Goal: Task Accomplishment & Management: Manage account settings

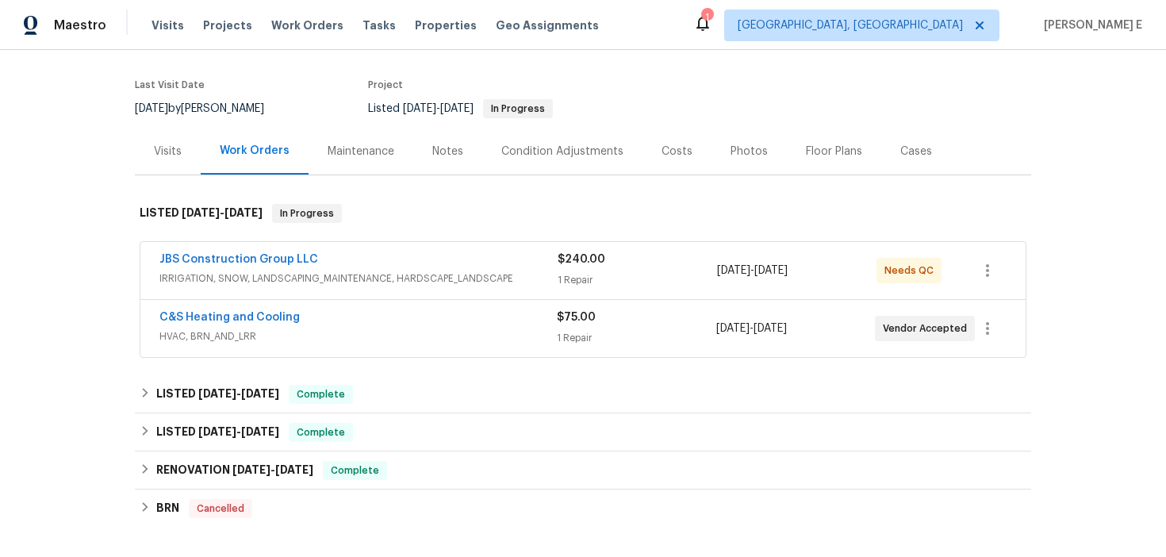
scroll to position [119, 0]
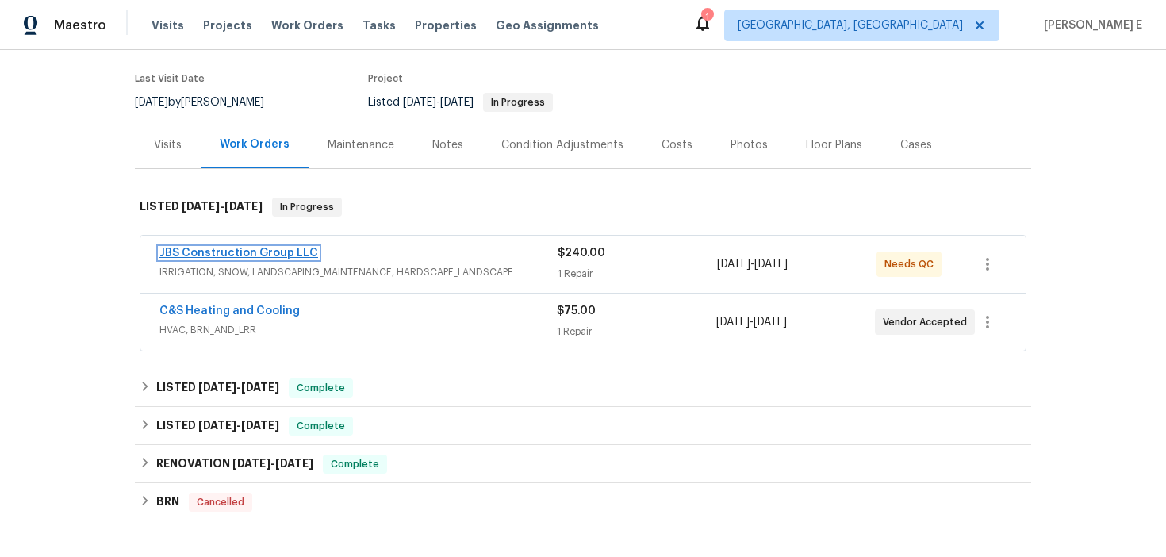
click at [282, 251] on link "JBS Construction Group LLC" at bounding box center [238, 252] width 159 height 11
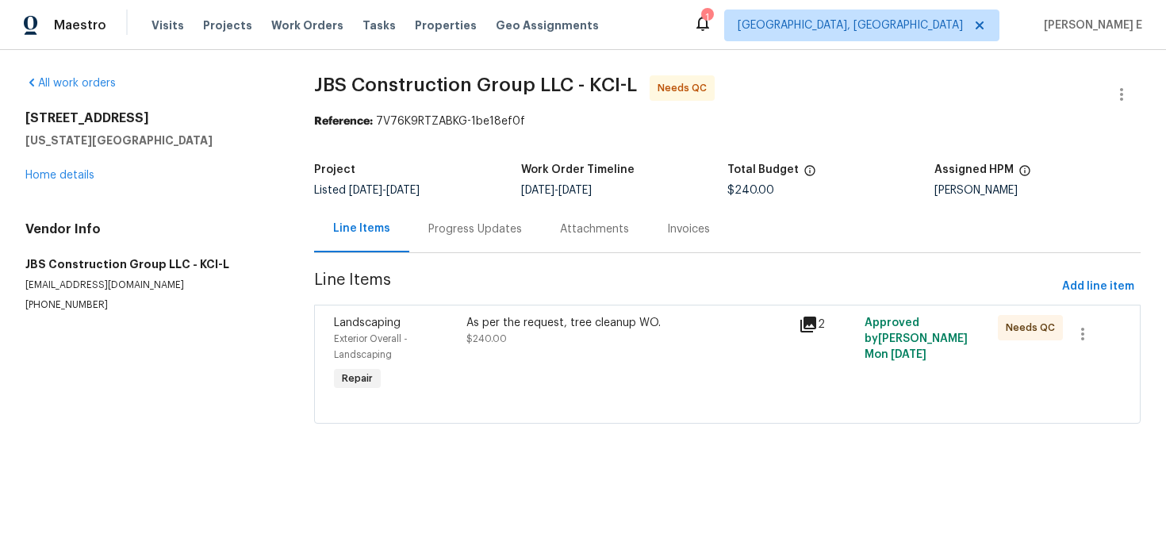
click at [422, 244] on div "Progress Updates" at bounding box center [475, 228] width 132 height 47
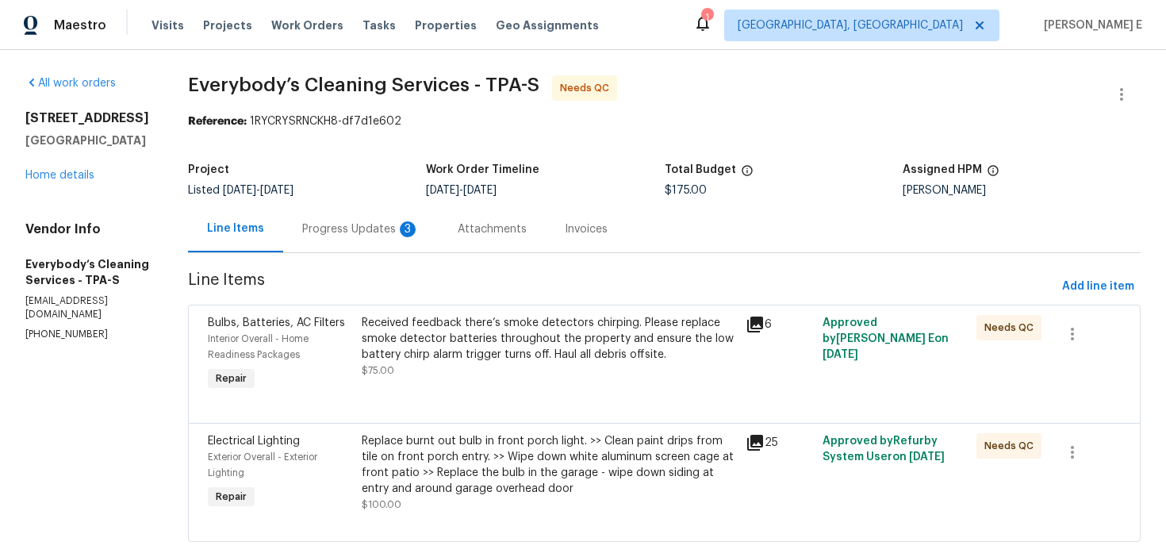
click at [420, 224] on div "Progress Updates 3" at bounding box center [360, 229] width 117 height 16
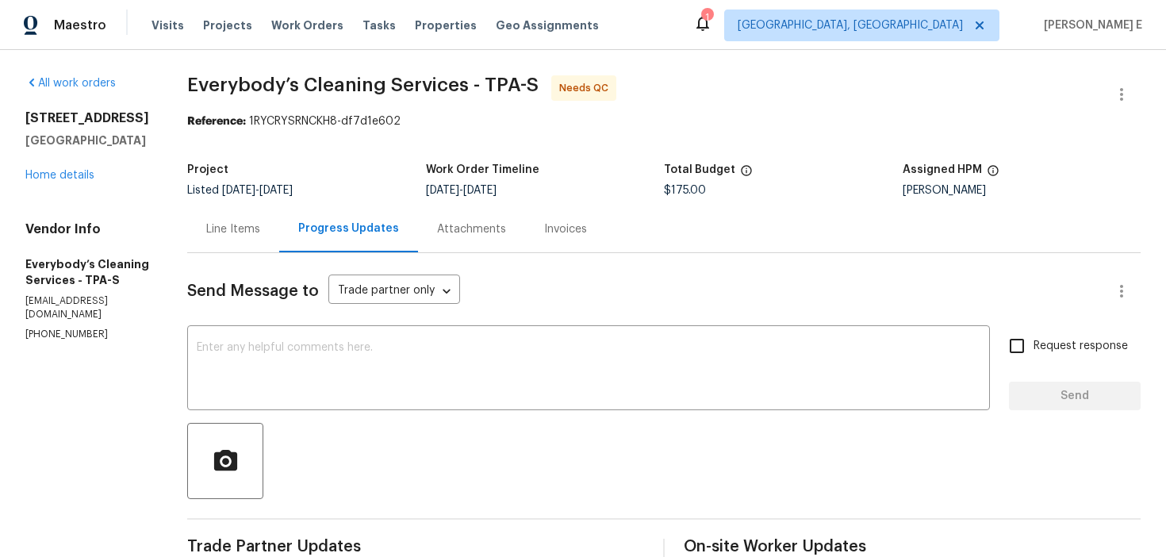
click at [279, 219] on div "Line Items" at bounding box center [233, 228] width 92 height 47
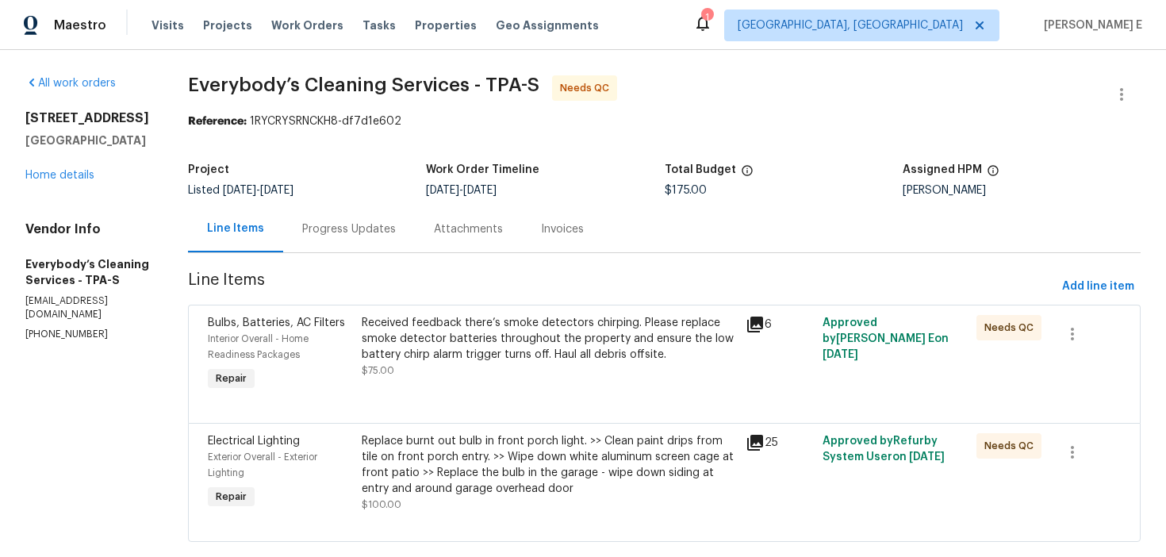
scroll to position [47, 0]
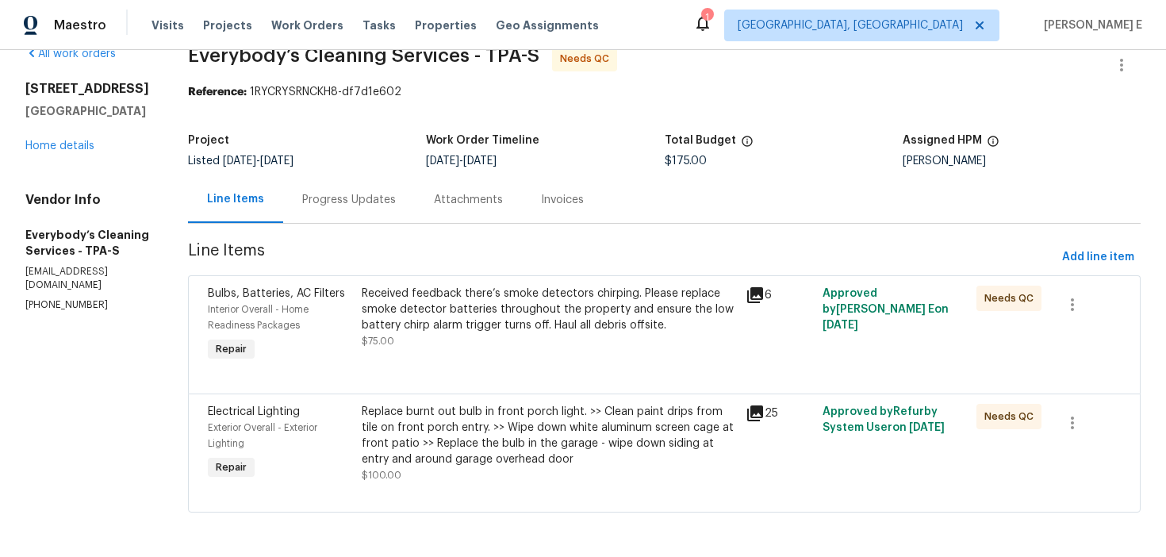
click at [520, 319] on div "Received feedback there’s smoke detectors chirping. Please replace smoke detect…" at bounding box center [549, 310] width 375 height 48
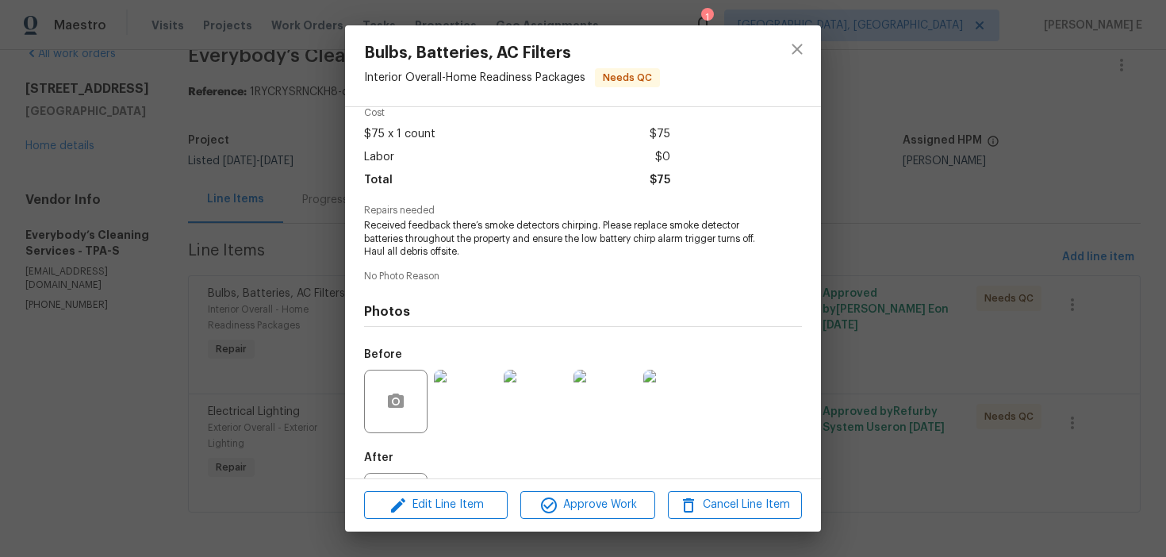
scroll to position [147, 0]
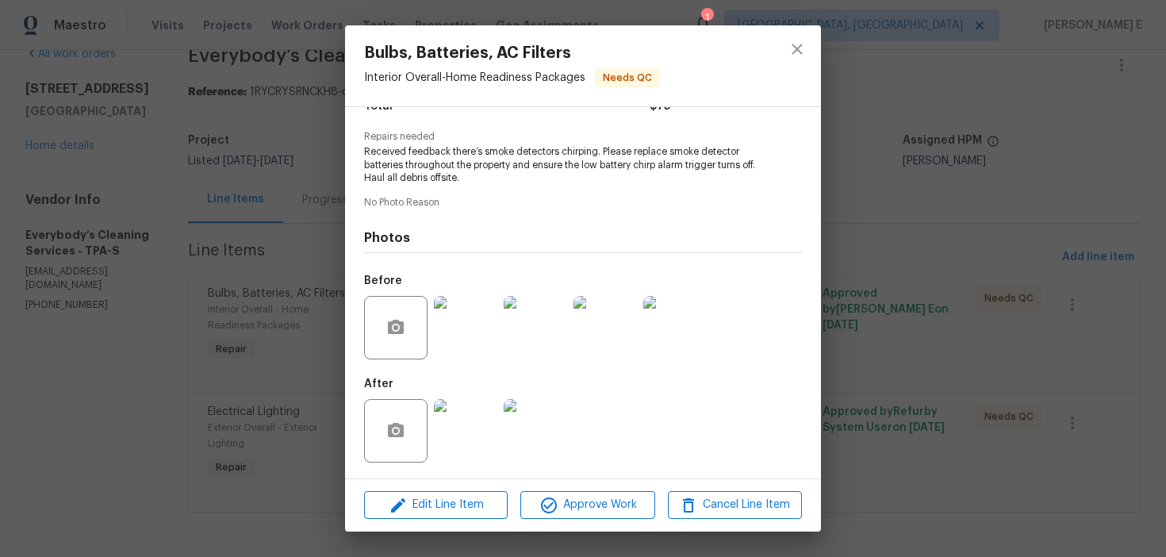
click at [466, 449] on img at bounding box center [465, 430] width 63 height 63
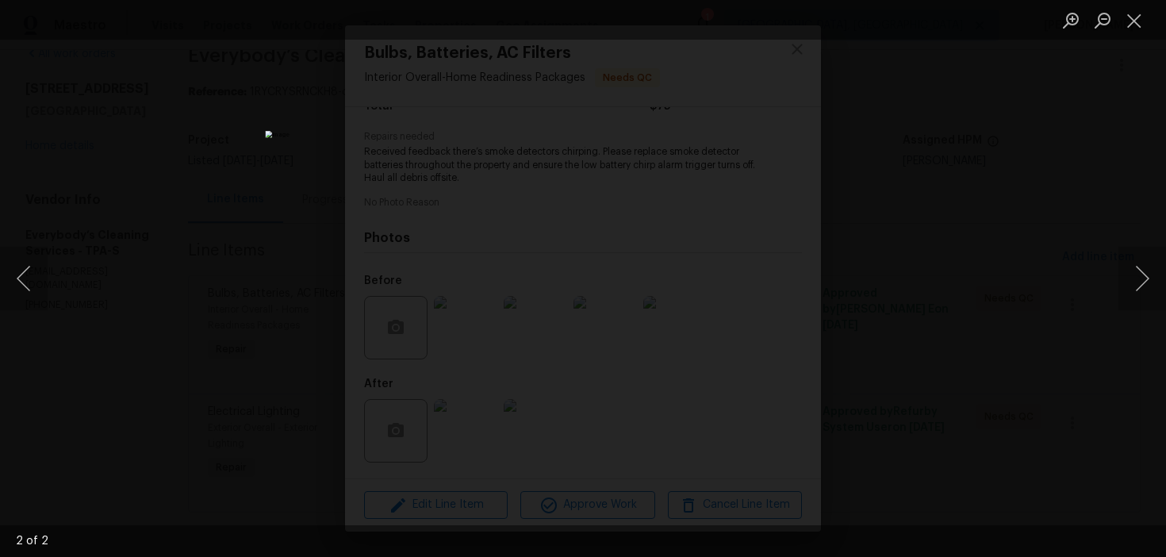
click at [858, 180] on div "Lightbox" at bounding box center [583, 278] width 1166 height 557
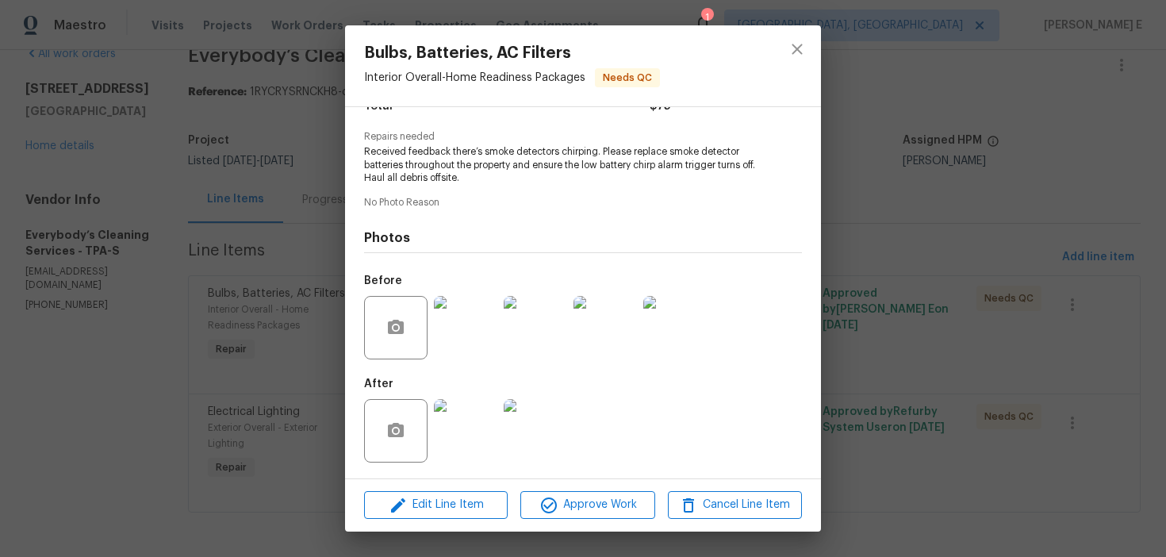
click at [847, 196] on div "Bulbs, Batteries, AC Filters Interior Overall - Home Readiness Packages Needs Q…" at bounding box center [583, 278] width 1166 height 557
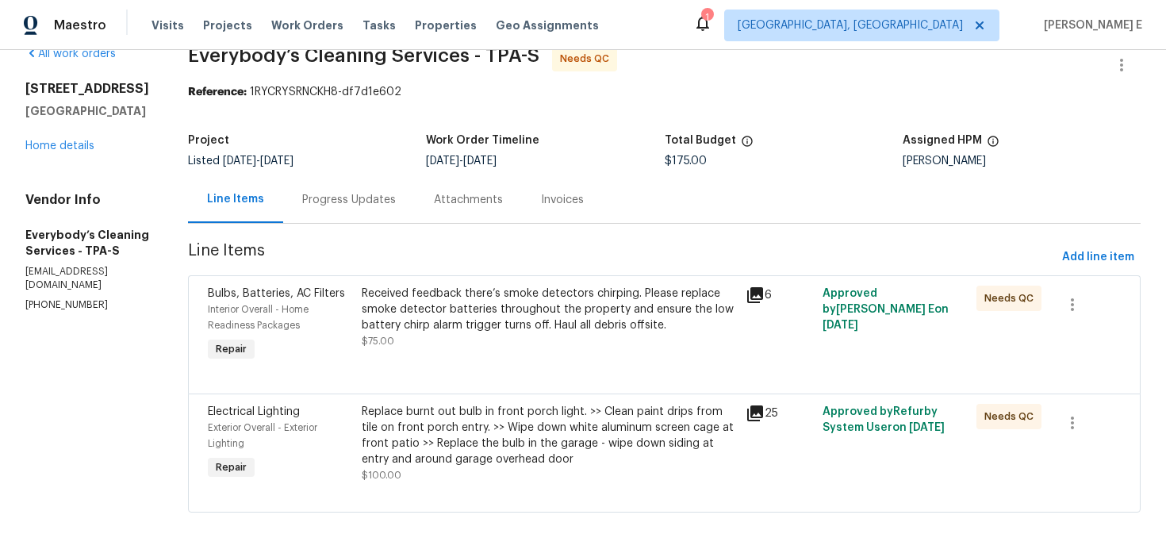
click at [357, 441] on div "Electrical Lighting Exterior Overall - Exterior Lighting Repair" at bounding box center [280, 443] width 154 height 89
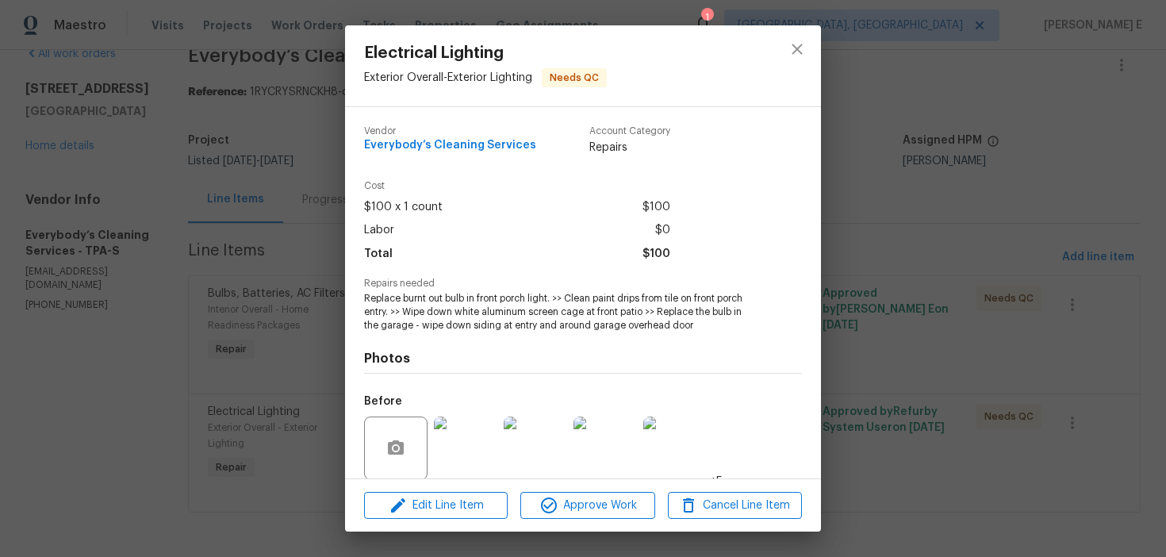
scroll to position [121, 0]
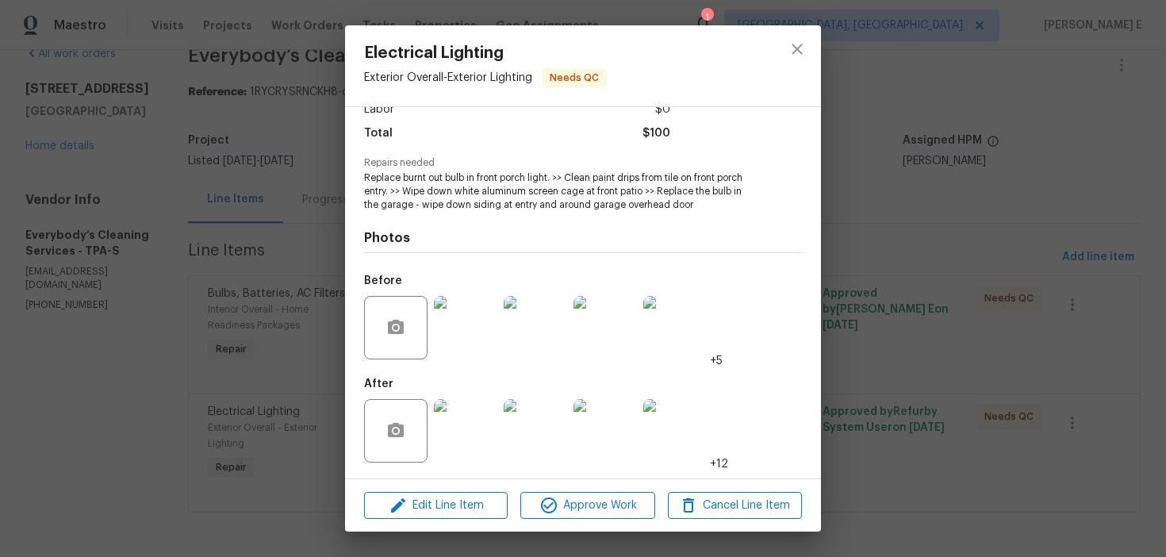
click at [462, 433] on img at bounding box center [465, 430] width 63 height 63
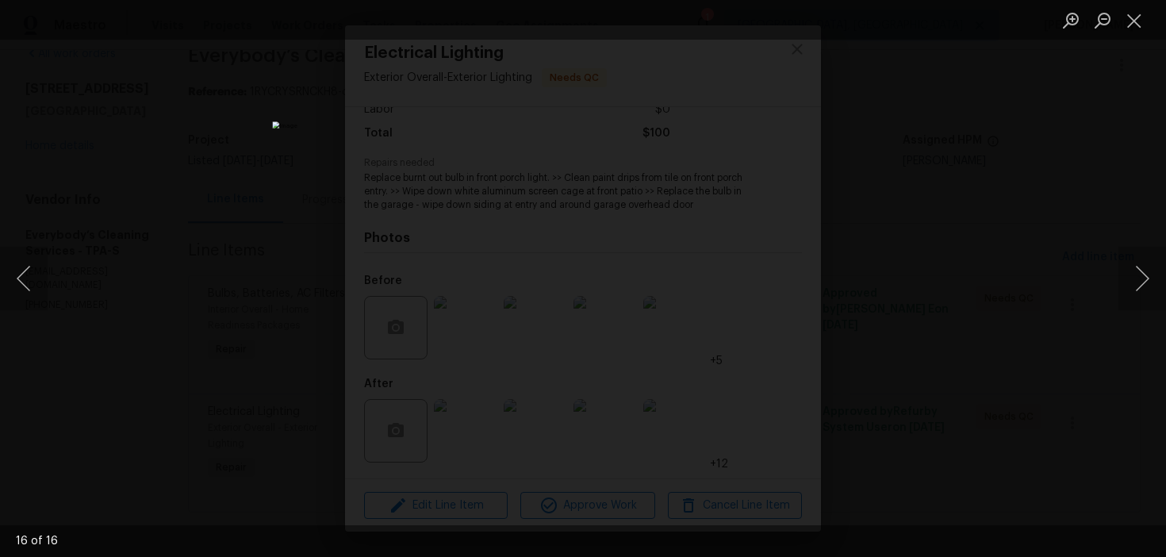
click at [919, 206] on div "Lightbox" at bounding box center [583, 278] width 1166 height 557
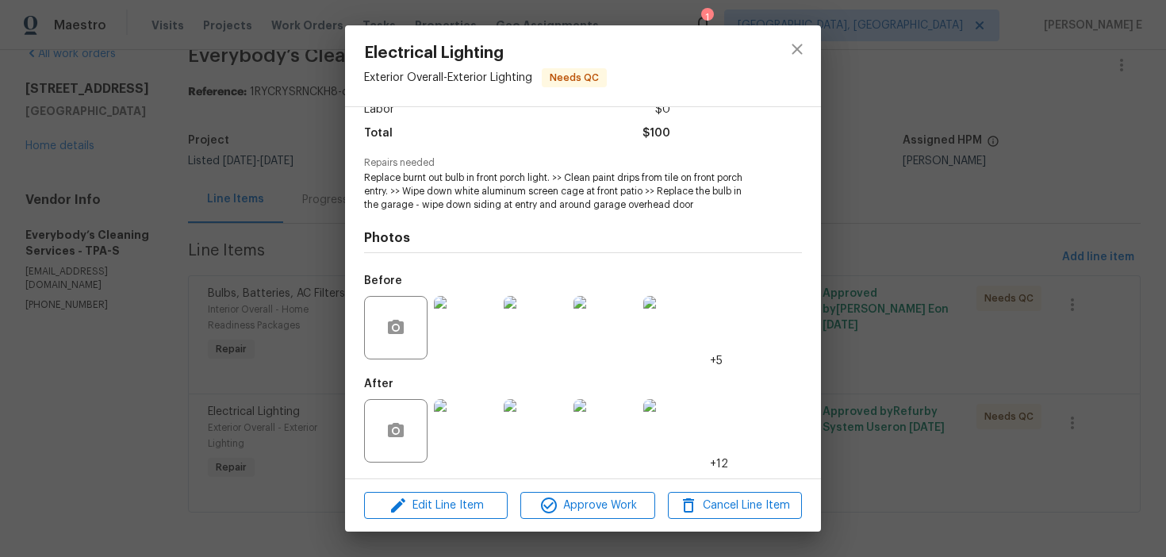
click at [834, 235] on div "Electrical Lighting Exterior Overall - Exterior Lighting Needs QC Vendor Everyb…" at bounding box center [583, 278] width 1166 height 557
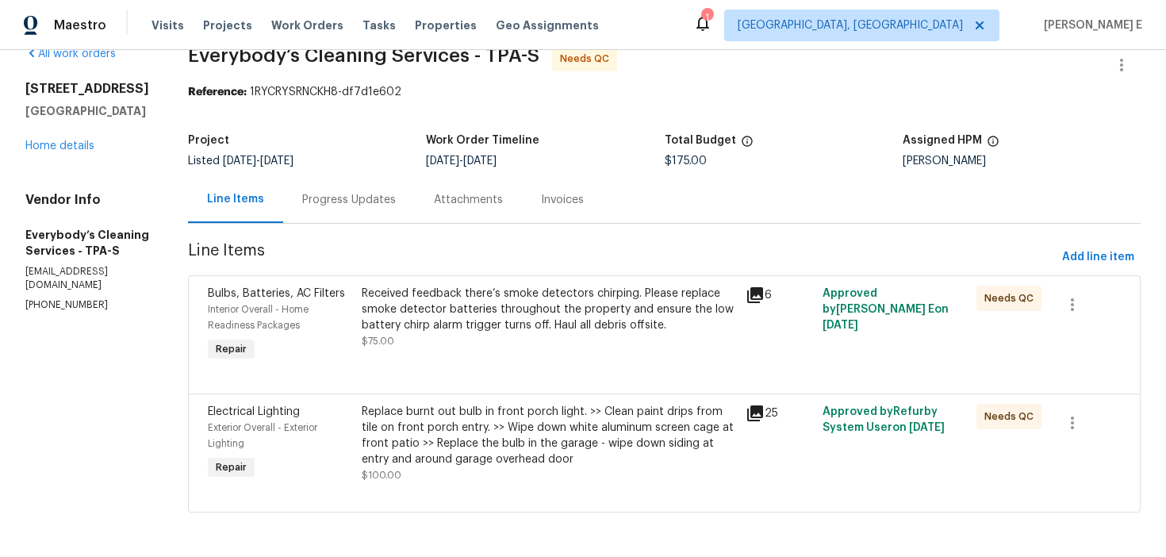
click at [400, 176] on div "Progress Updates" at bounding box center [349, 199] width 132 height 47
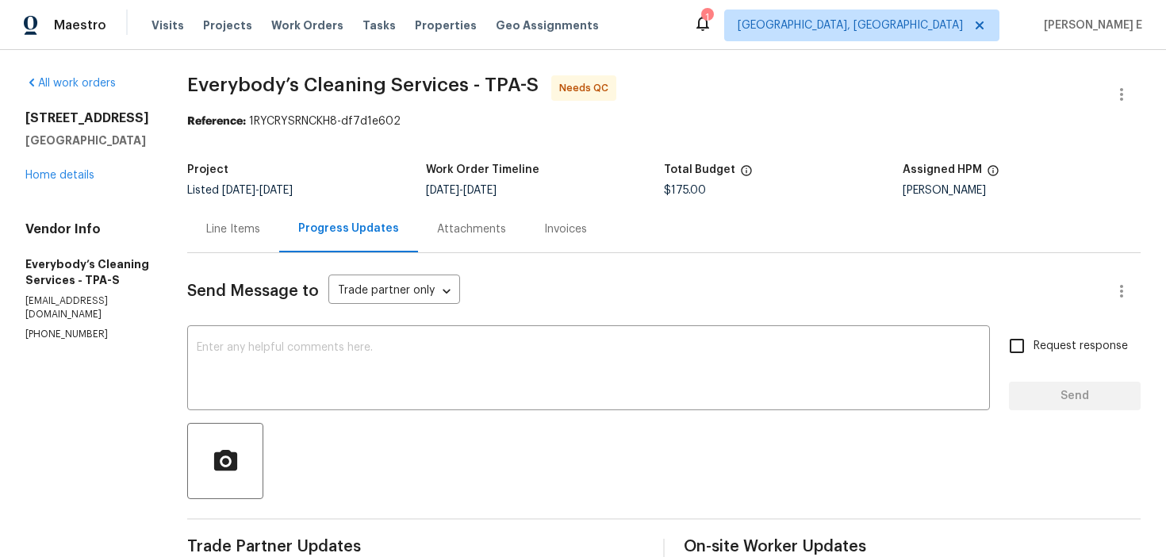
click at [263, 242] on div "Line Items" at bounding box center [233, 228] width 92 height 47
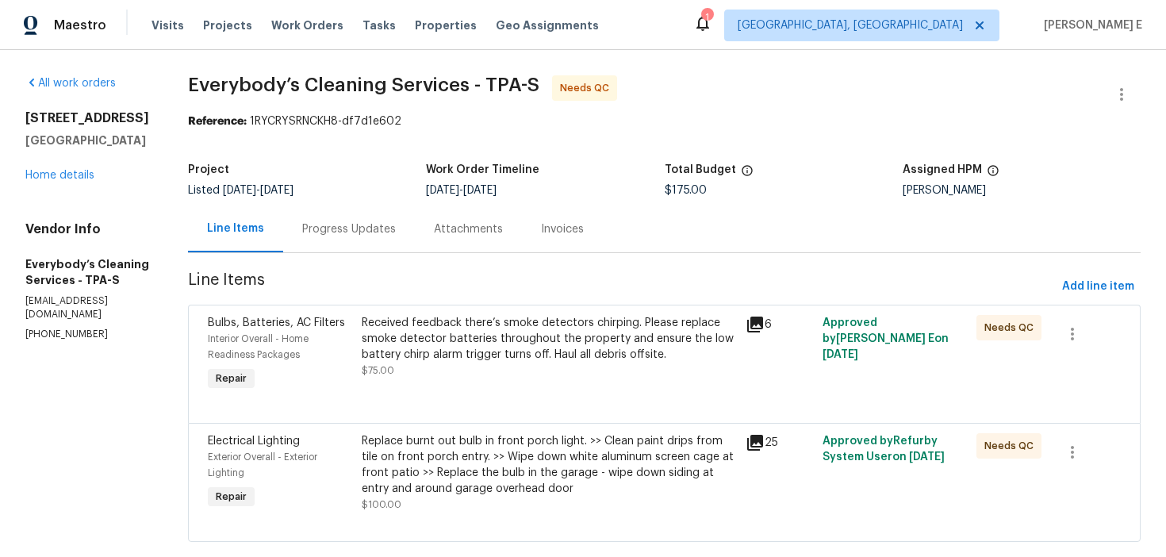
scroll to position [47, 0]
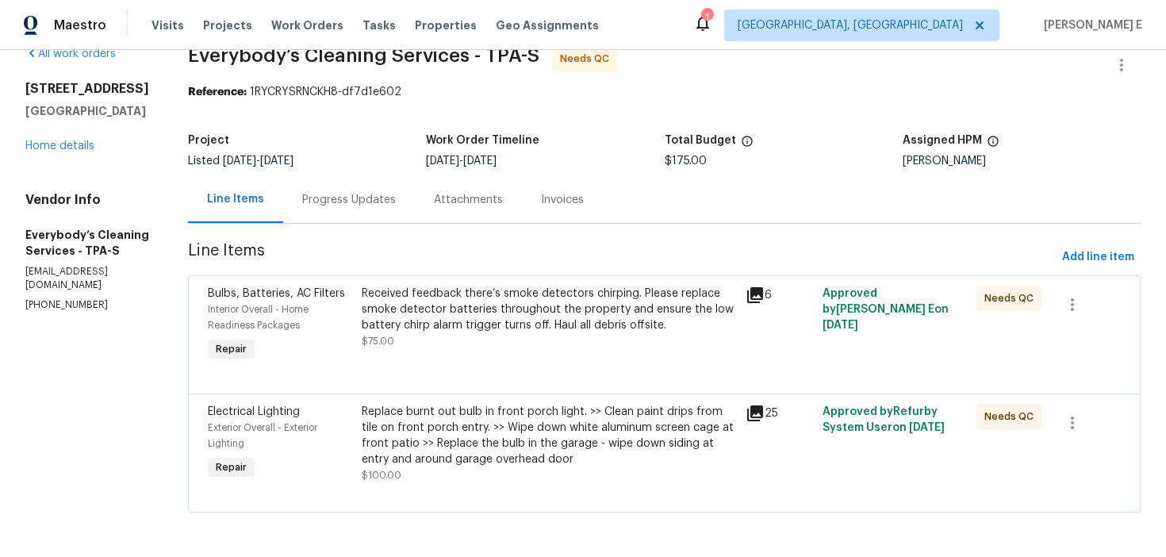
click at [514, 297] on div "Received feedback there’s smoke detectors chirping. Please replace smoke detect…" at bounding box center [549, 310] width 375 height 48
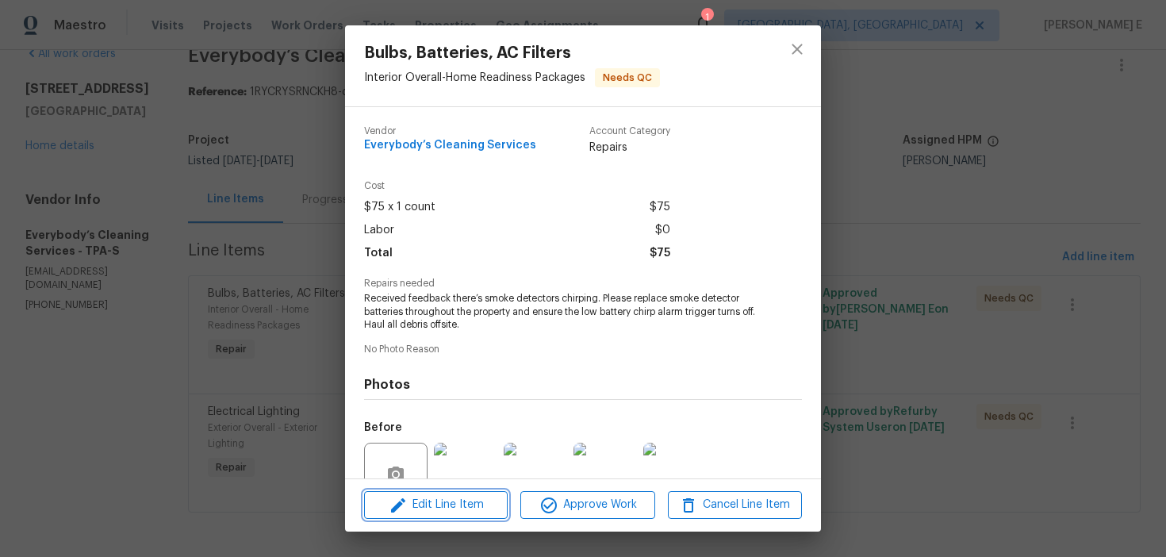
click at [412, 518] on button "Edit Line Item" at bounding box center [436, 505] width 144 height 28
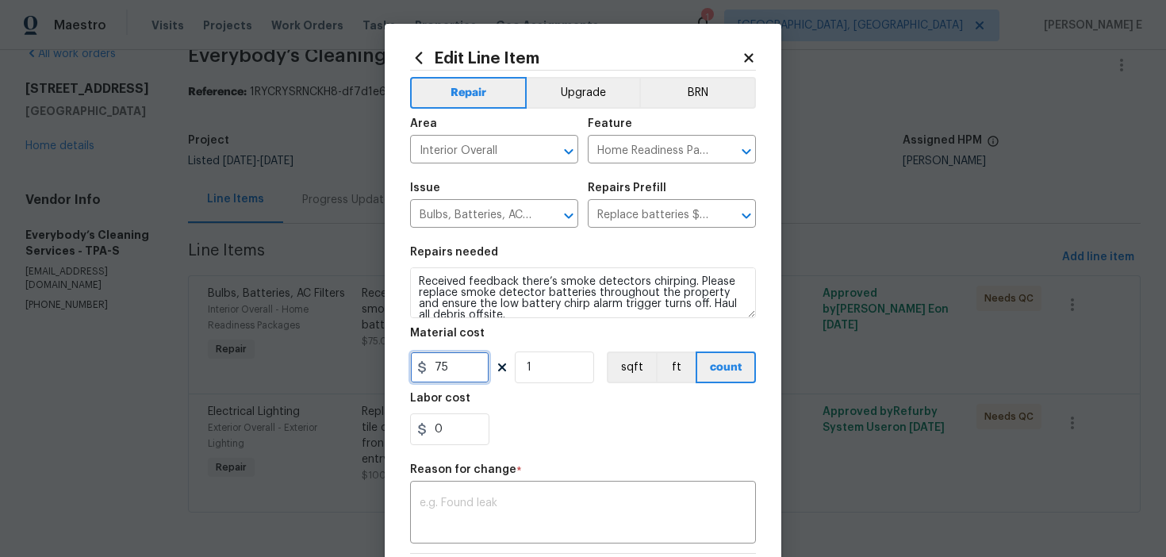
click at [459, 372] on input "75" at bounding box center [449, 367] width 79 height 32
type input "50"
click at [467, 501] on textarea at bounding box center [583, 513] width 327 height 33
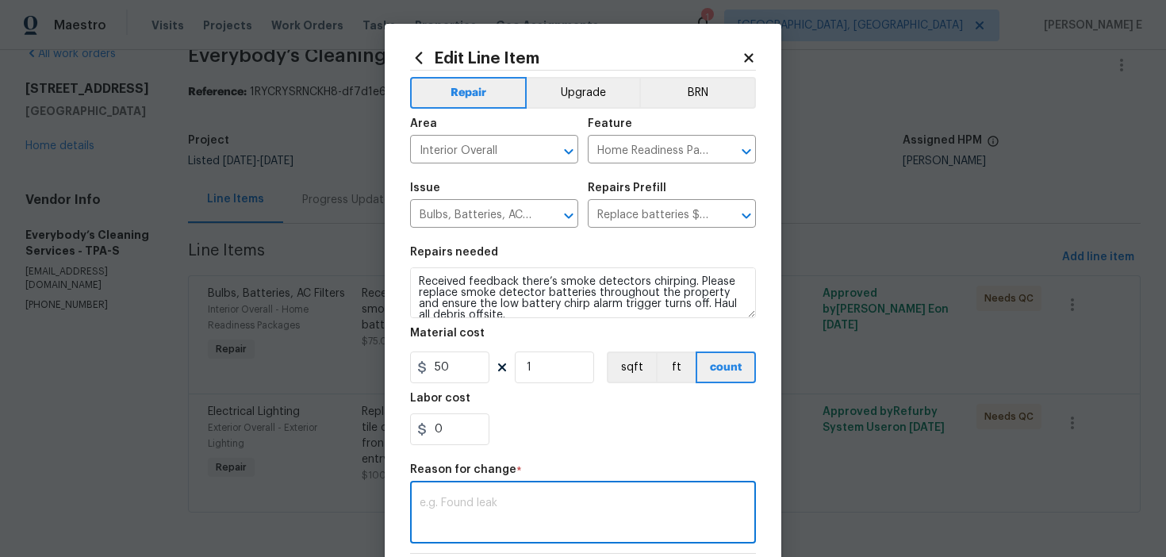
paste textarea "(KE) Updated per vendor's final cost."
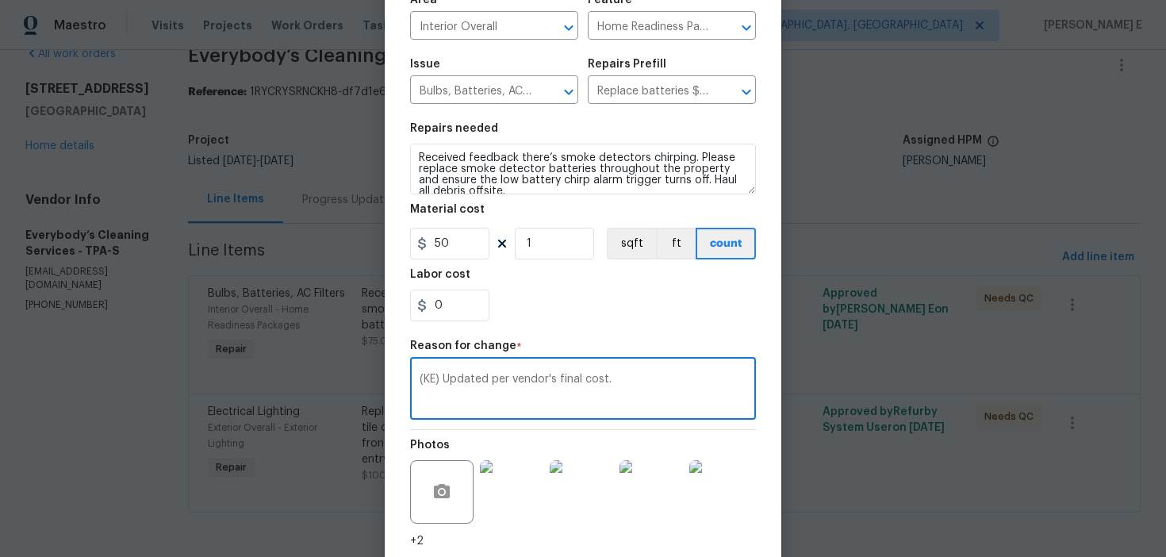
scroll to position [241, 0]
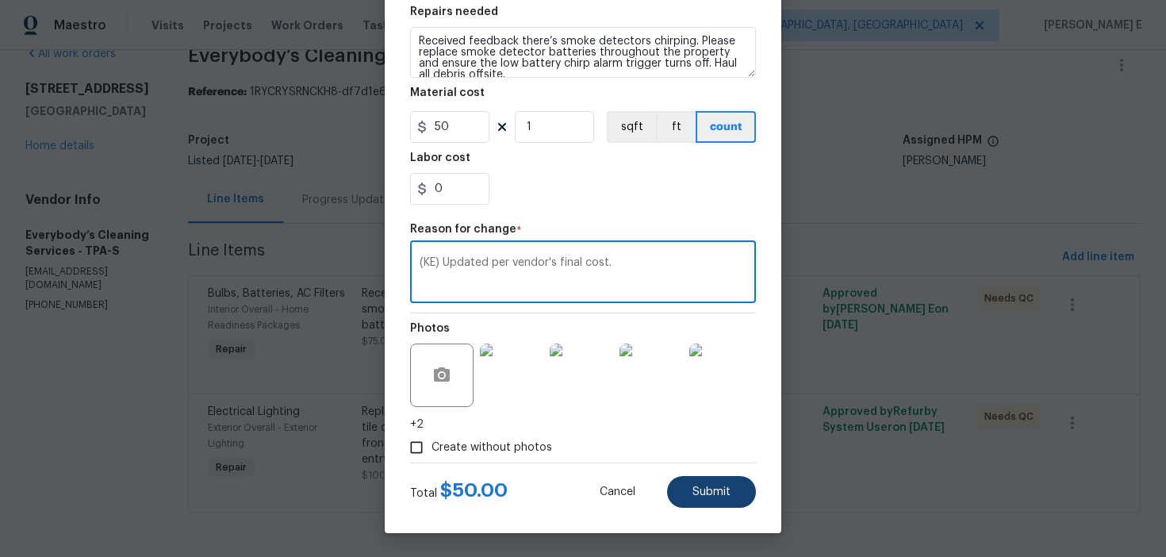
type textarea "(KE) Updated per vendor's final cost."
click at [715, 497] on button "Submit" at bounding box center [711, 492] width 89 height 32
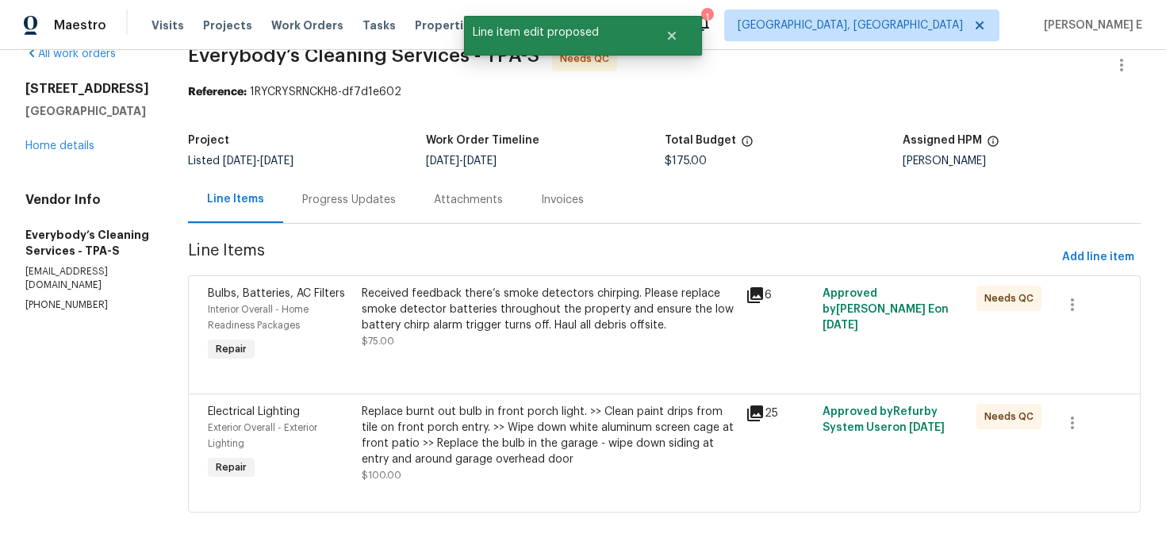
scroll to position [0, 0]
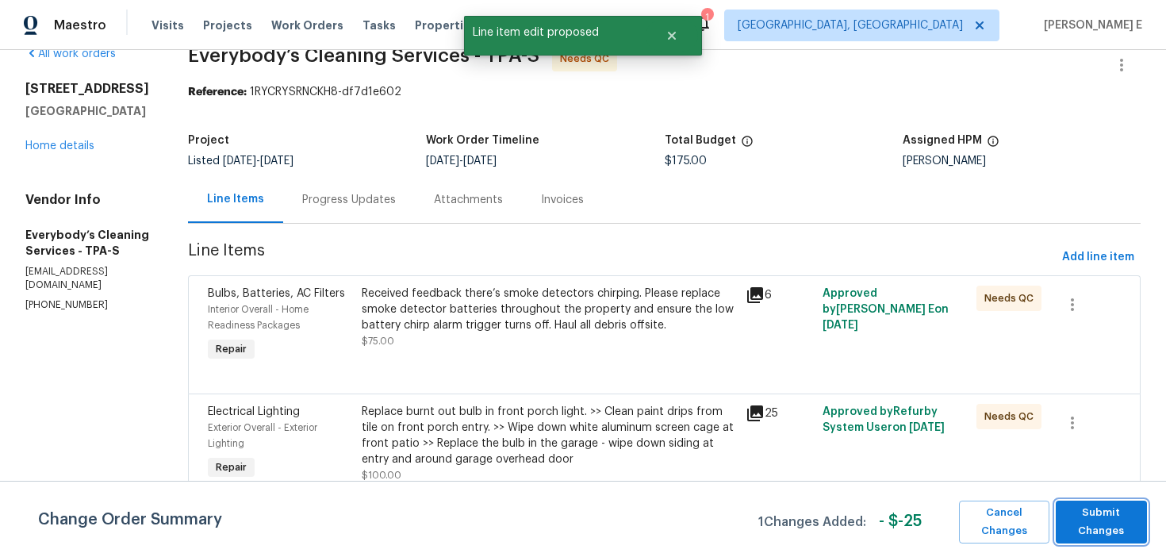
click at [1086, 512] on span "Submit Changes" at bounding box center [1101, 522] width 75 height 36
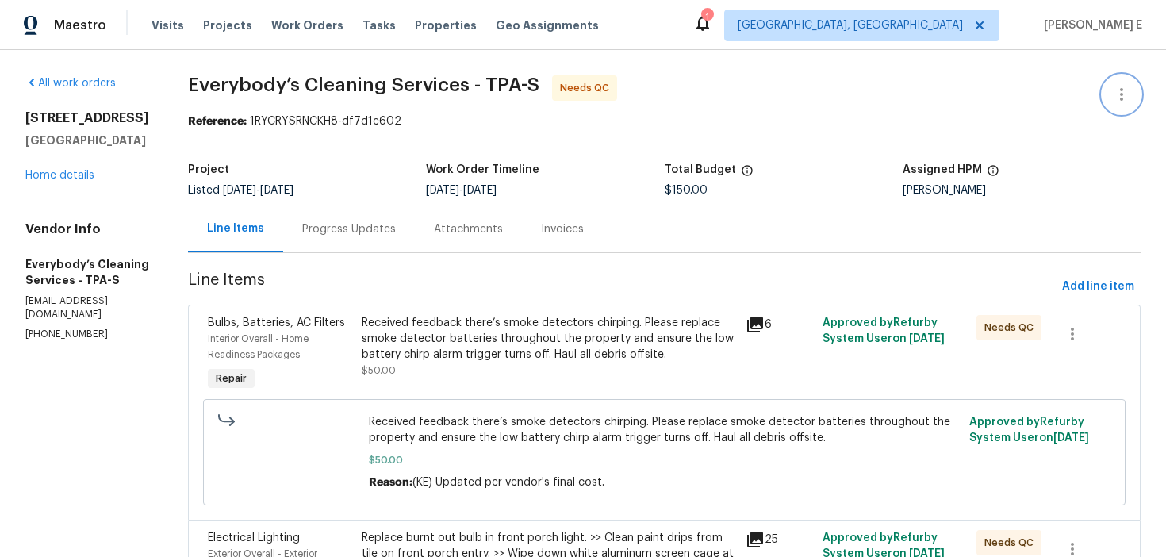
click at [1128, 106] on button "button" at bounding box center [1122, 94] width 38 height 38
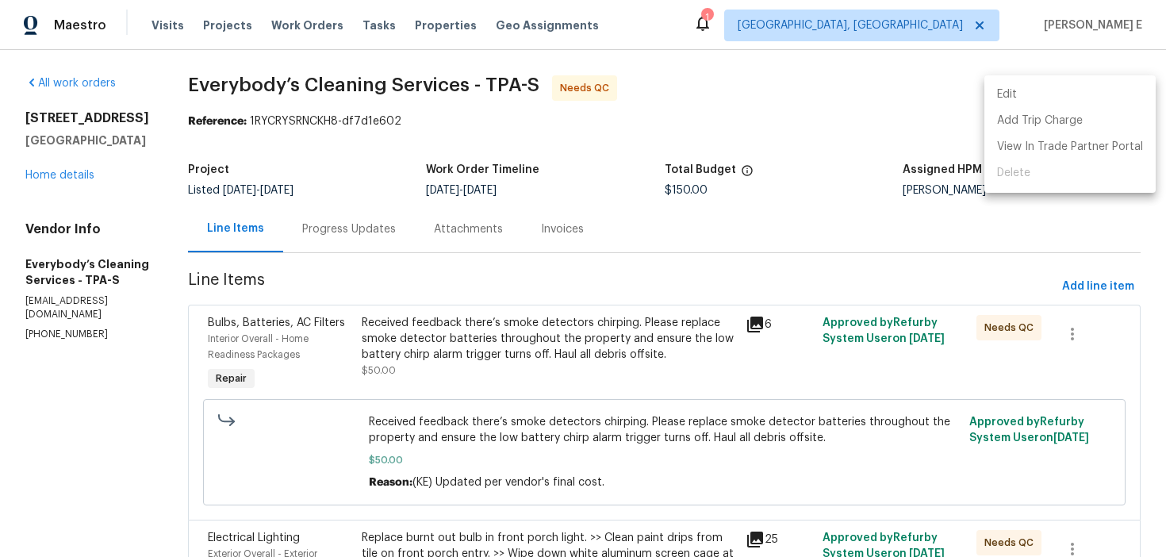
click at [1063, 94] on li "Edit" at bounding box center [1069, 95] width 171 height 26
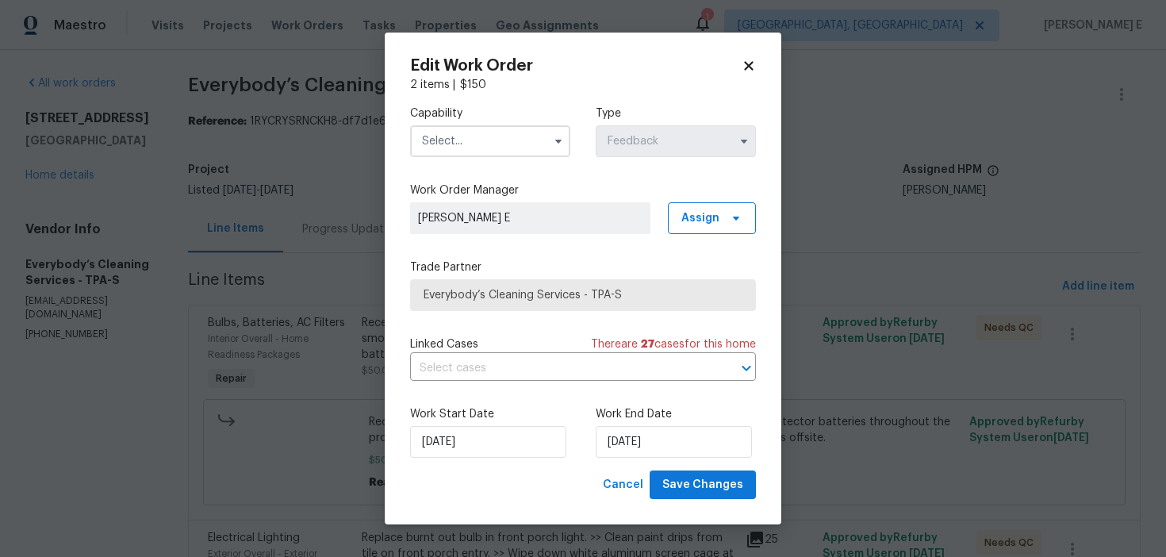
click at [537, 152] on input "text" at bounding box center [490, 141] width 160 height 32
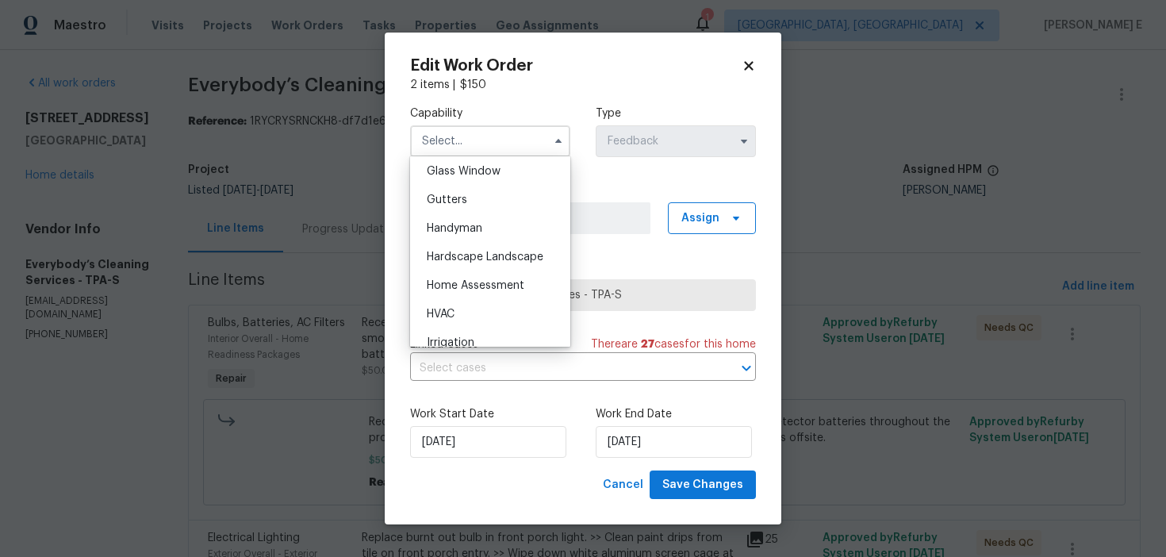
scroll to position [804, 0]
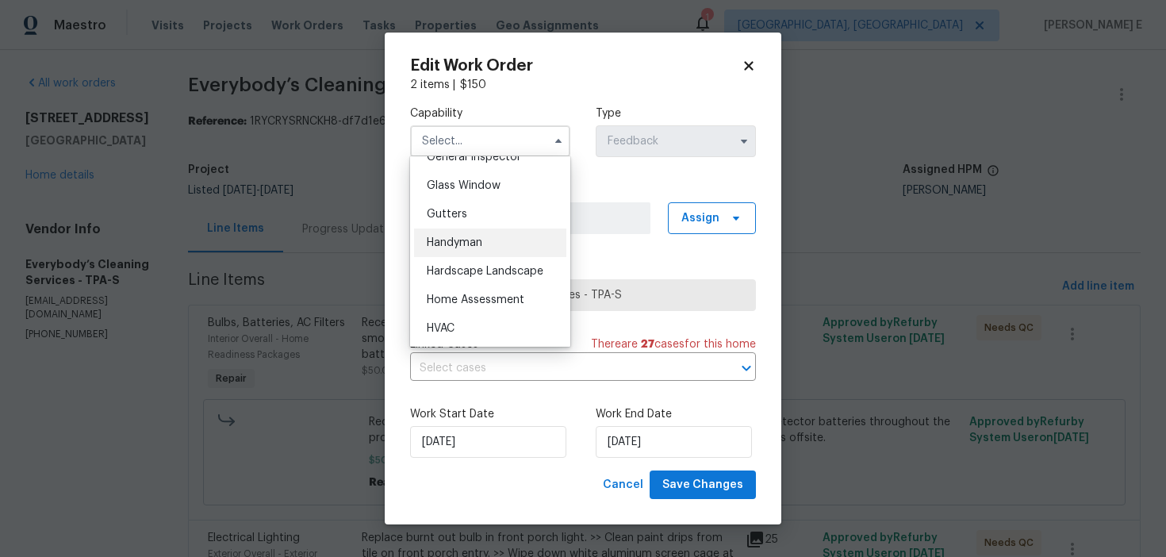
click at [499, 243] on div "Handyman" at bounding box center [490, 242] width 152 height 29
type input "Handyman"
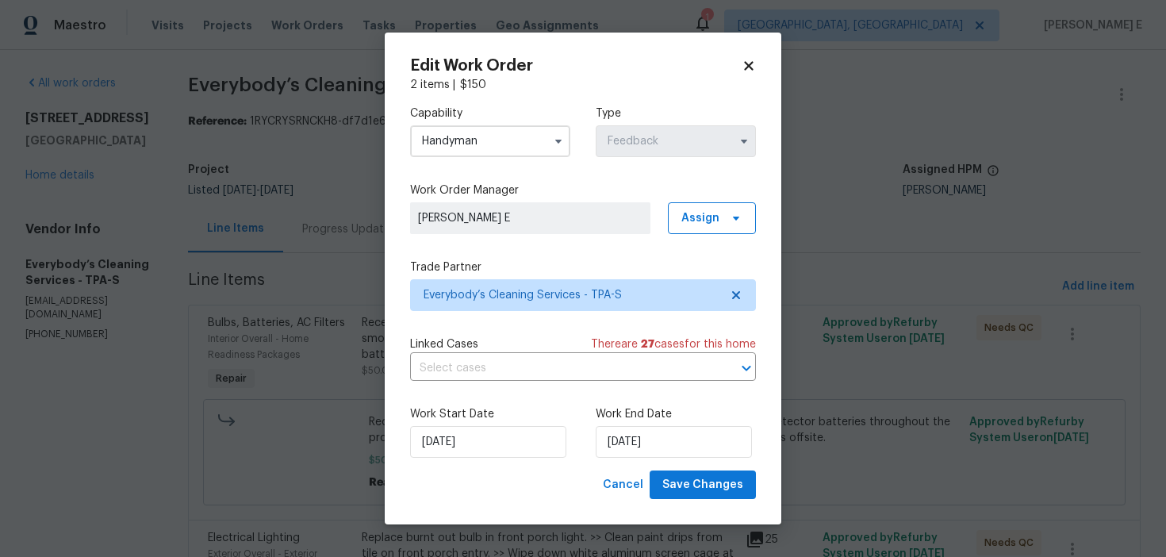
click at [473, 420] on label "Work Start Date" at bounding box center [490, 414] width 160 height 16
click at [464, 436] on input "15/09/2025" at bounding box center [488, 442] width 156 height 32
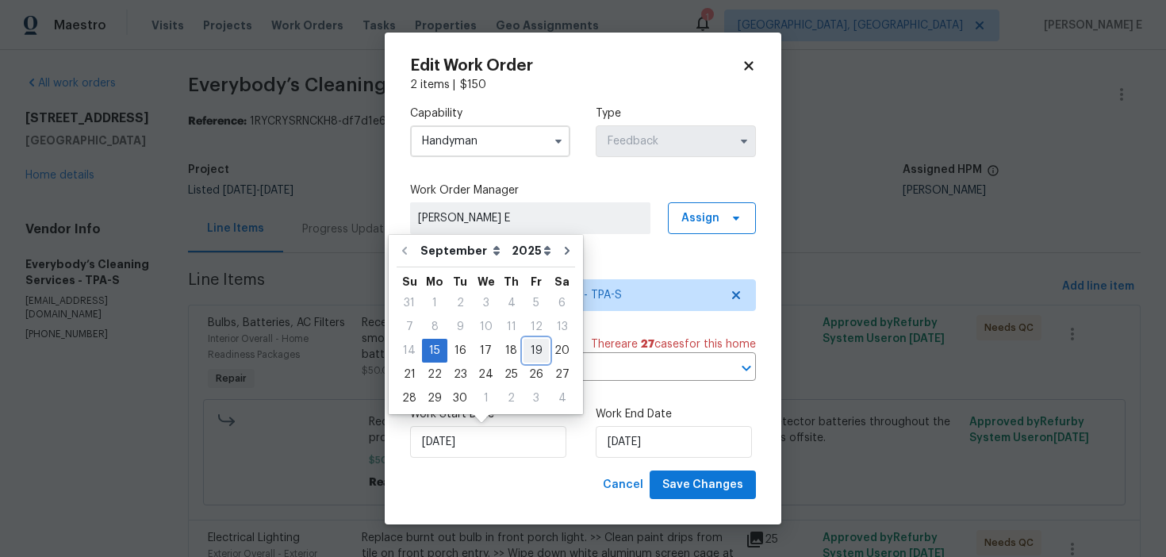
click at [528, 352] on div "19" at bounding box center [536, 350] width 25 height 22
type input "19/09/2025"
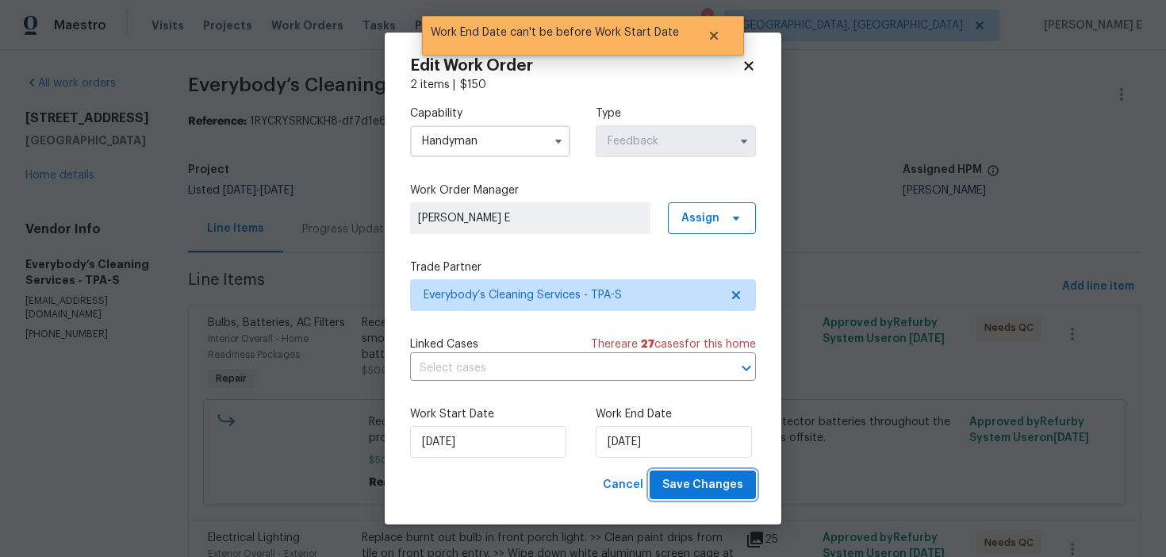
click at [700, 483] on span "Save Changes" at bounding box center [702, 485] width 81 height 20
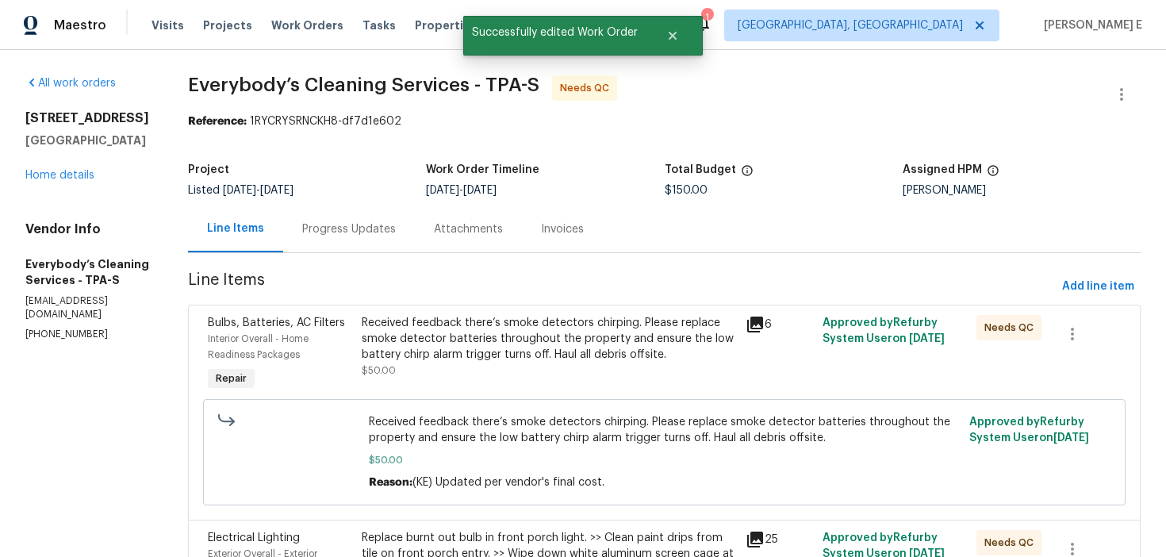
click at [458, 362] on div "Received feedback there’s smoke detectors chirping. Please replace smoke detect…" at bounding box center [549, 339] width 375 height 48
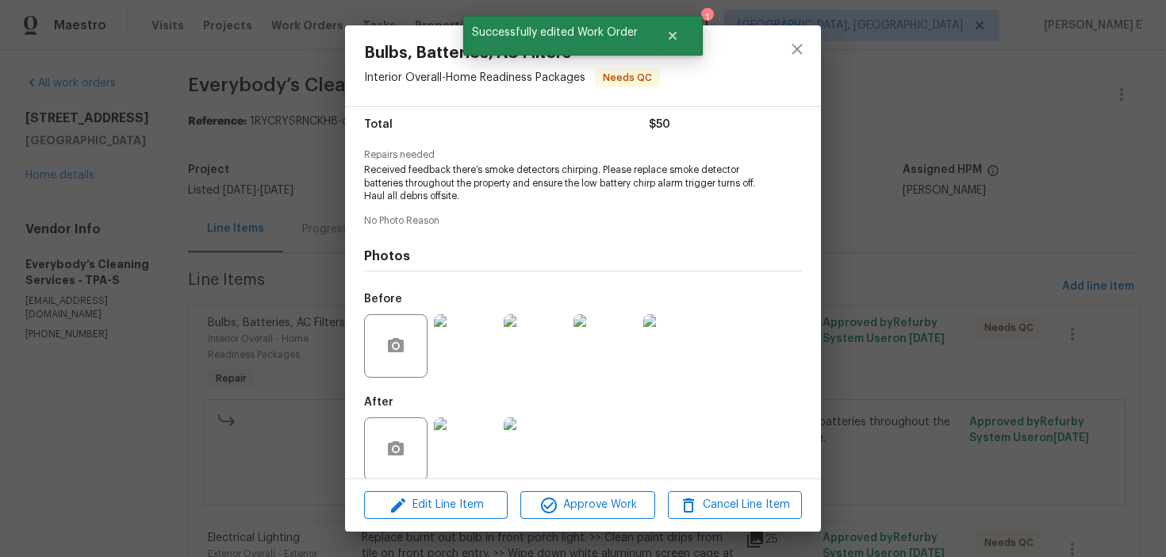
scroll to position [147, 0]
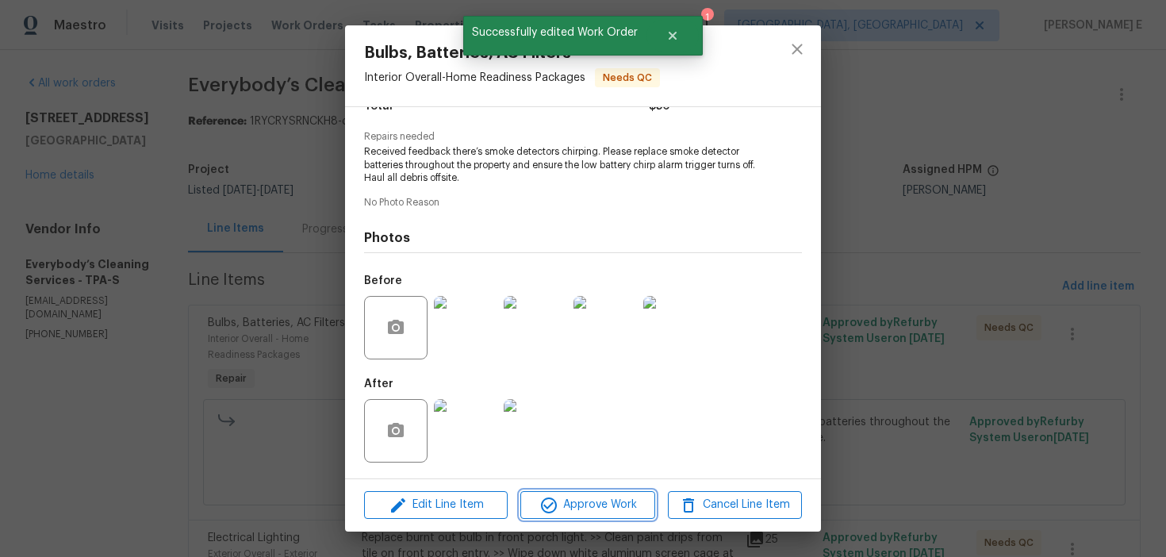
click at [573, 504] on span "Approve Work" at bounding box center [587, 505] width 125 height 20
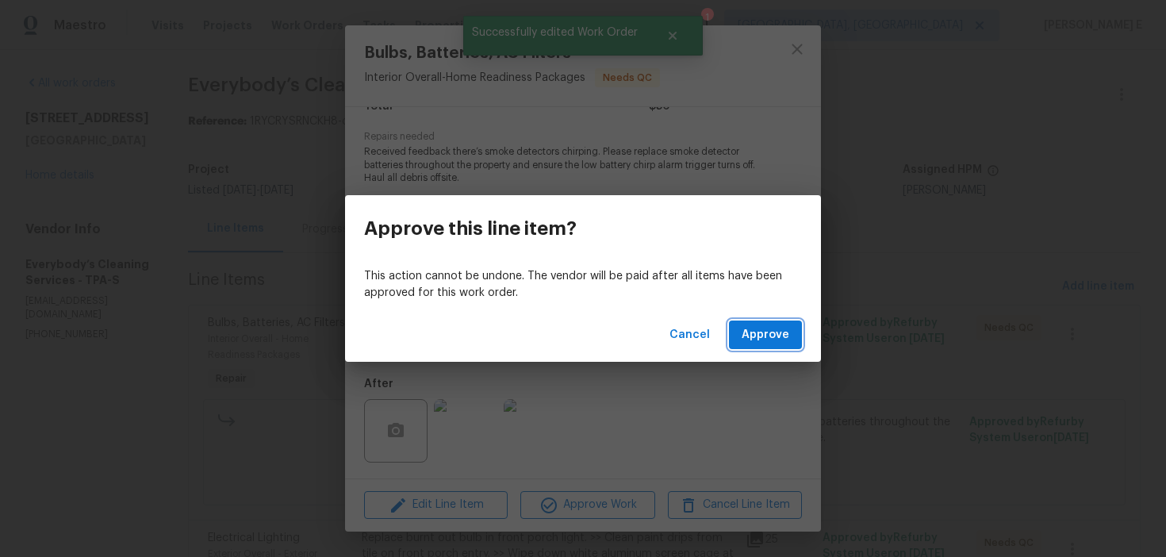
click at [764, 332] on span "Approve" at bounding box center [766, 335] width 48 height 20
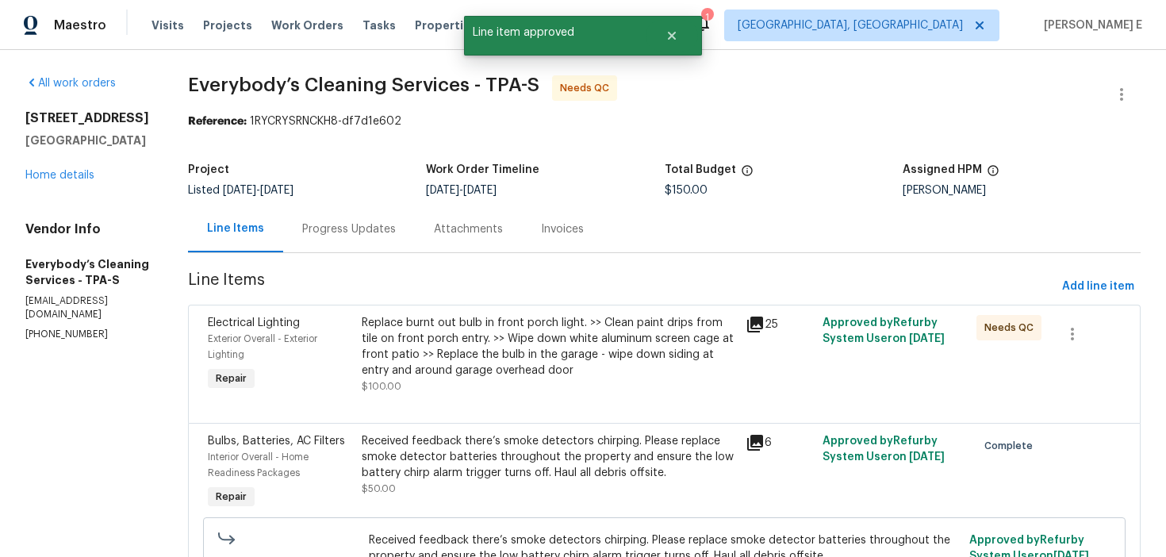
click at [534, 329] on div "Replace burnt out bulb in front porch light. >> Clean paint drips from tile on …" at bounding box center [549, 346] width 375 height 63
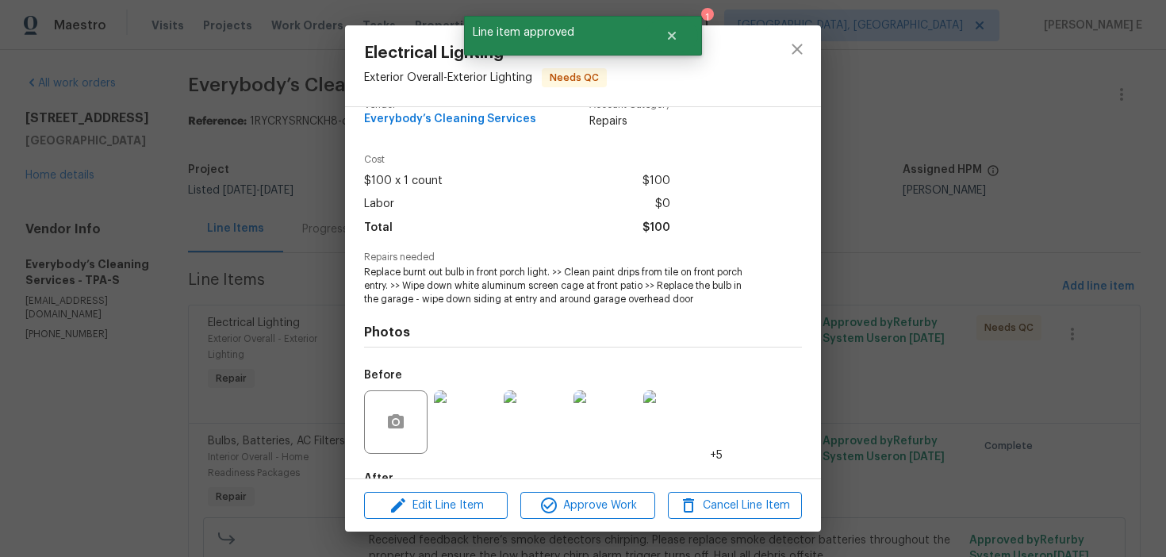
scroll to position [121, 0]
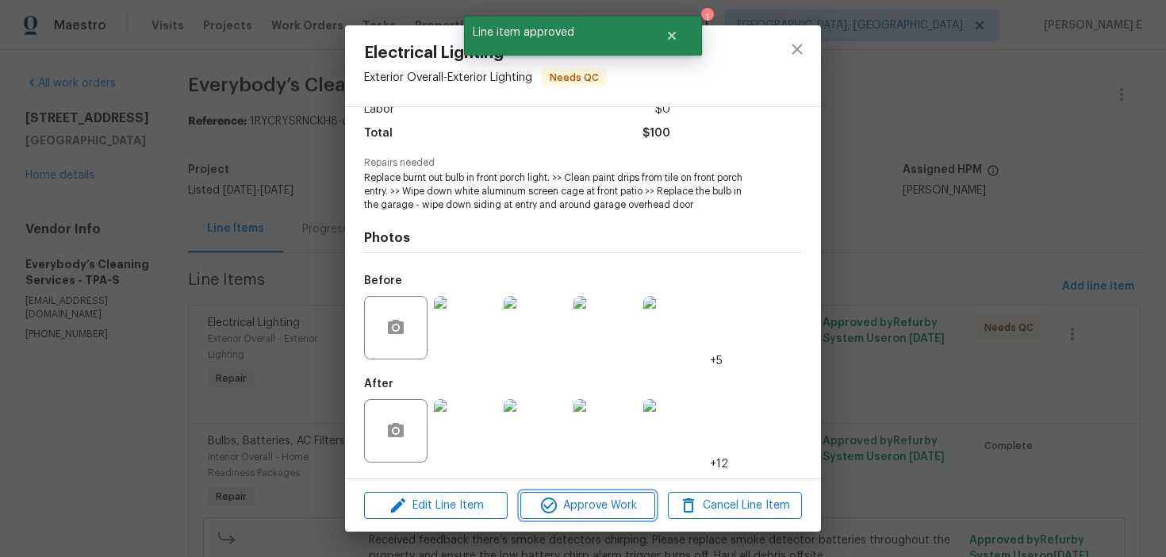
click at [537, 505] on span "Approve Work" at bounding box center [587, 506] width 125 height 20
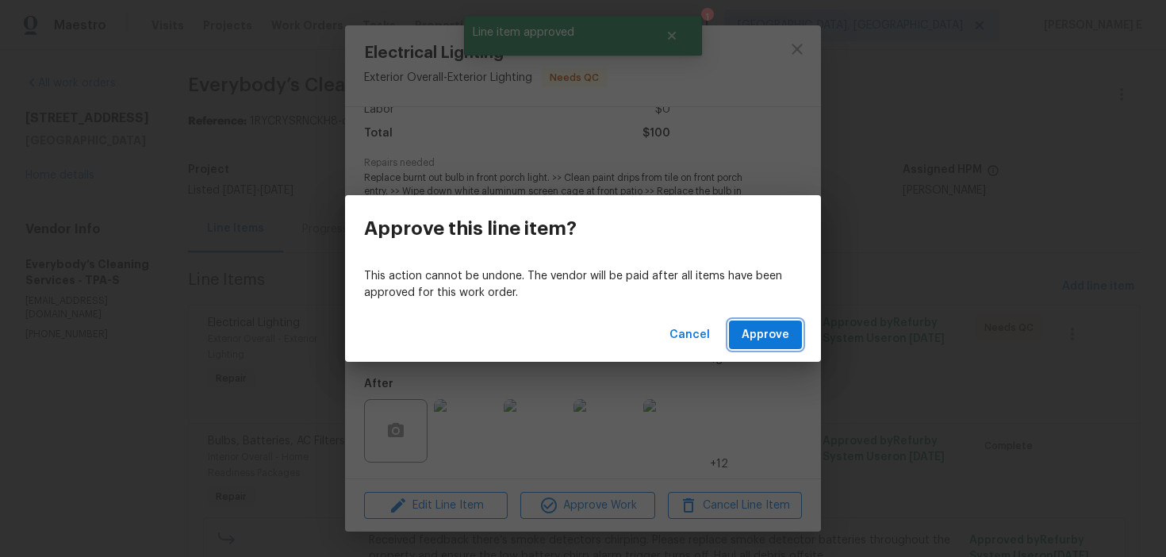
click at [796, 325] on button "Approve" at bounding box center [765, 334] width 73 height 29
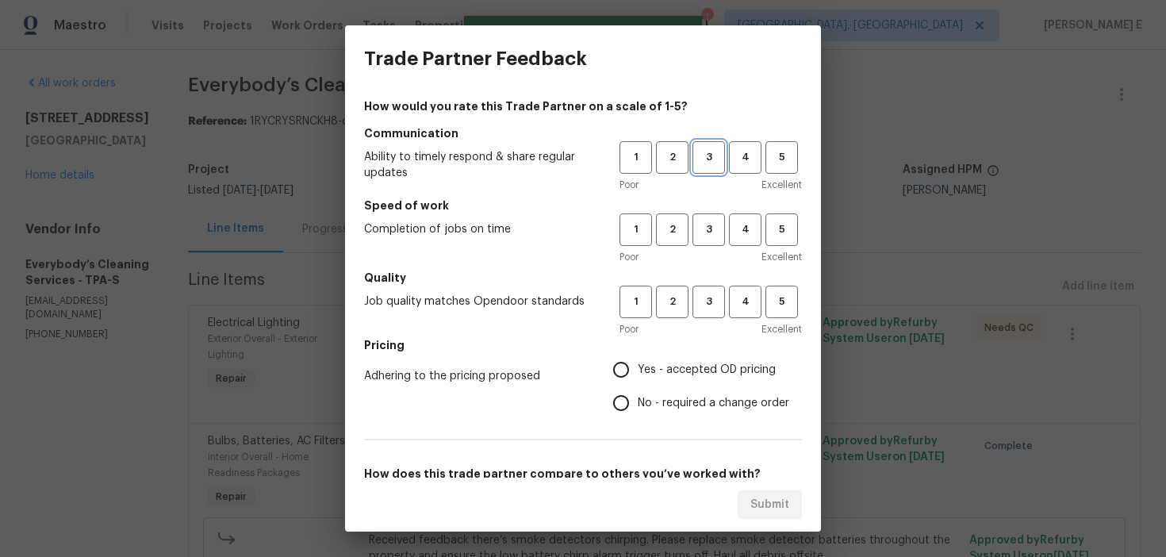
click at [717, 153] on span "3" at bounding box center [708, 157] width 29 height 18
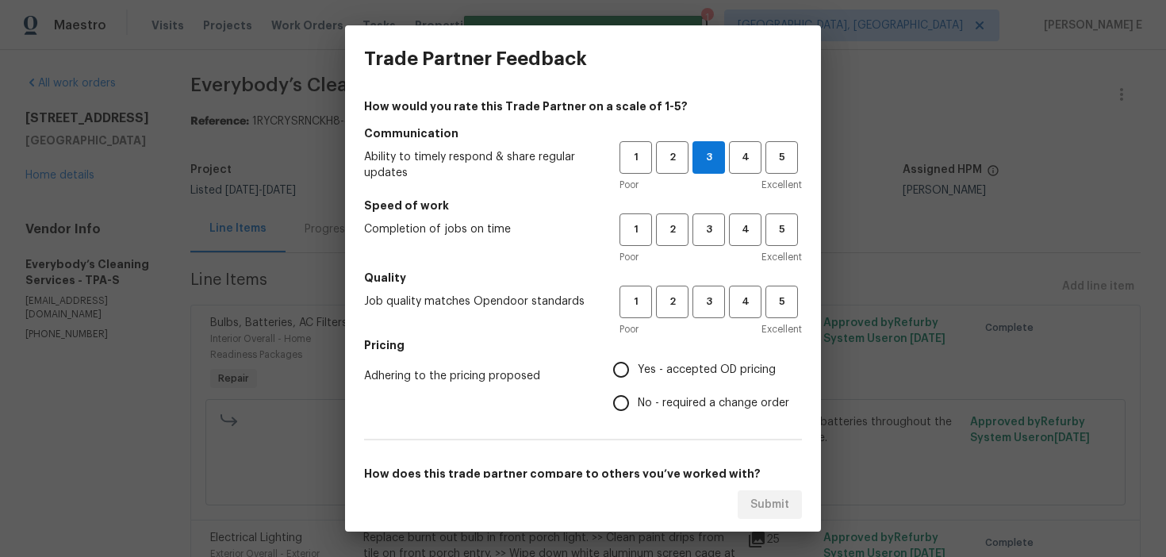
click at [708, 246] on div "1 2 3 4 5 Poor Excellent" at bounding box center [711, 239] width 182 height 52
click at [708, 231] on span "3" at bounding box center [708, 230] width 29 height 18
click at [707, 299] on span "3" at bounding box center [708, 302] width 29 height 18
click at [649, 416] on label "No - required a change order" at bounding box center [696, 402] width 185 height 33
click at [638, 416] on input "No - required a change order" at bounding box center [620, 402] width 33 height 33
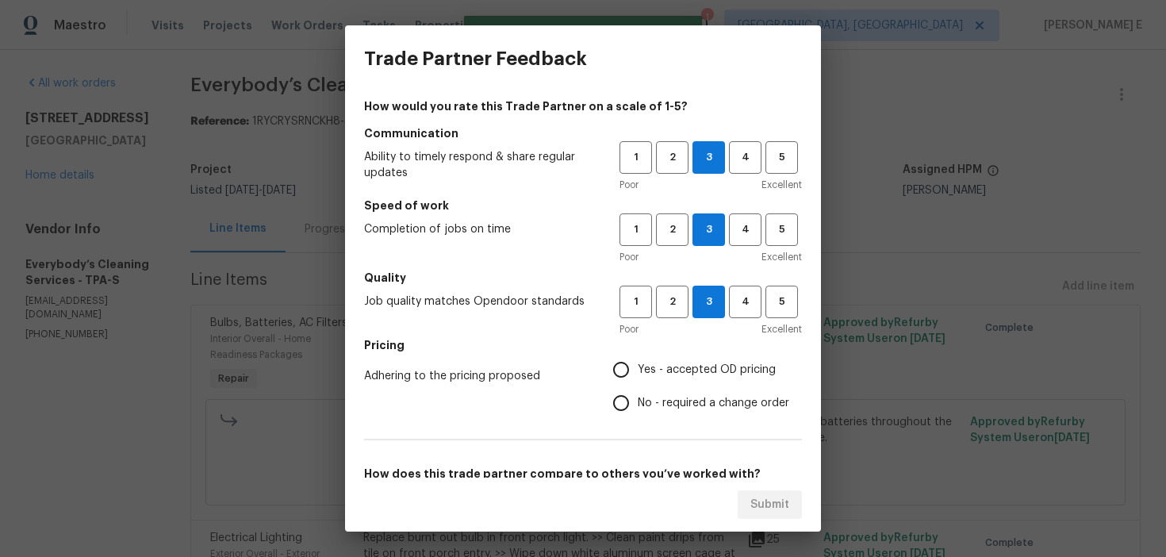
radio input "true"
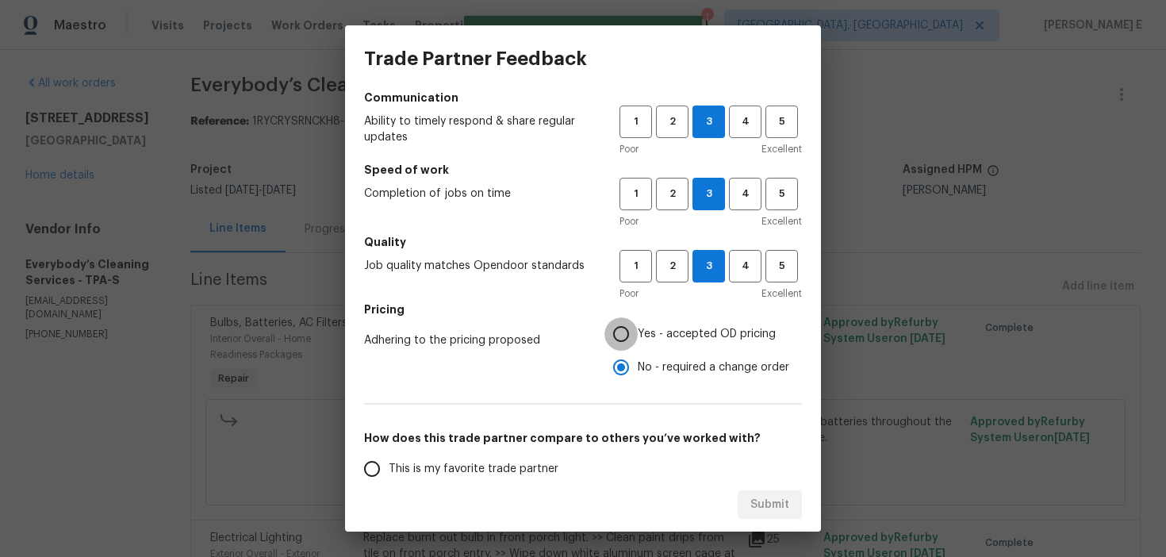
click at [619, 332] on input "Yes - accepted OD pricing" at bounding box center [620, 333] width 33 height 33
radio input "true"
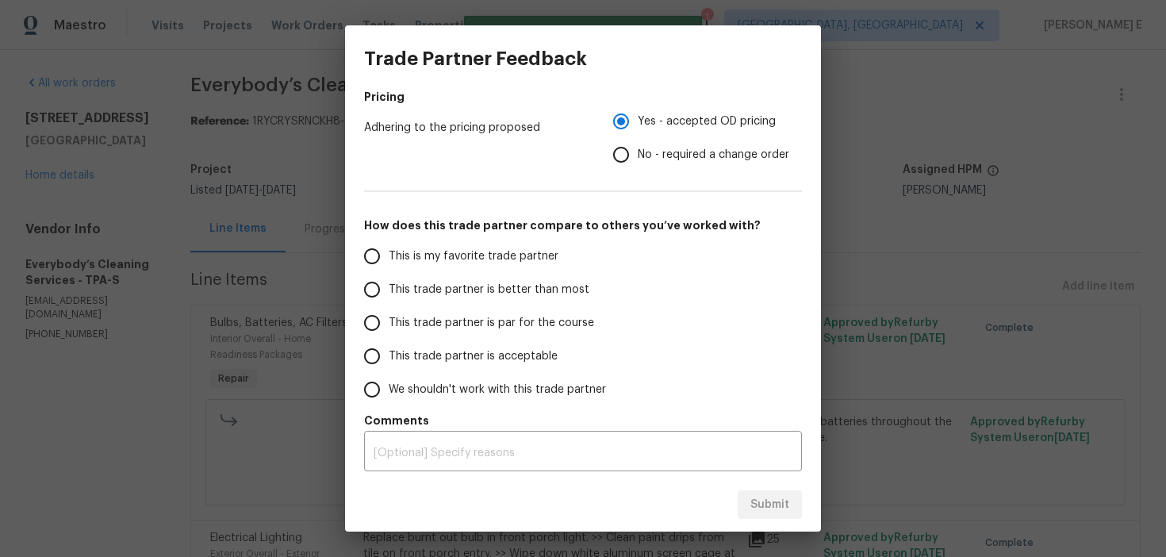
click at [514, 324] on span "This trade partner is par for the course" at bounding box center [491, 323] width 205 height 17
click at [389, 324] on input "This trade partner is par for the course" at bounding box center [371, 322] width 33 height 33
click at [780, 510] on span "Submit" at bounding box center [769, 505] width 39 height 20
radio input "true"
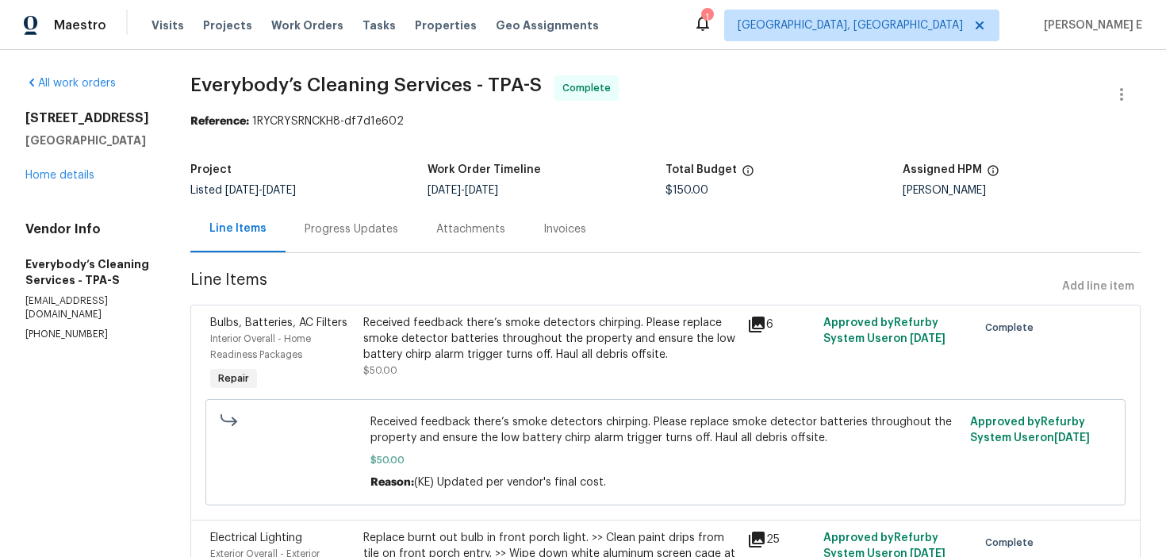
click at [390, 216] on div "Progress Updates" at bounding box center [352, 228] width 132 height 47
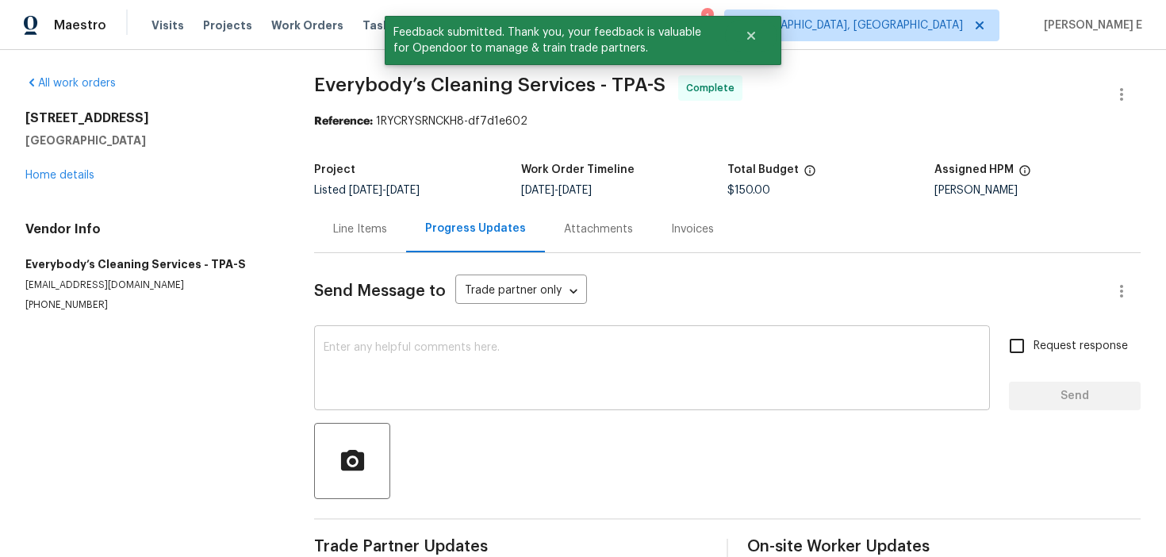
click at [422, 351] on textarea at bounding box center [652, 370] width 657 height 56
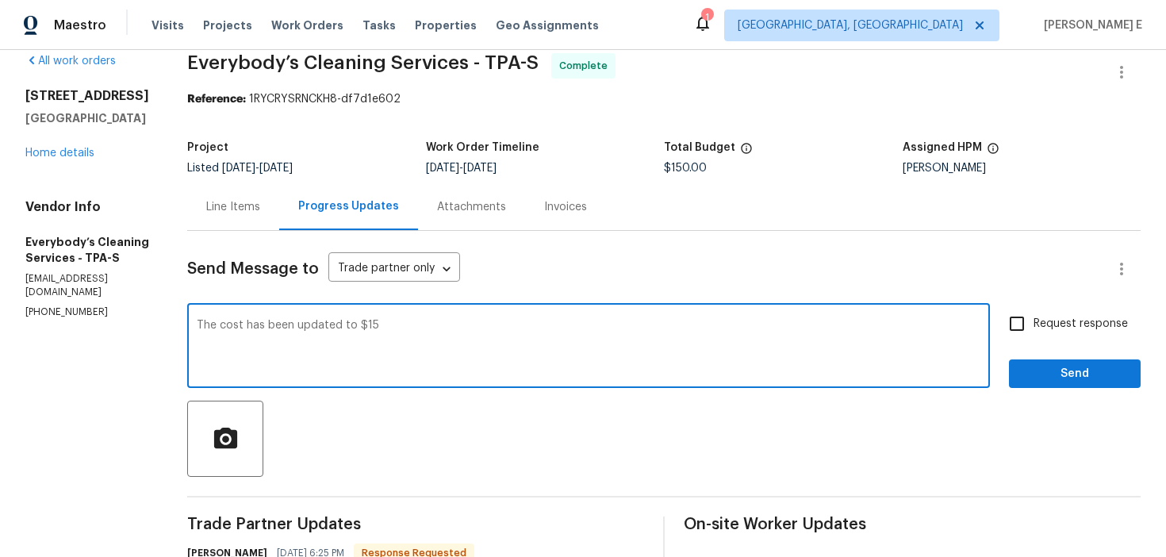
scroll to position [23, 0]
type textarea "The cost has been updated to $150 and the work order is approved. Thank you.."
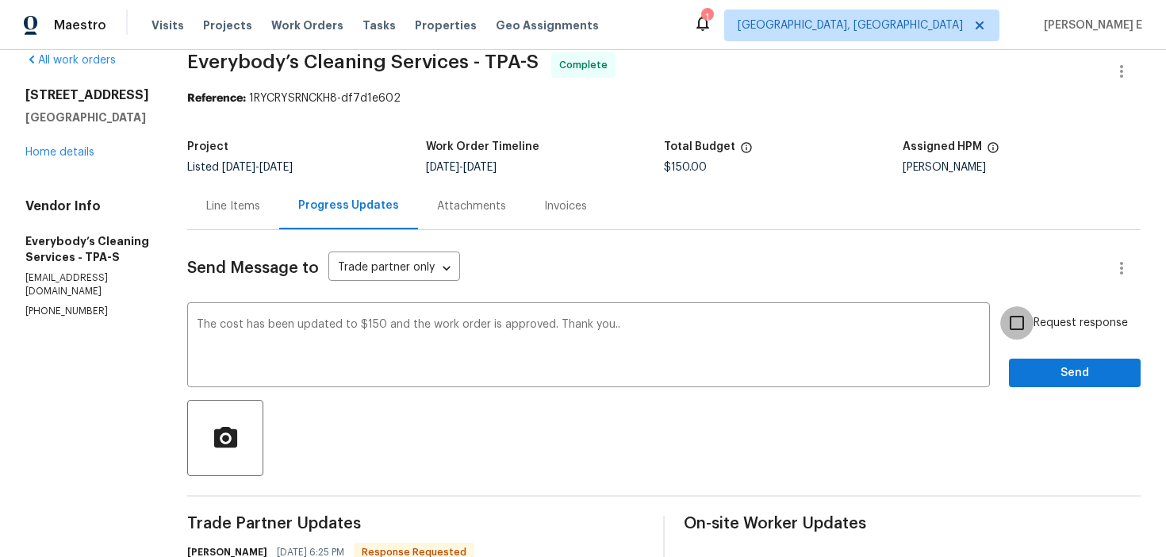
click at [1030, 335] on input "Request response" at bounding box center [1016, 322] width 33 height 33
checkbox input "true"
click at [1041, 367] on span "Send" at bounding box center [1075, 373] width 106 height 20
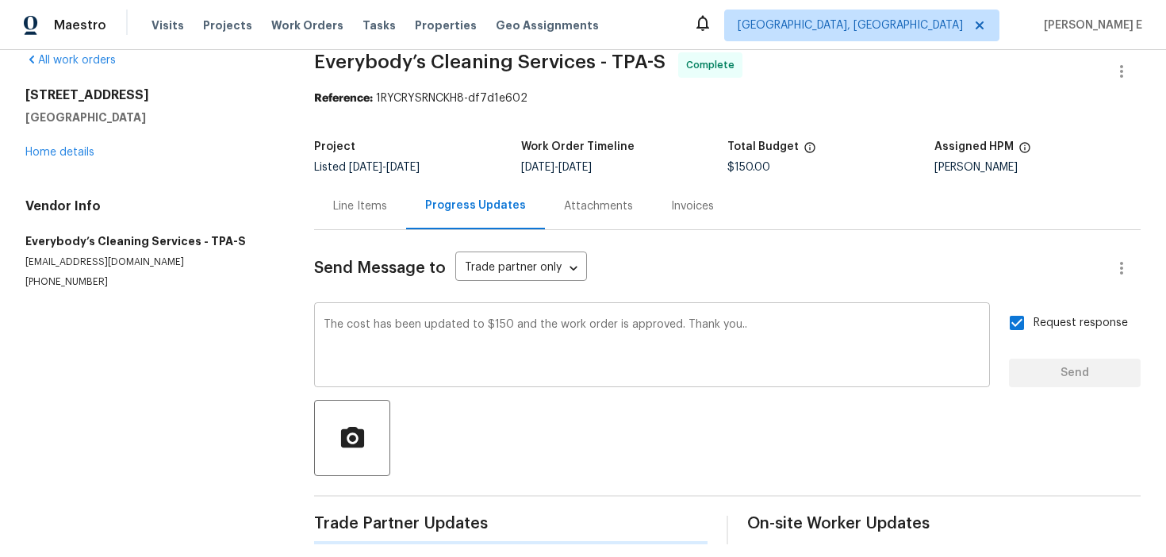
scroll to position [0, 0]
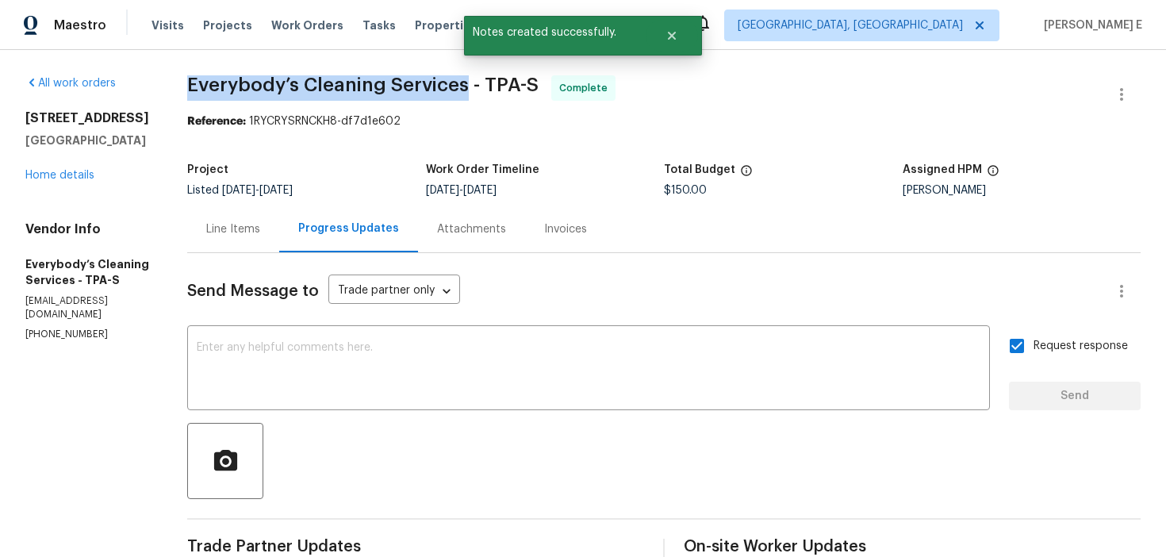
drag, startPoint x: 247, startPoint y: 82, endPoint x: 524, endPoint y: 87, distance: 276.1
click at [524, 87] on span "Everybody’s Cleaning Services - TPA-S" at bounding box center [362, 84] width 351 height 19
copy span "Everybody’s Cleaning Services"
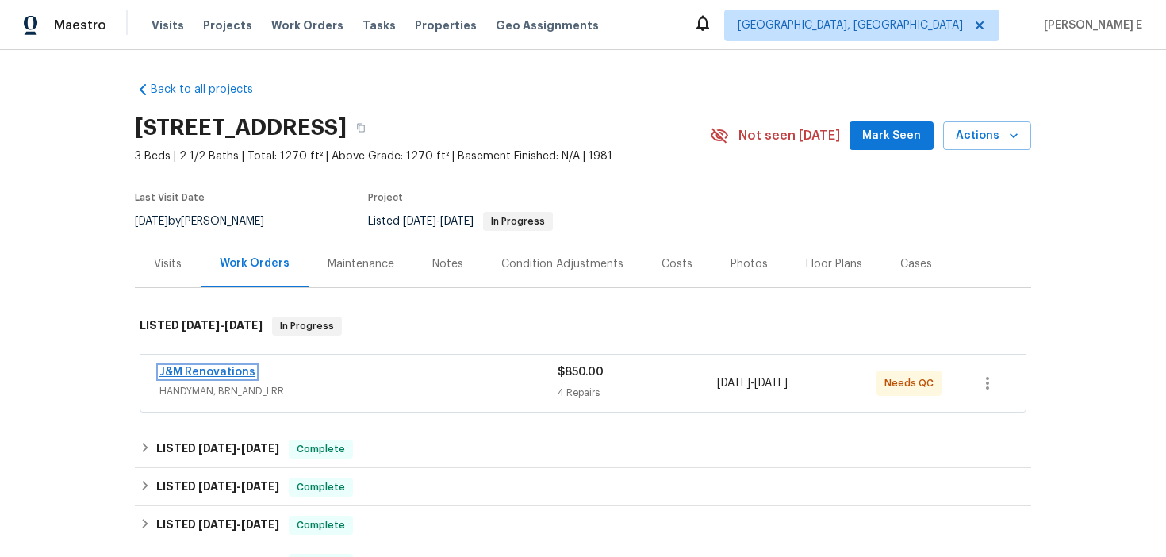
click at [237, 374] on link "J&M Renovations" at bounding box center [207, 371] width 96 height 11
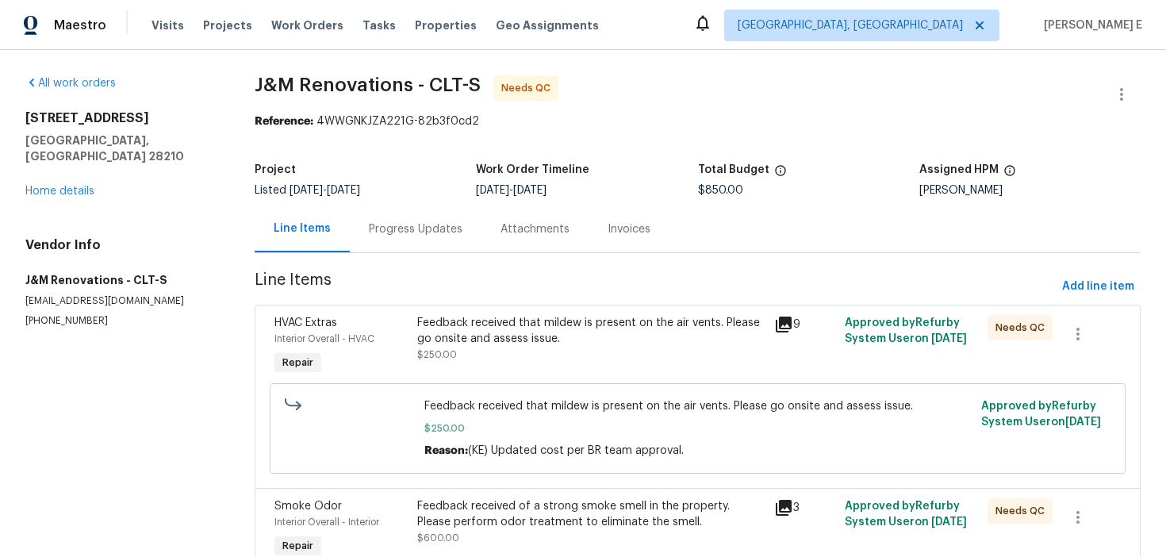
click at [458, 328] on div "Feedback received that mildew is present on the air vents. Please go onsite and…" at bounding box center [590, 331] width 347 height 32
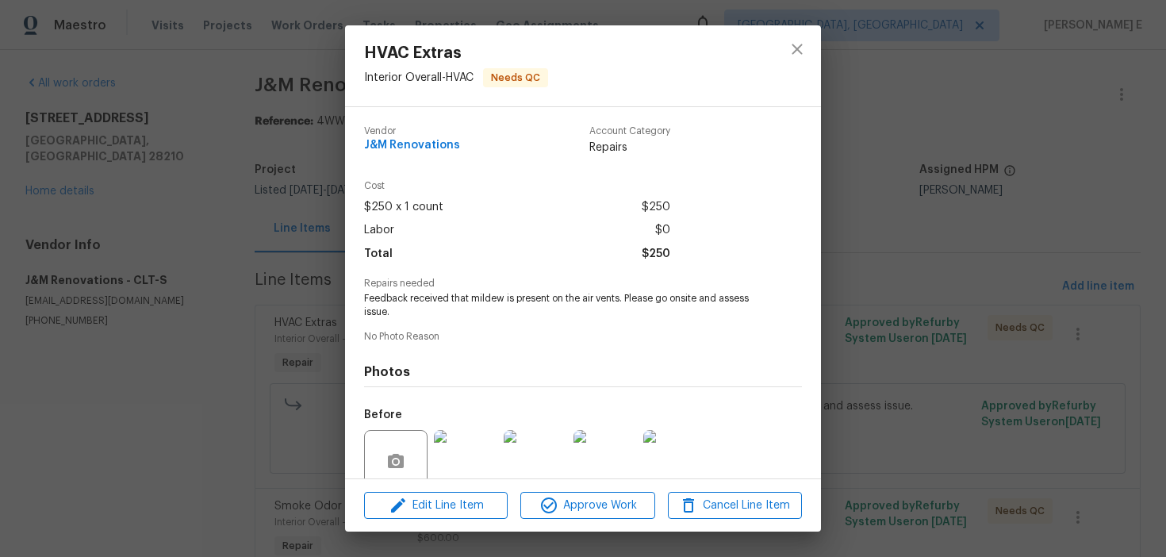
click at [293, 297] on div "HVAC Extras Interior Overall - HVAC Needs QC Vendor J&M Renovations Account Cat…" at bounding box center [583, 278] width 1166 height 557
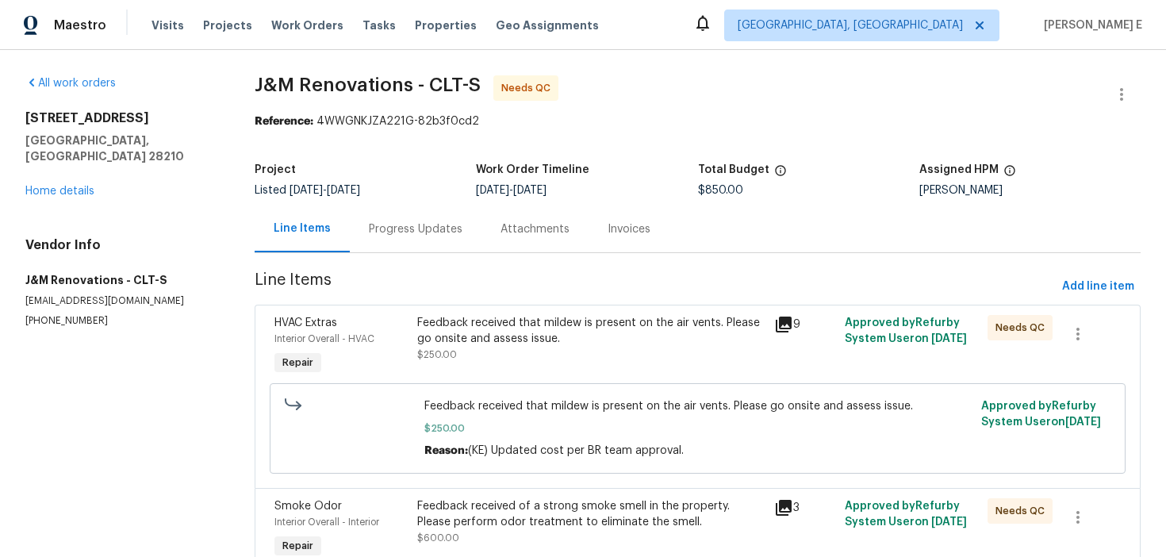
click at [393, 235] on div "Progress Updates" at bounding box center [416, 229] width 94 height 16
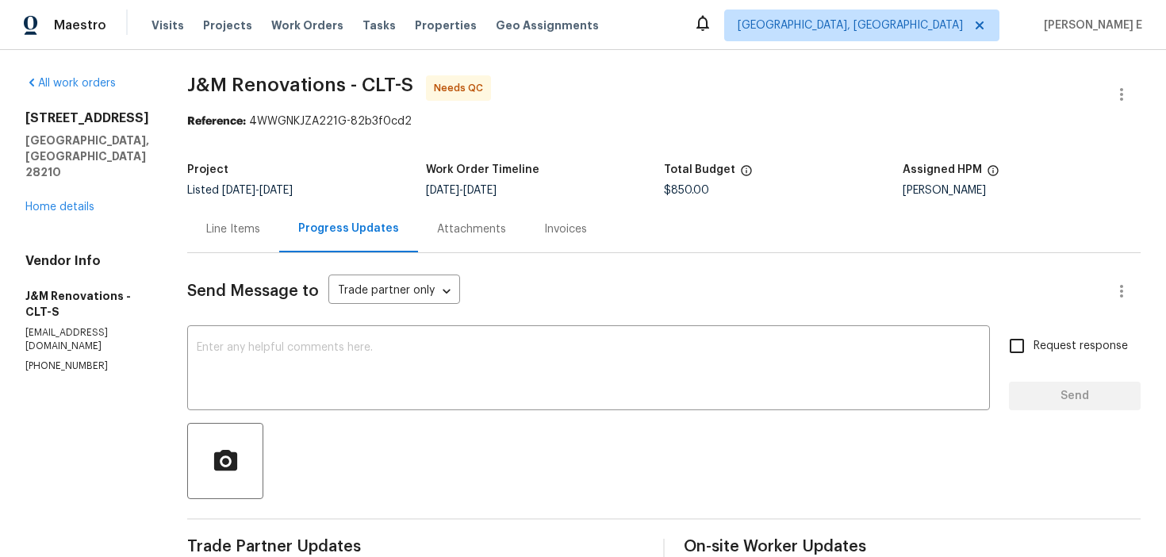
click at [240, 230] on div "Line Items" at bounding box center [233, 229] width 54 height 16
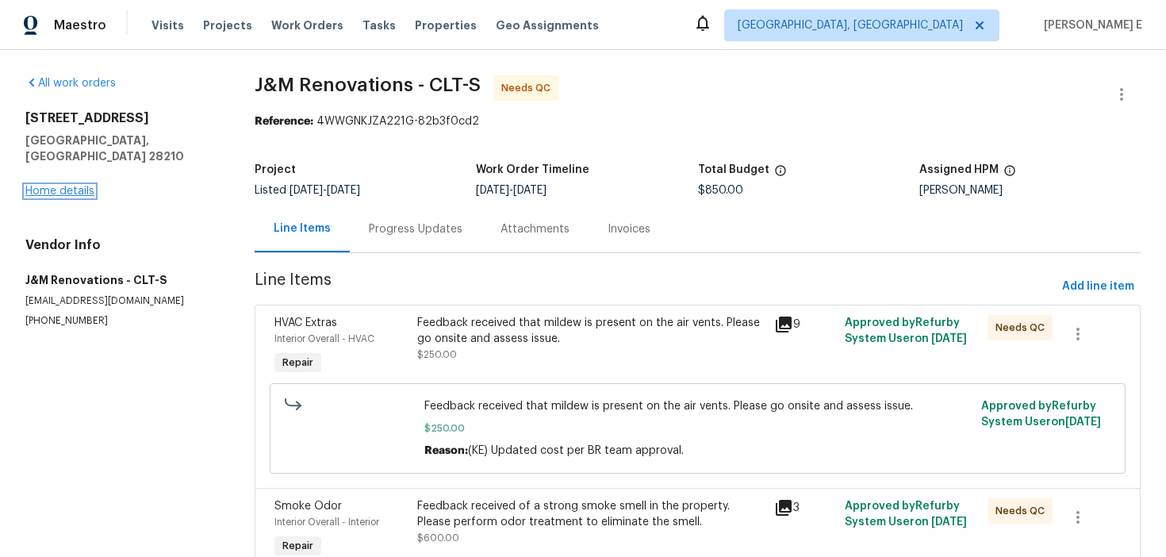
click at [83, 186] on link "Home details" at bounding box center [59, 191] width 69 height 11
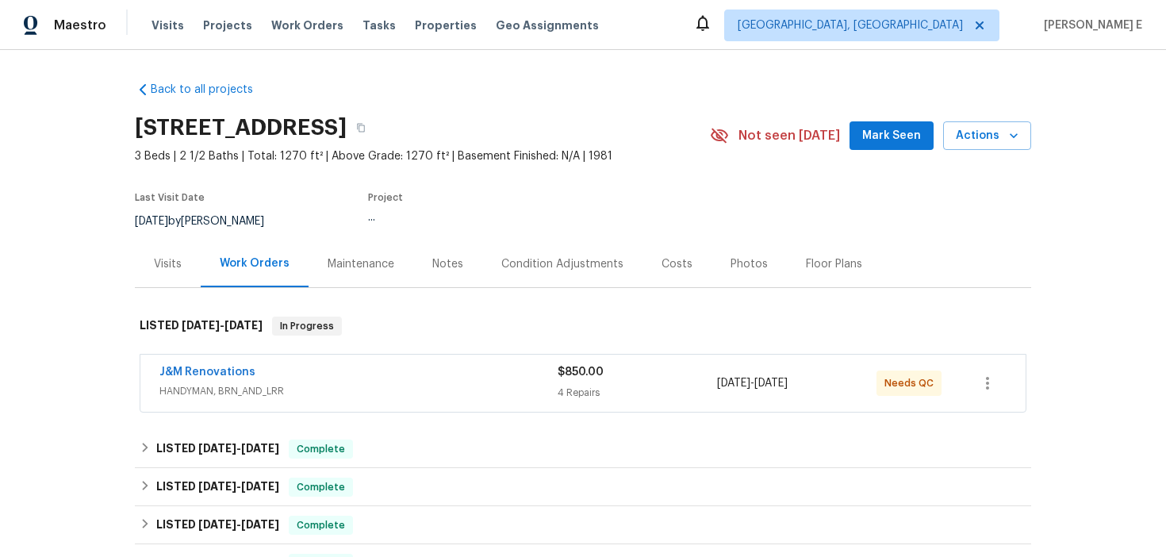
scroll to position [53, 0]
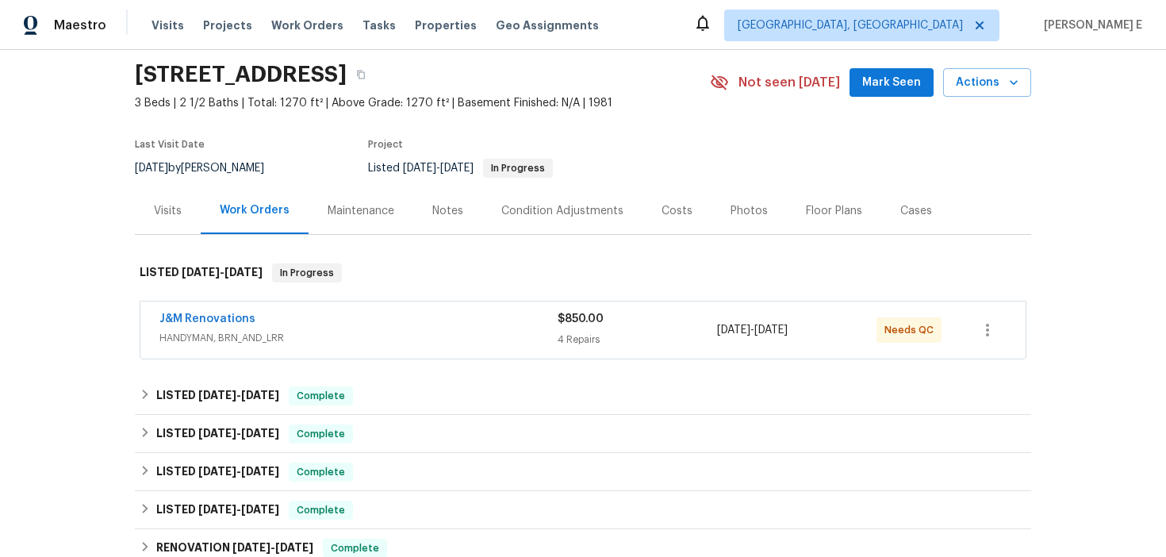
click at [163, 233] on div "Visits" at bounding box center [168, 210] width 66 height 47
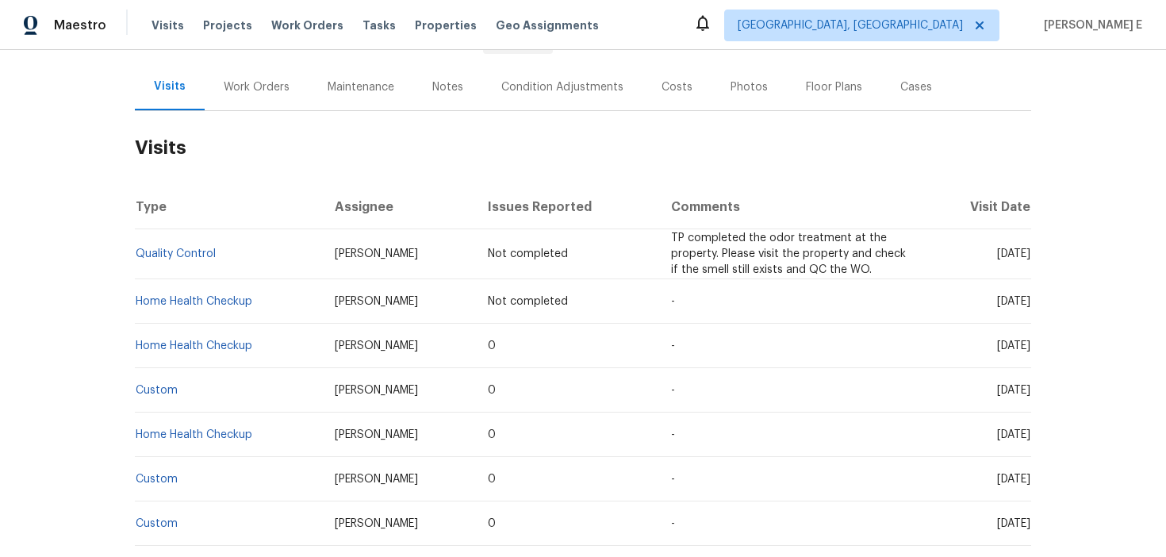
scroll to position [182, 0]
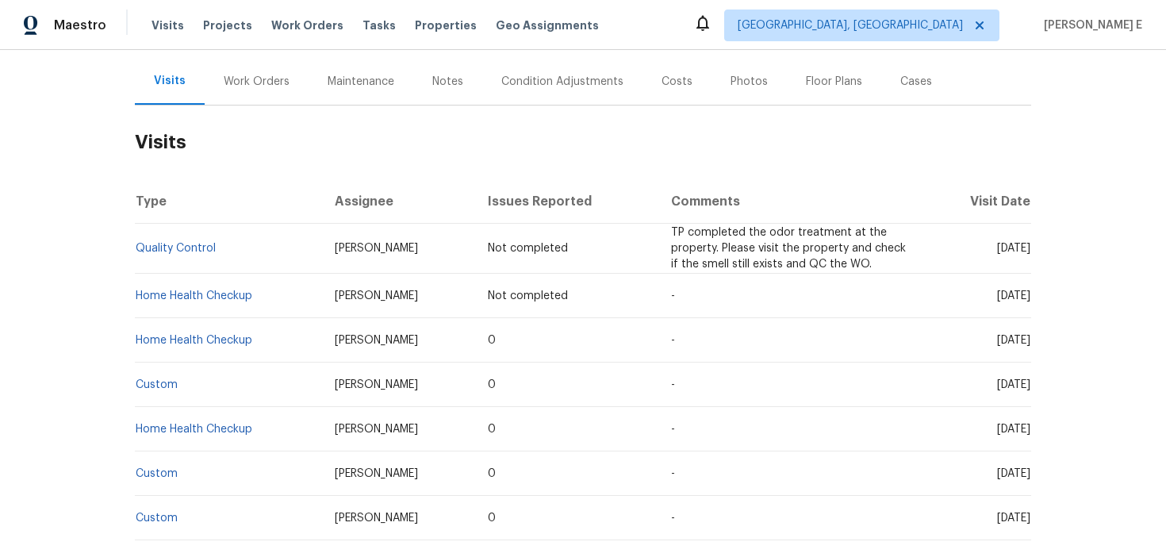
click at [274, 91] on div "Work Orders" at bounding box center [257, 81] width 104 height 47
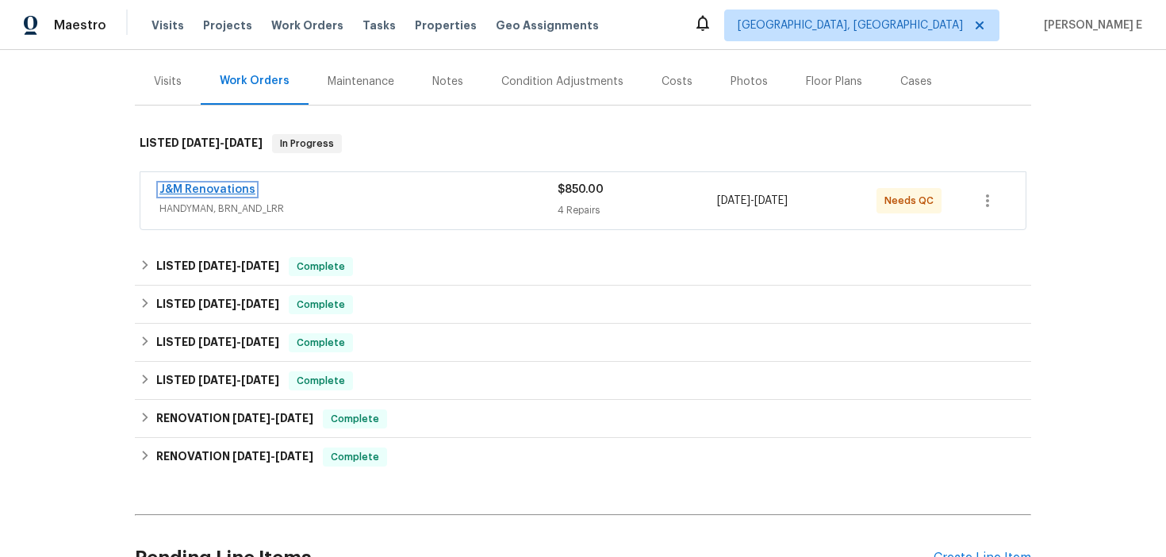
click at [228, 192] on link "J&M Renovations" at bounding box center [207, 189] width 96 height 11
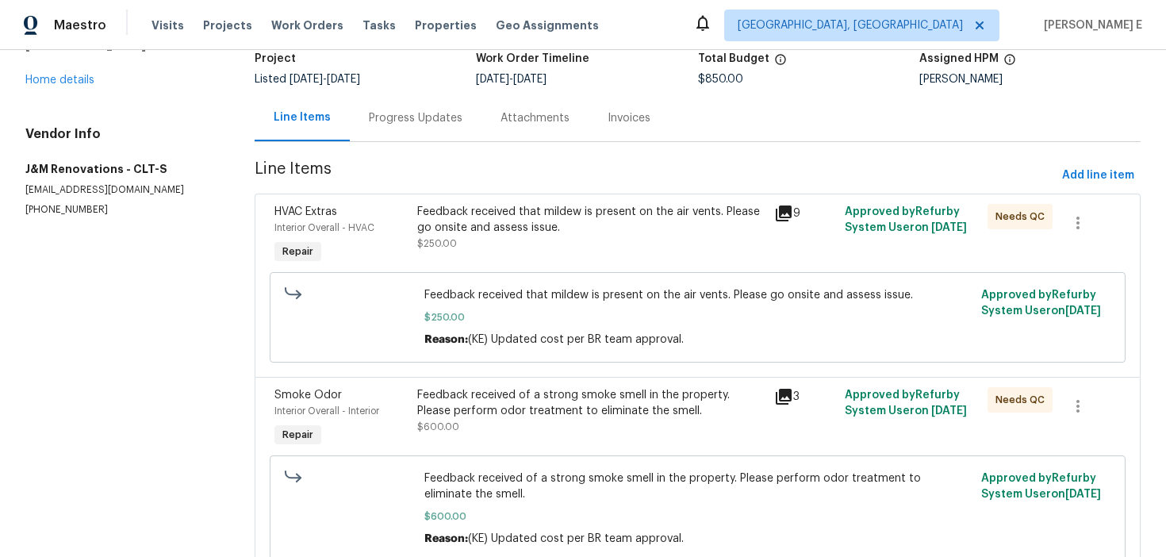
scroll to position [109, 0]
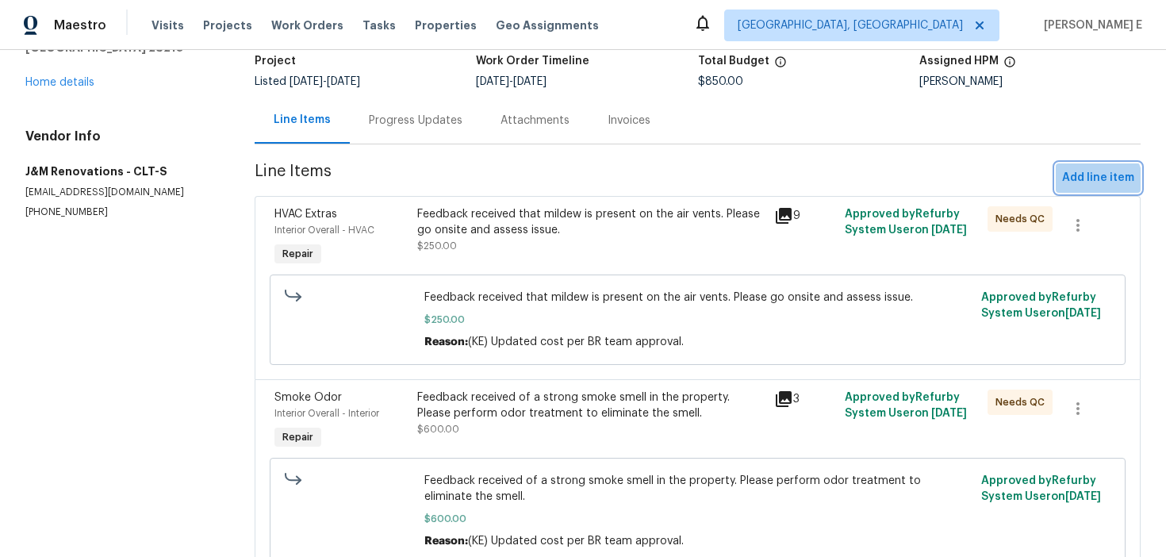
click at [1095, 183] on span "Add line item" at bounding box center [1098, 178] width 72 height 20
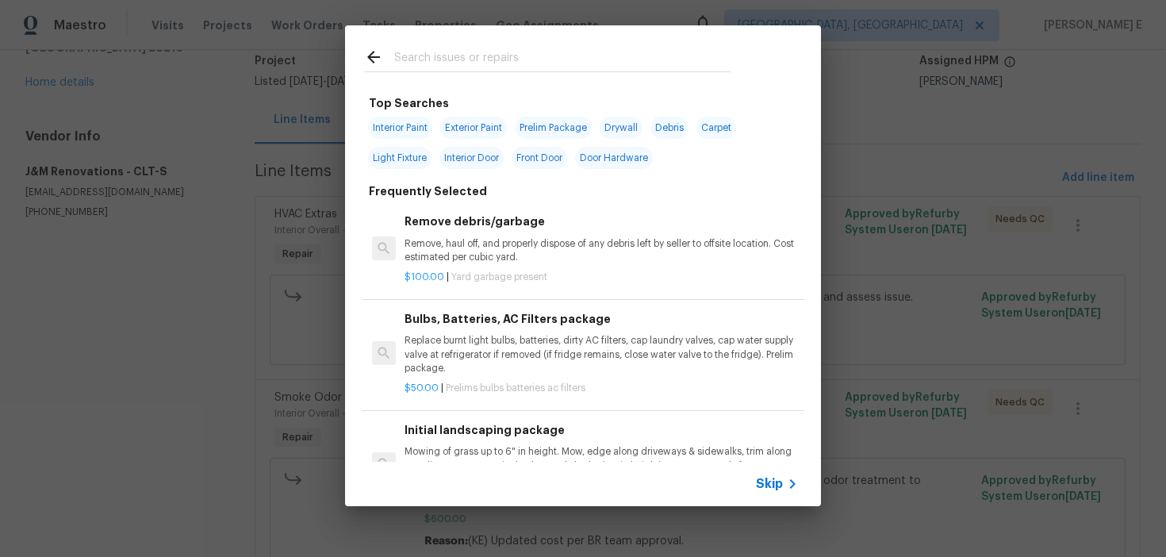
click at [773, 481] on span "Skip" at bounding box center [769, 484] width 27 height 16
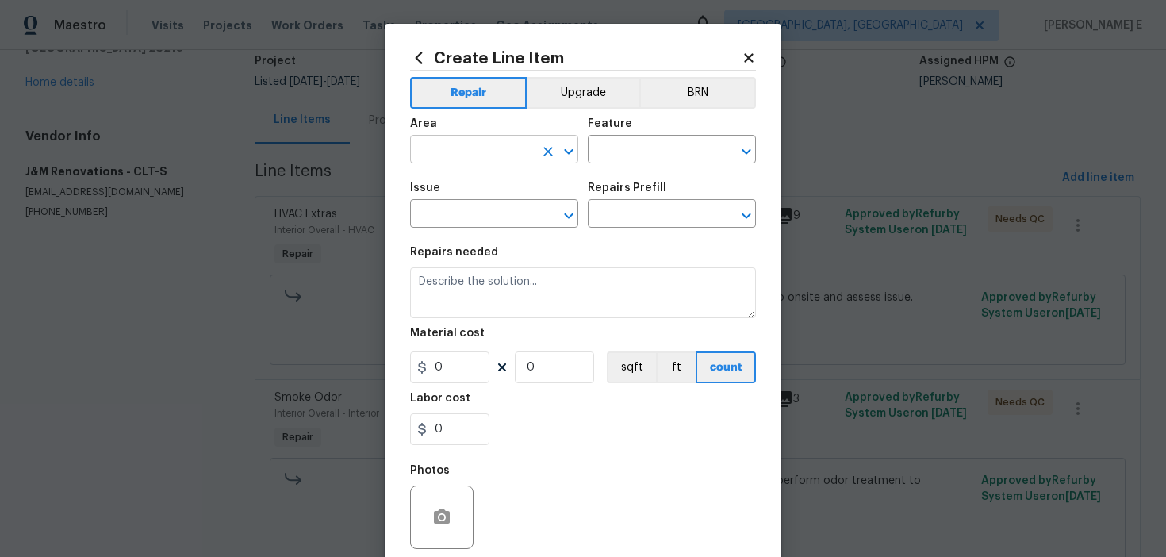
click at [481, 145] on input "text" at bounding box center [472, 151] width 124 height 25
type input "Interior Overall"
type input "Odor"
type input "Smoke Odor"
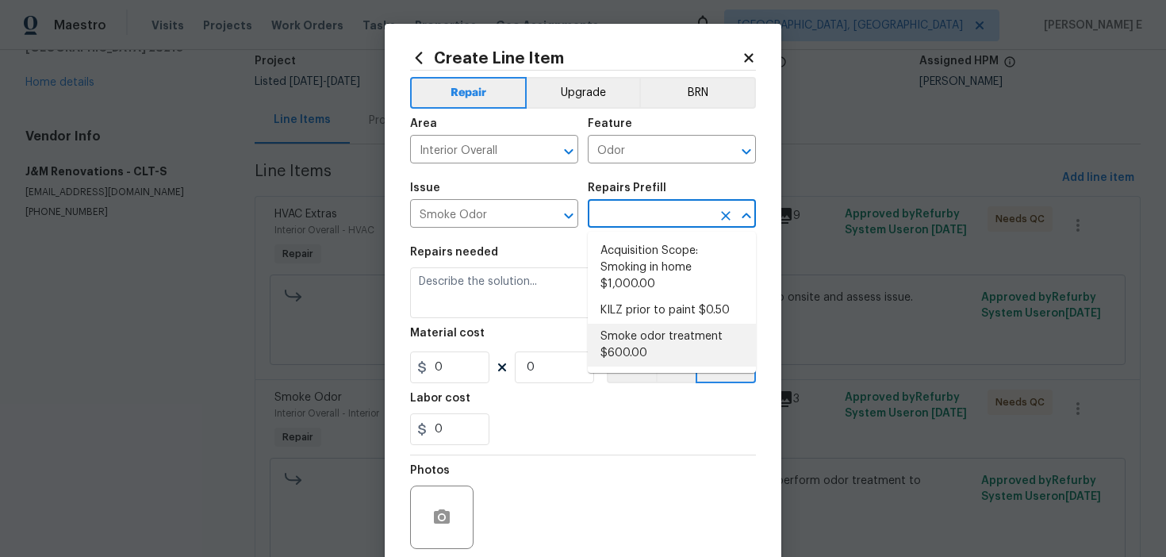
click at [643, 339] on li "Smoke odor treatment $600.00" at bounding box center [672, 345] width 168 height 43
type input "Smoke odor treatment $600.00"
type textarea "Complete a chlorine dioxide odor treatment for the home due to heavy odor. This…"
type input "600"
type input "1"
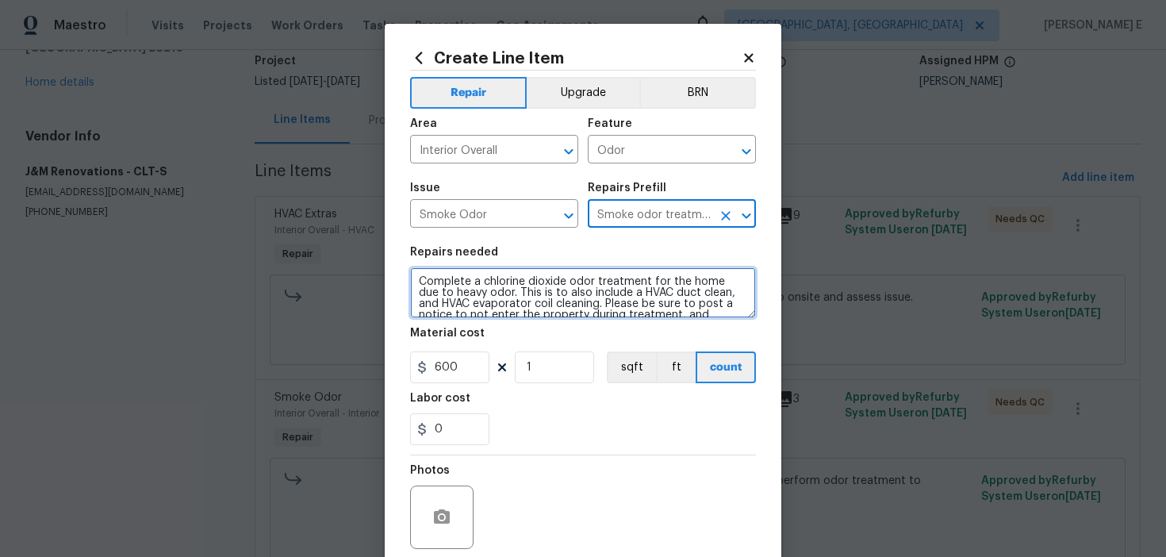
click at [557, 301] on textarea "Complete a chlorine dioxide odor treatment for the home due to heavy odor. This…" at bounding box center [583, 292] width 346 height 51
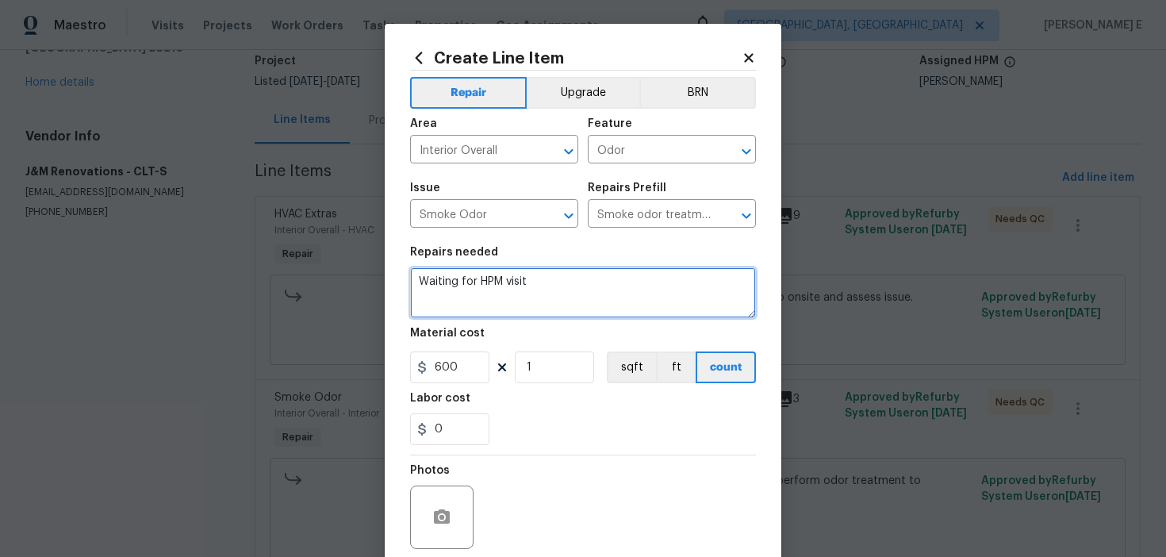
type textarea "Waiting for HPM visit"
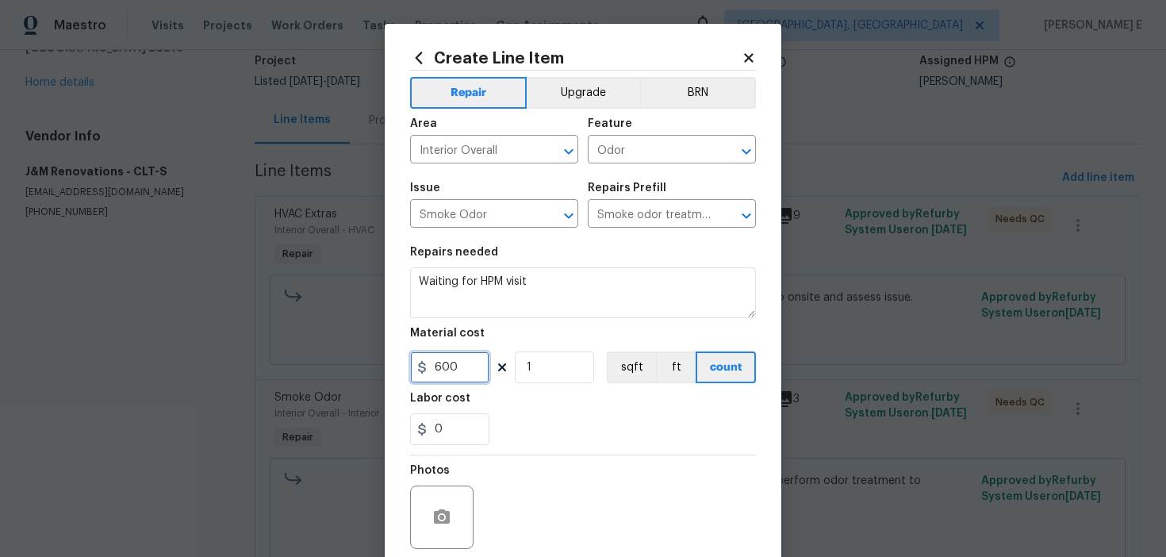
click at [445, 370] on input "600" at bounding box center [449, 367] width 79 height 32
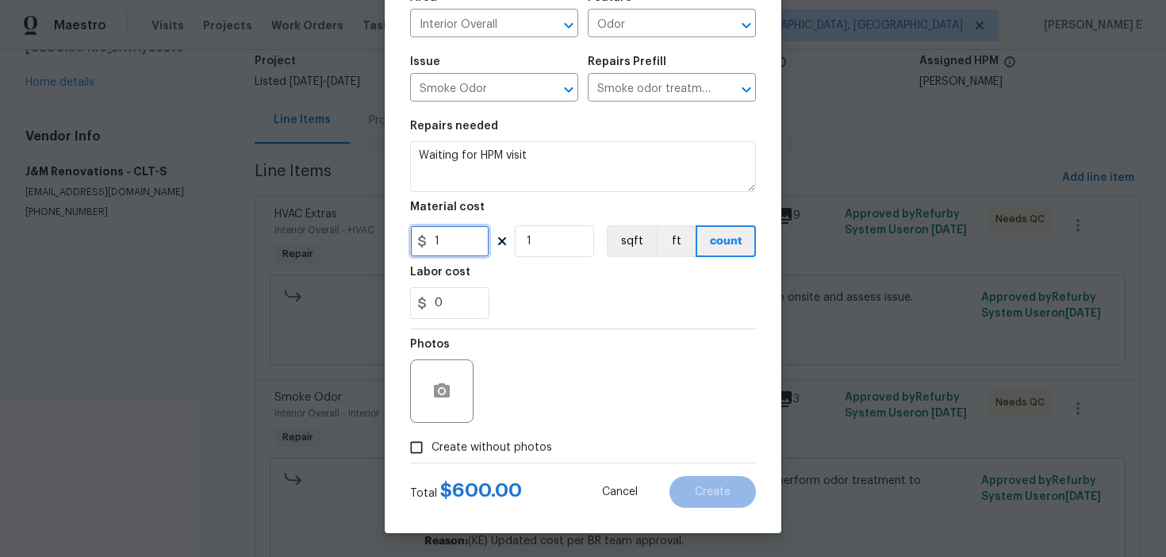
type input "1"
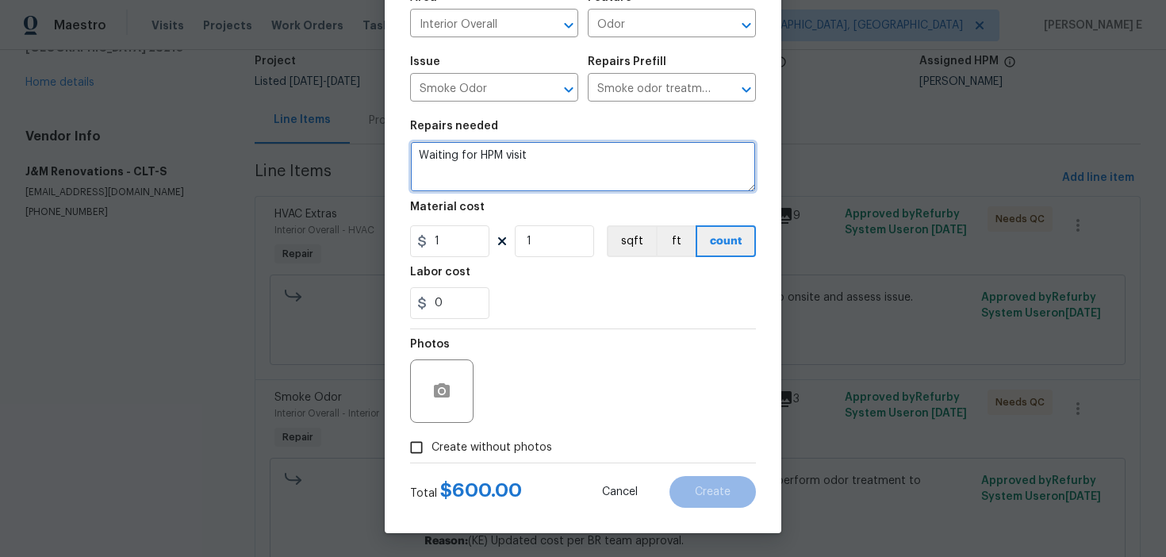
click at [561, 165] on textarea "Waiting for HPM visit" at bounding box center [583, 166] width 346 height 51
type textarea "Waiting for HPM visit completion"
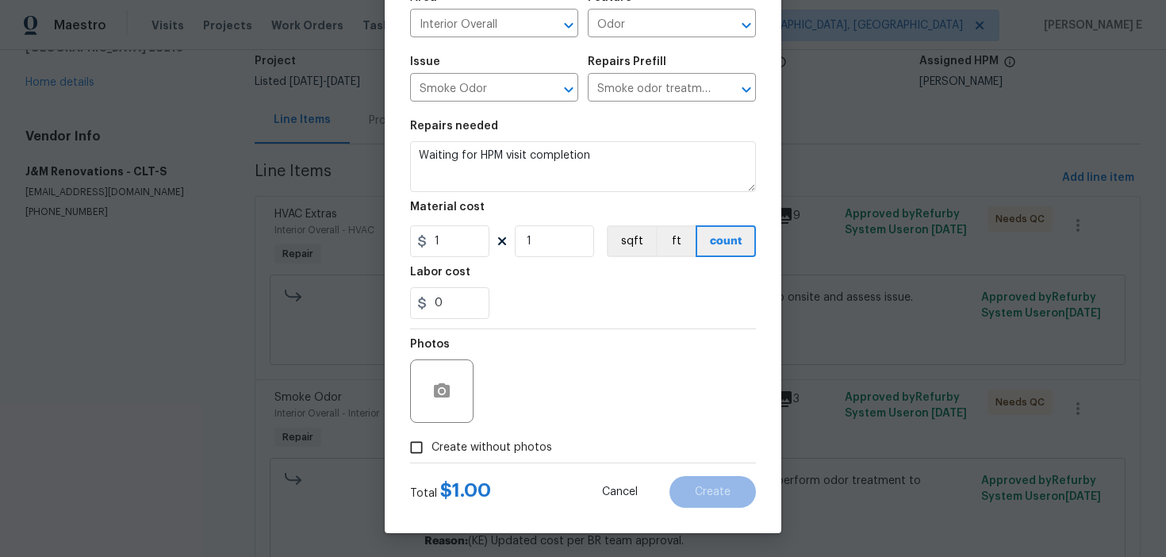
click at [455, 457] on label "Create without photos" at bounding box center [476, 447] width 151 height 30
click at [432, 457] on input "Create without photos" at bounding box center [416, 447] width 30 height 30
checkbox input "true"
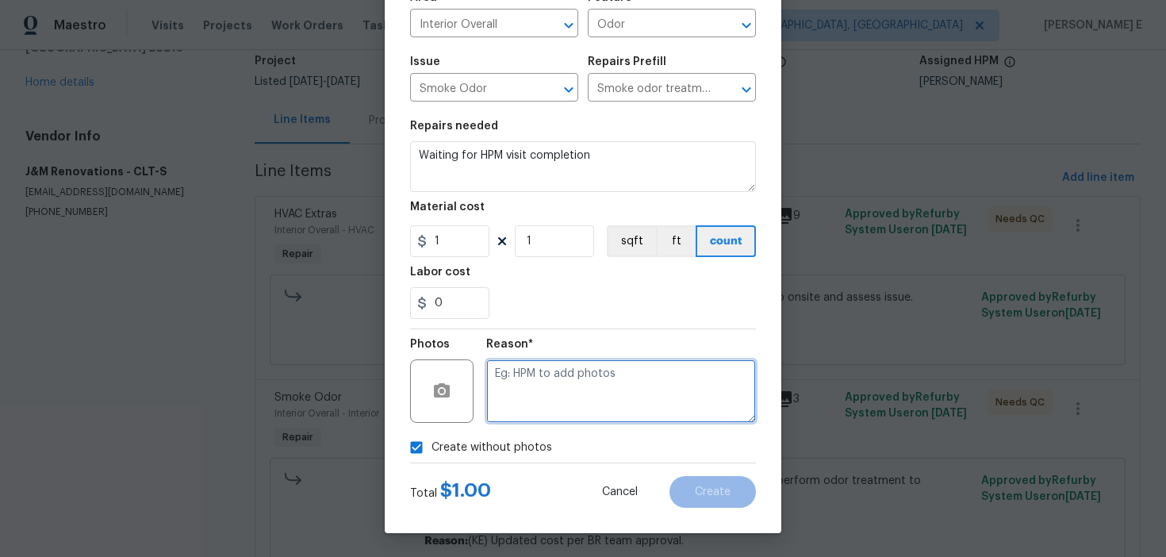
click at [539, 393] on textarea at bounding box center [621, 390] width 270 height 63
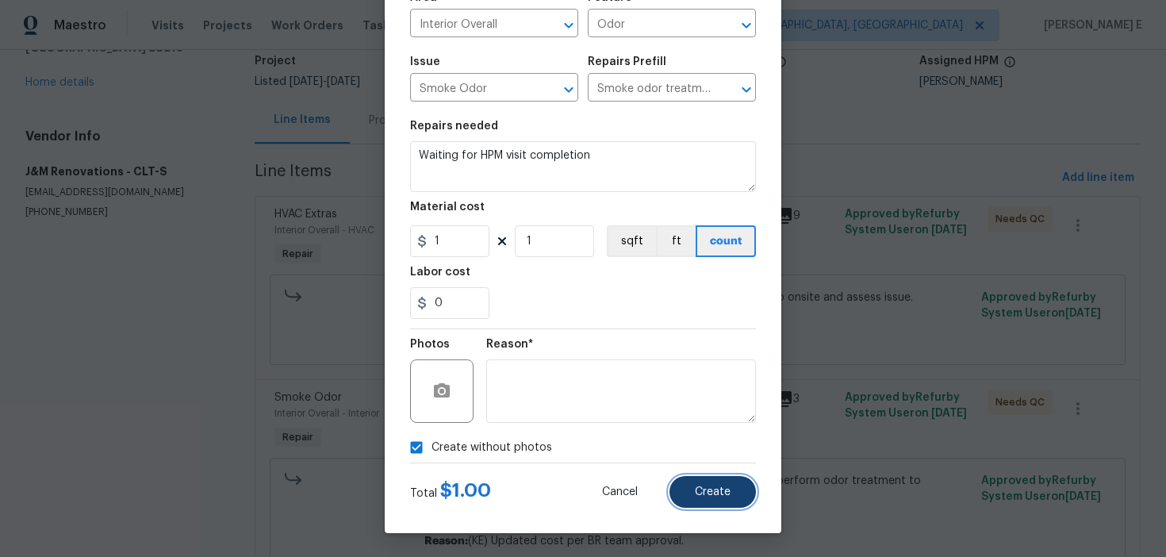
click at [703, 501] on button "Create" at bounding box center [712, 492] width 86 height 32
type input "0"
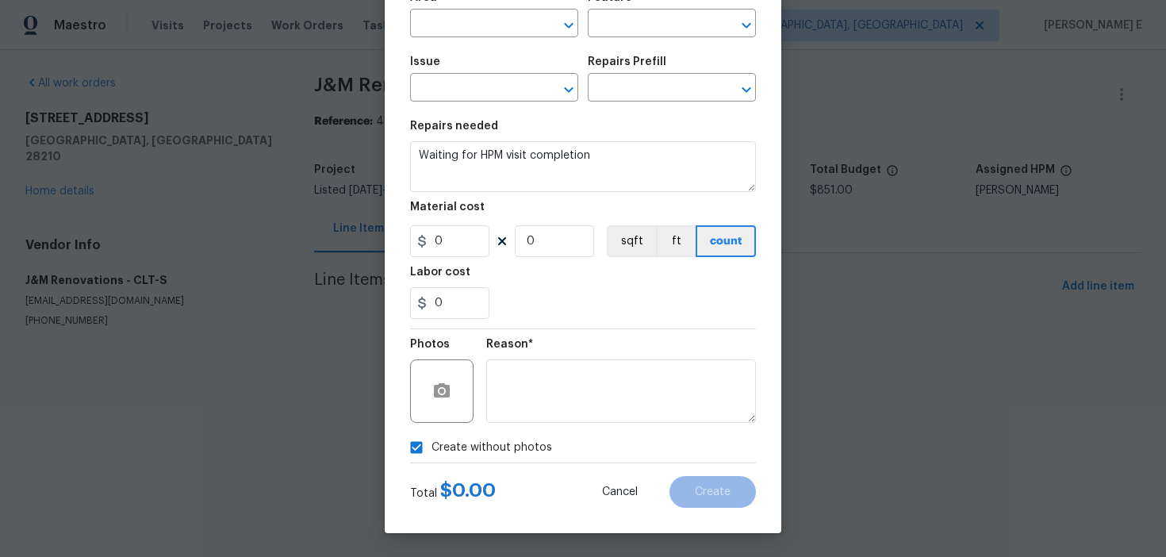
scroll to position [0, 0]
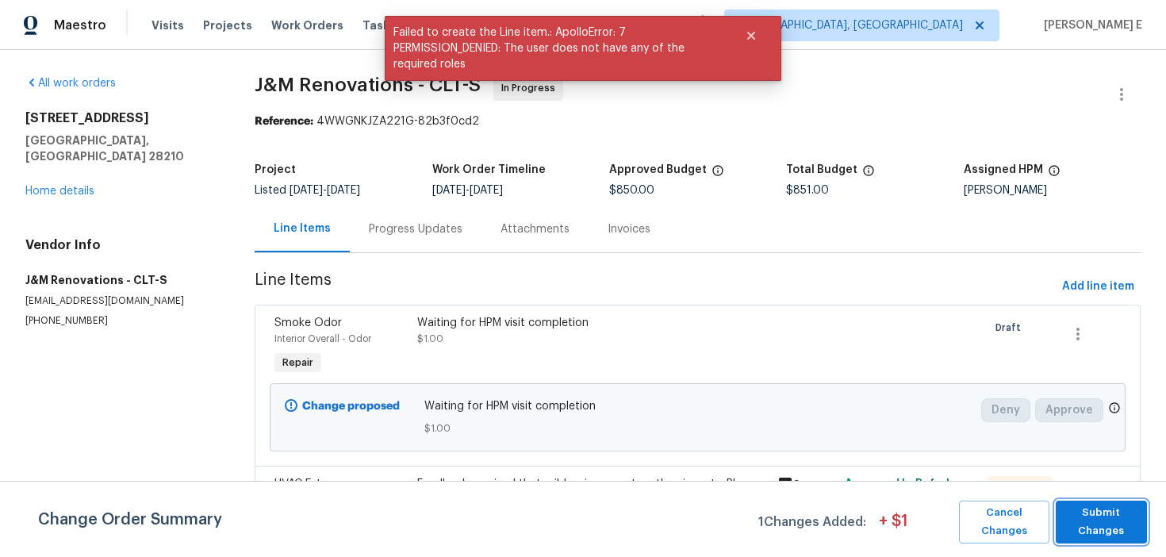
click at [1108, 513] on span "Submit Changes" at bounding box center [1101, 522] width 75 height 36
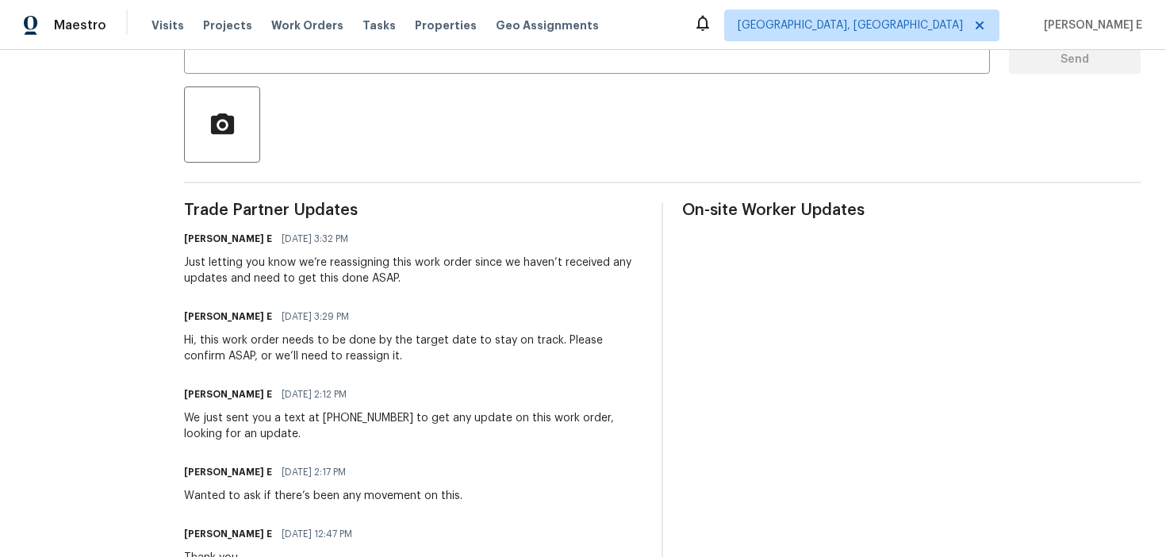
scroll to position [377, 0]
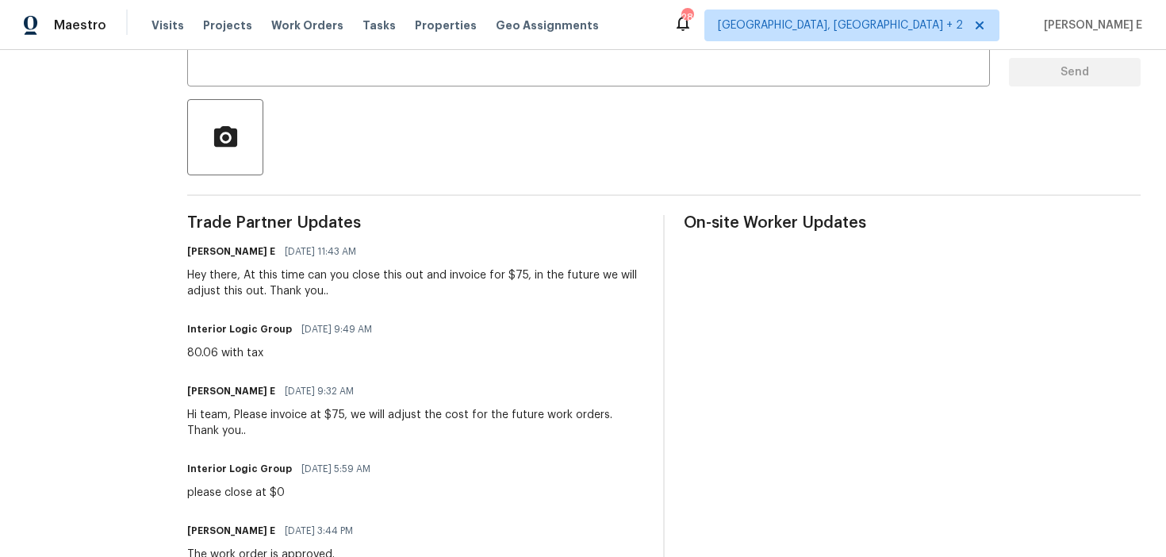
scroll to position [327, 0]
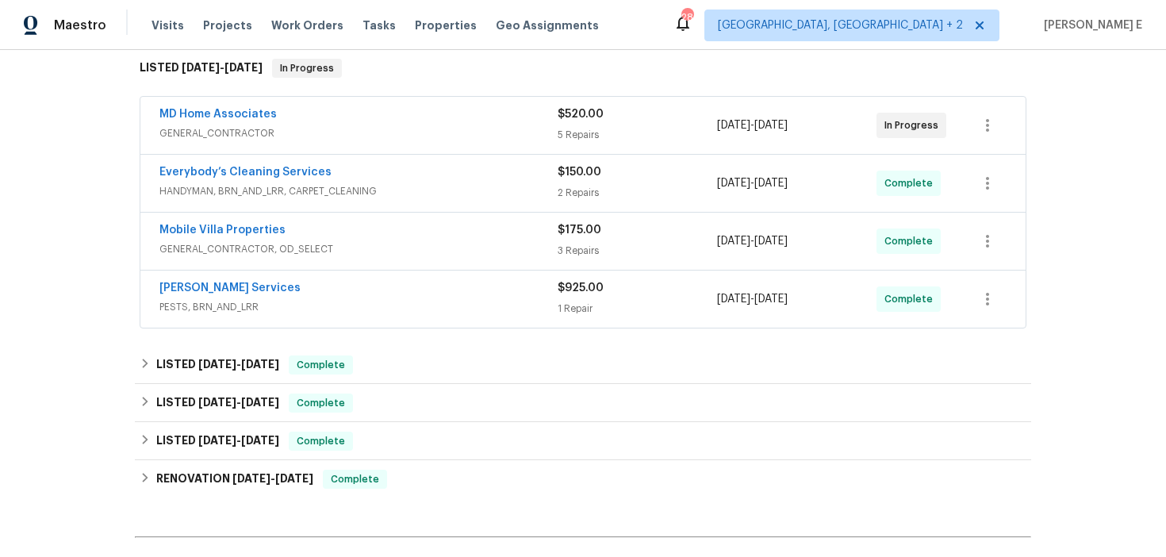
scroll to position [270, 0]
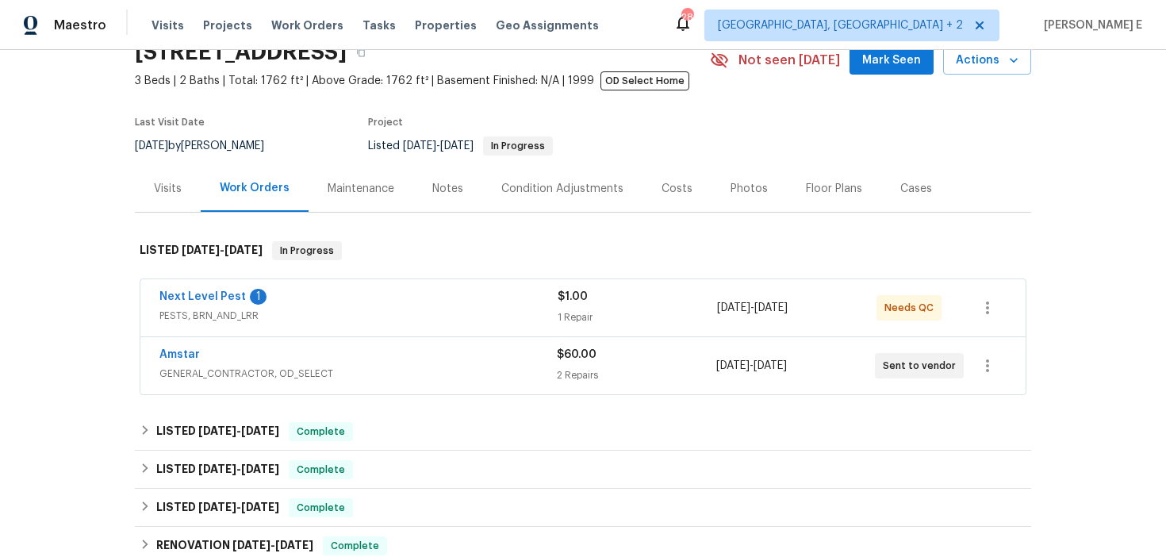
scroll to position [89, 0]
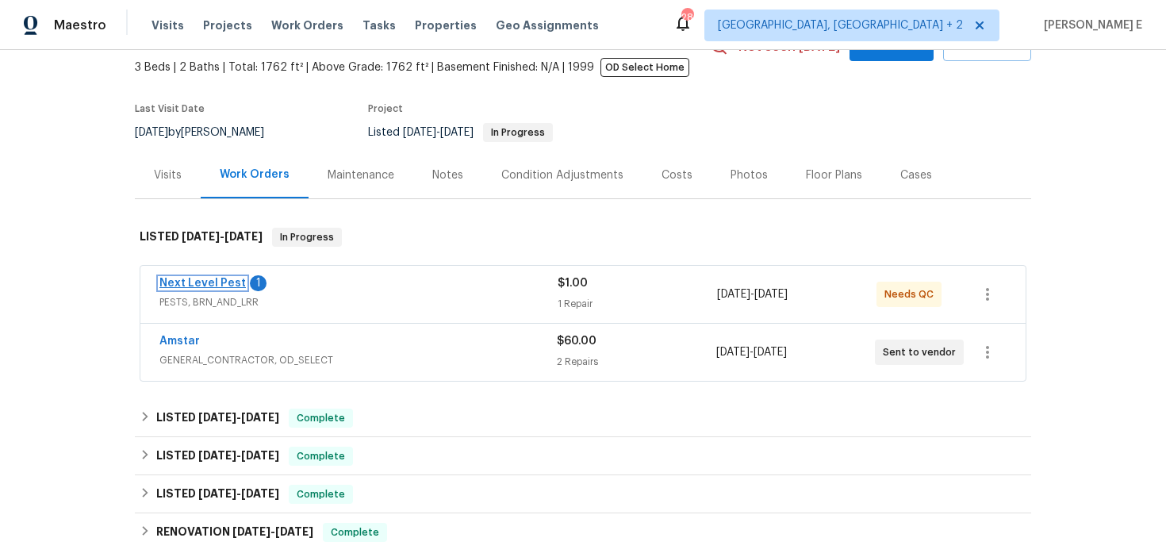
click at [218, 281] on link "Next Level Pest" at bounding box center [202, 283] width 86 height 11
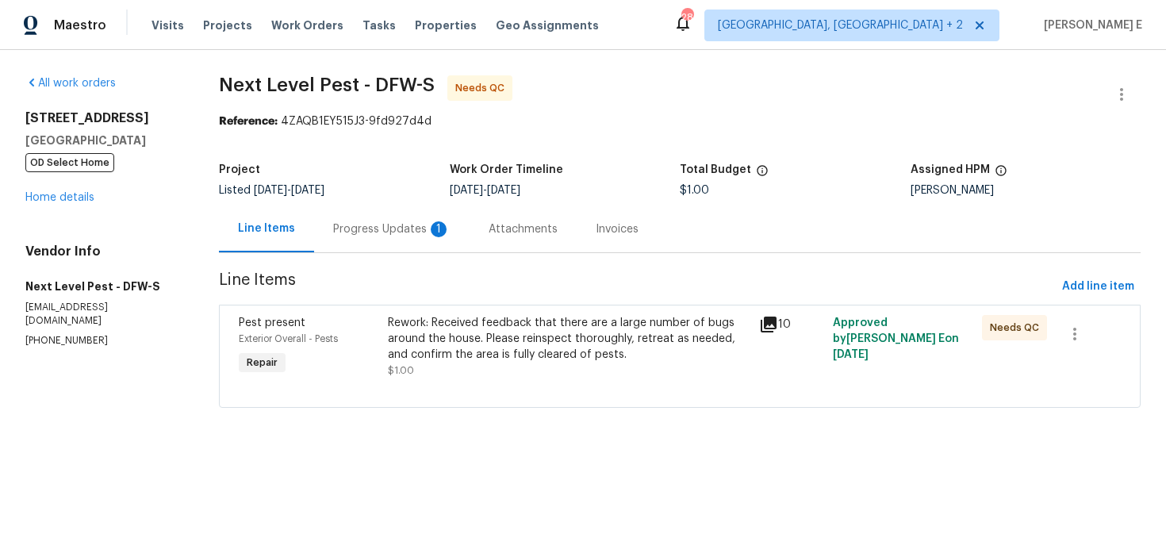
click at [457, 342] on div "Rework: Received feedback that there are a large number of bugs around the hous…" at bounding box center [569, 339] width 362 height 48
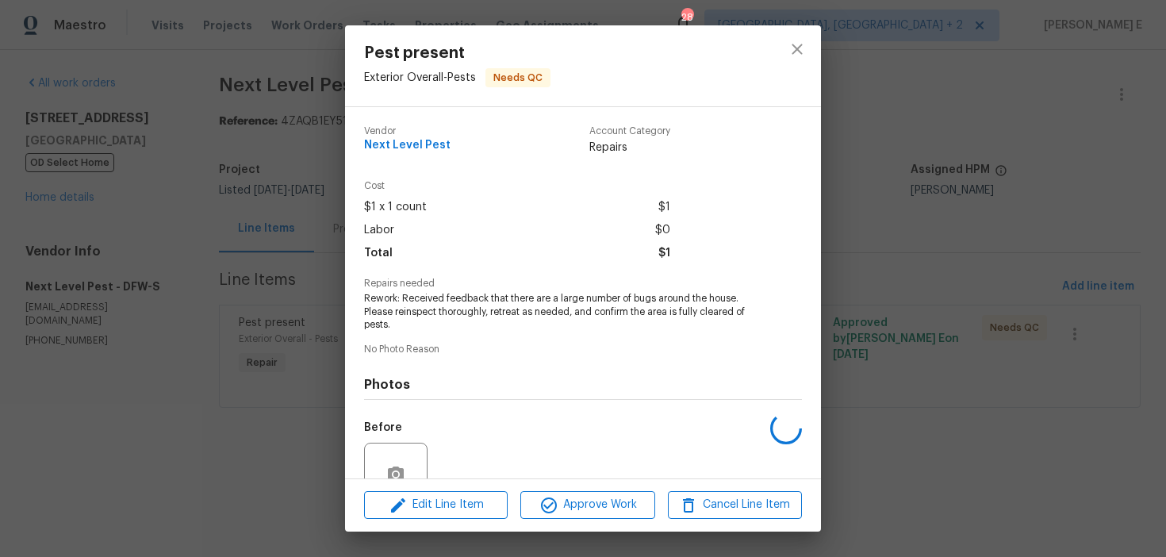
scroll to position [147, 0]
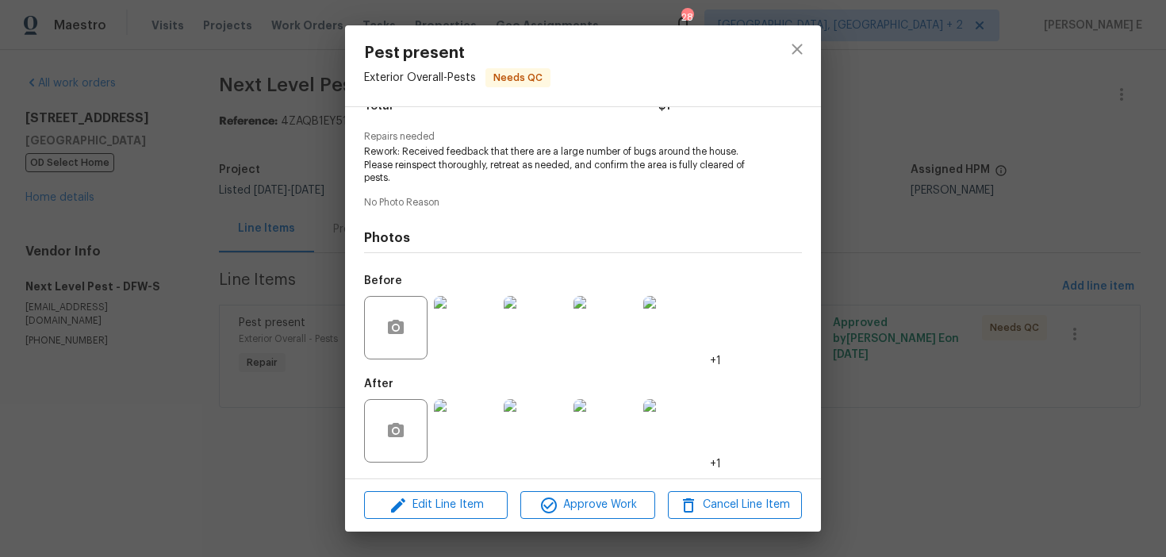
click at [470, 424] on img at bounding box center [465, 430] width 63 height 63
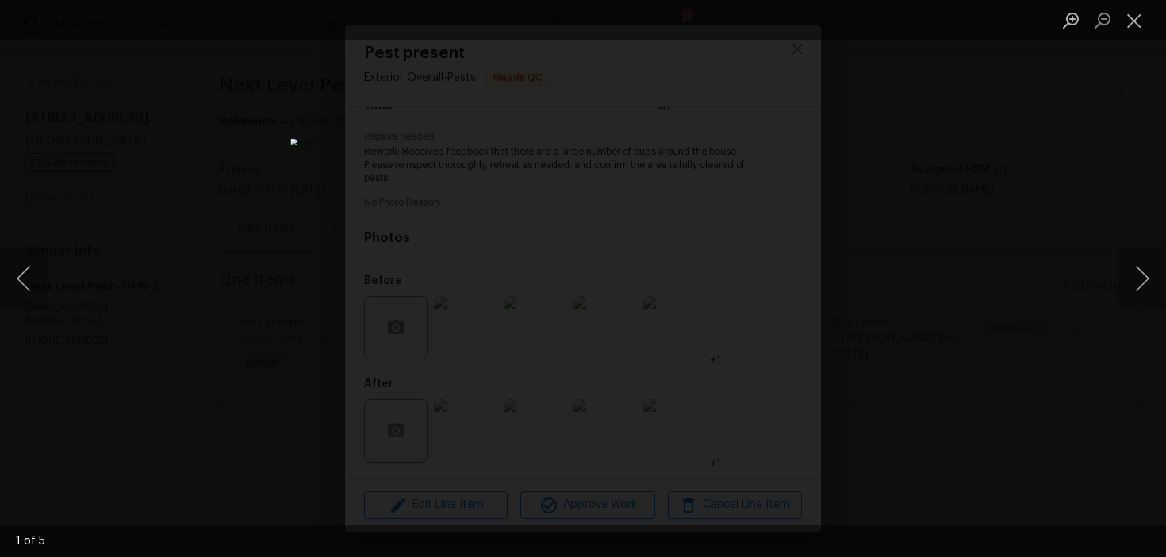
click at [932, 315] on div "Lightbox" at bounding box center [583, 278] width 1166 height 557
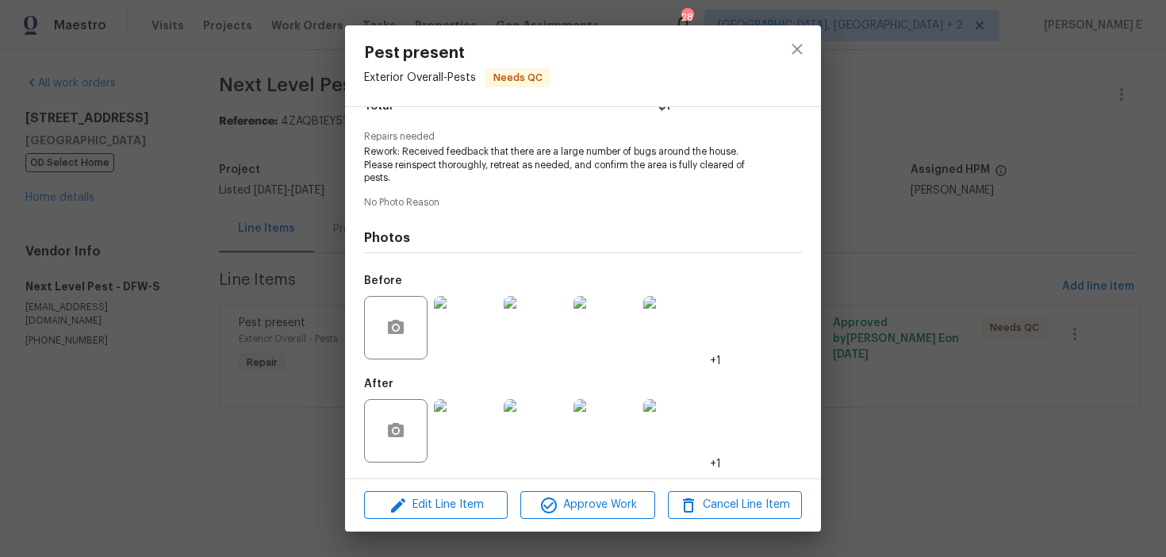
click at [932, 315] on div "Pest present Exterior Overall - Pests Needs QC Vendor Next Level Pest Account C…" at bounding box center [583, 278] width 1166 height 557
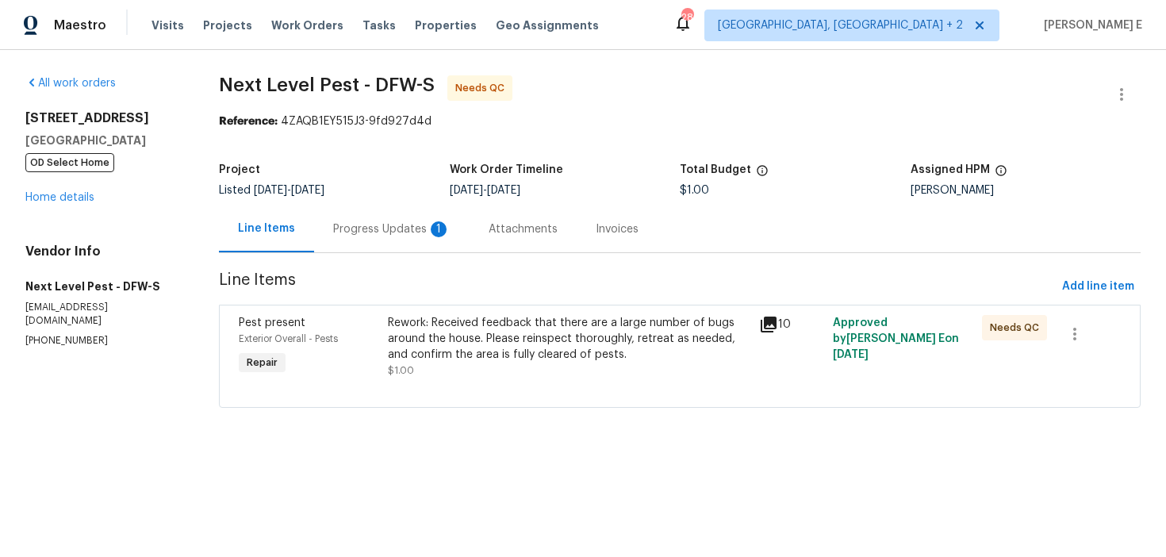
click at [420, 232] on div "Progress Updates 1" at bounding box center [391, 229] width 117 height 16
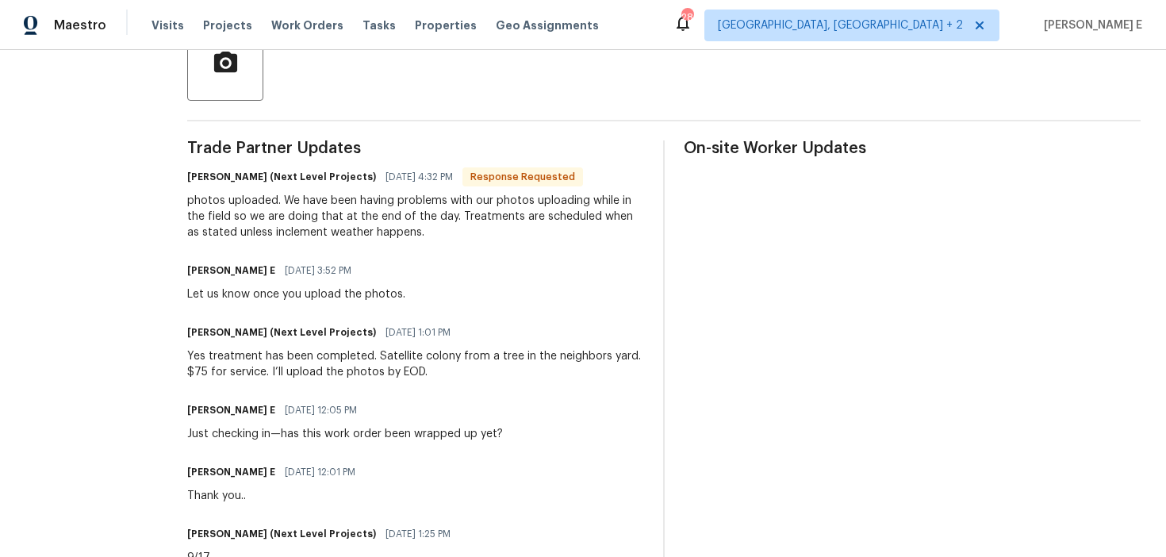
scroll to position [364, 0]
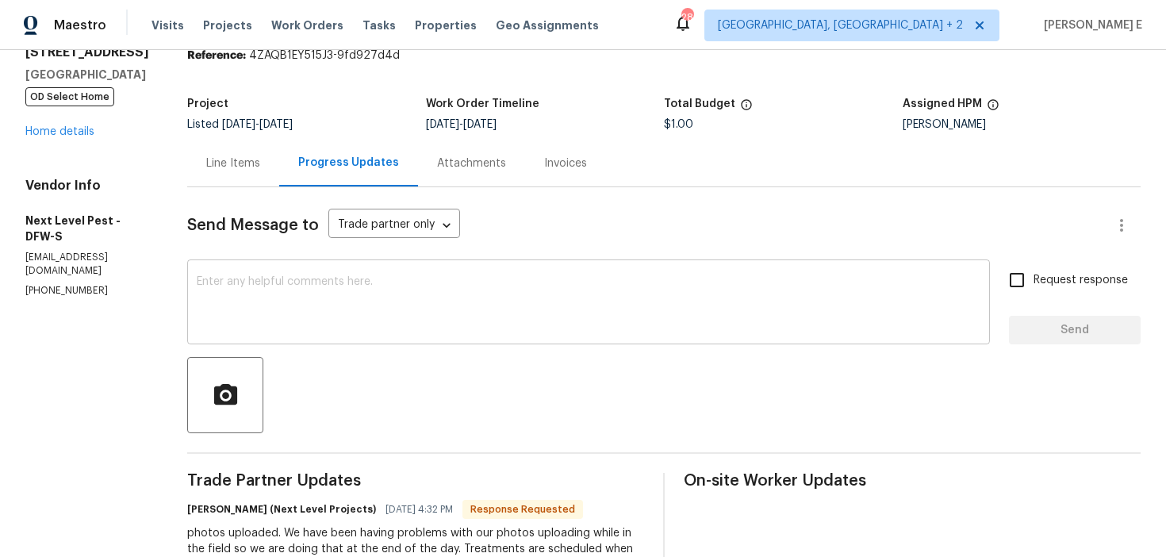
click at [490, 309] on textarea at bounding box center [589, 304] width 784 height 56
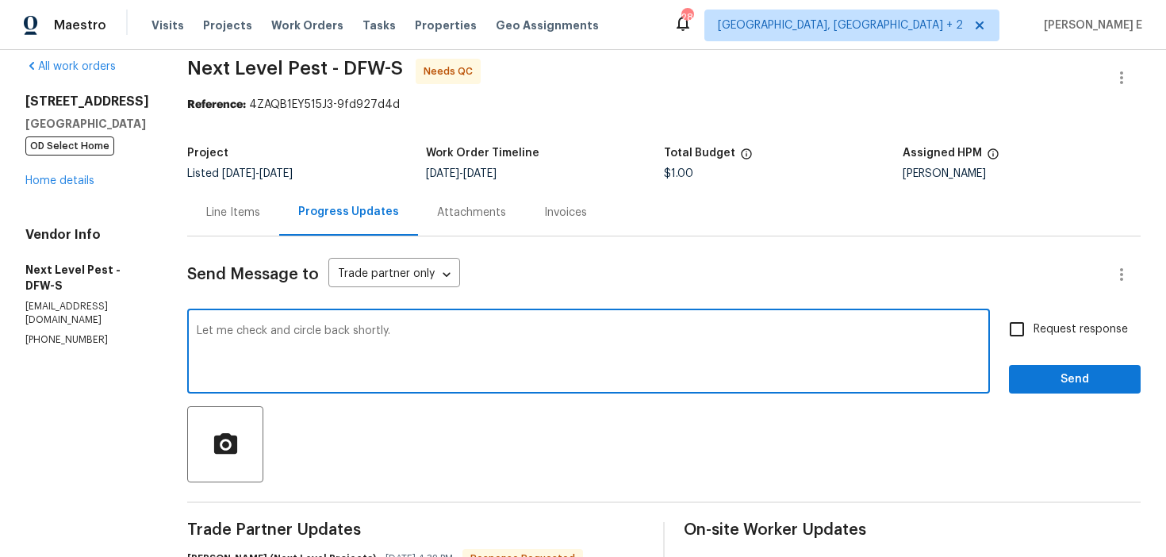
scroll to position [65, 0]
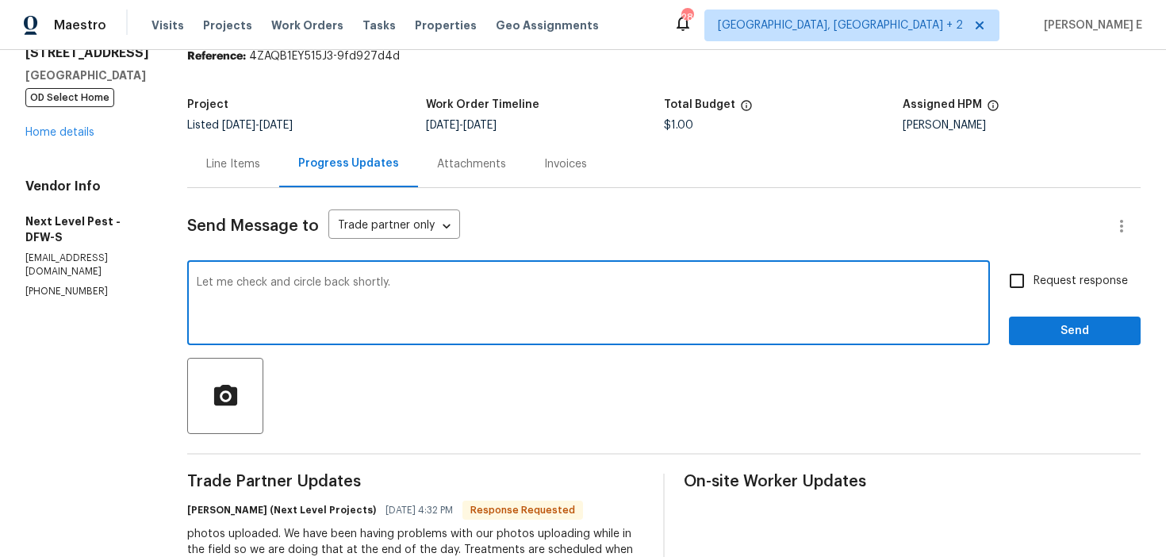
type textarea "Let me check and circle back shortly."
click at [1102, 334] on span "Send" at bounding box center [1075, 331] width 106 height 20
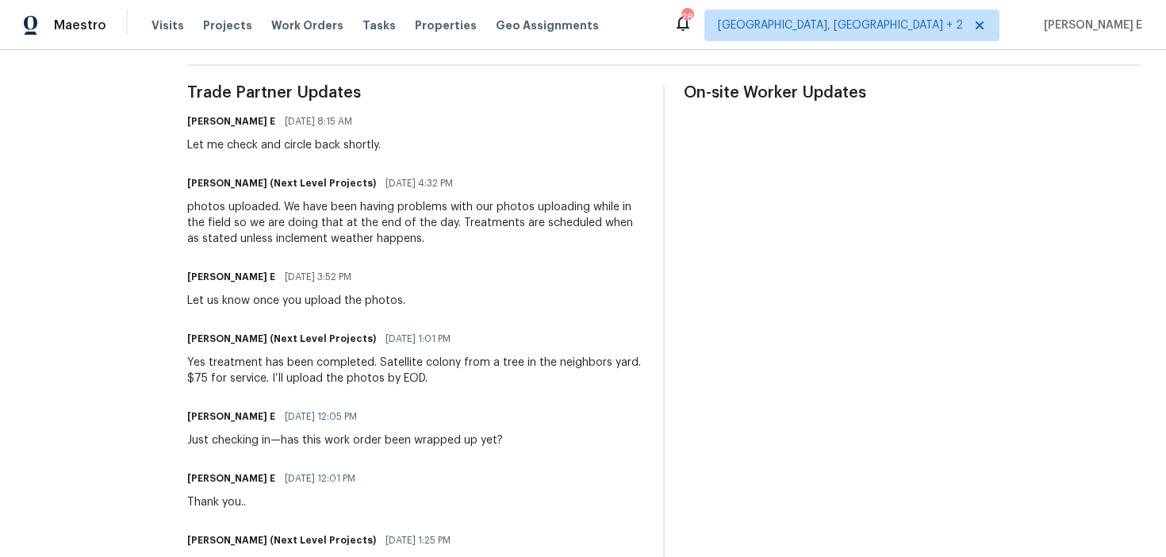
scroll to position [475, 0]
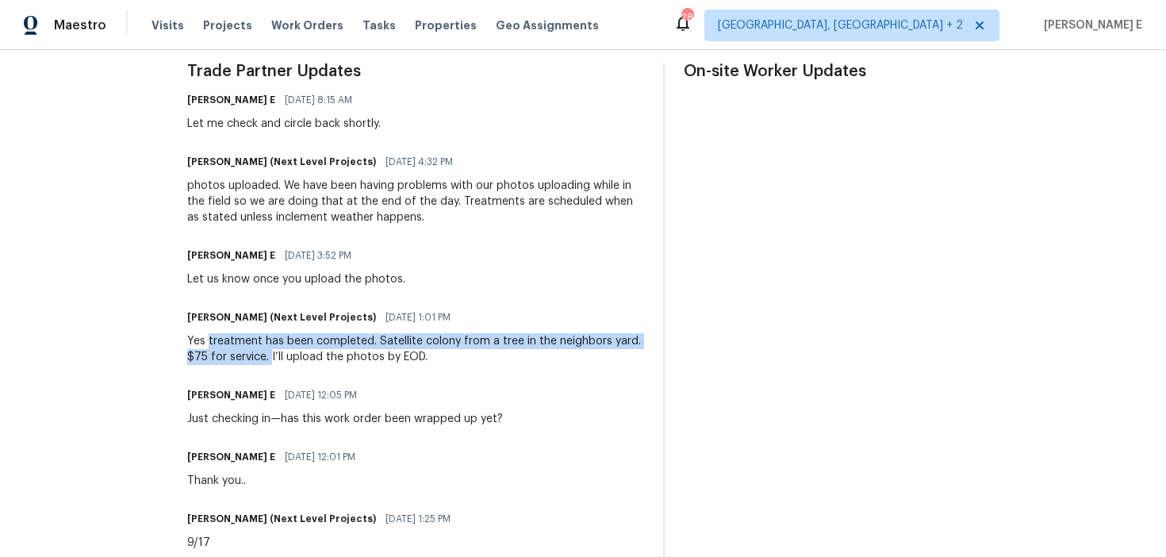
drag, startPoint x: 200, startPoint y: 341, endPoint x: 262, endPoint y: 356, distance: 63.7
click at [262, 356] on div "Yes treatment has been completed. Satellite colony from a tree in the neighbors…" at bounding box center [415, 349] width 457 height 32
copy div "treatment has been completed. Satellite colony from a tree in the neighbors yar…"
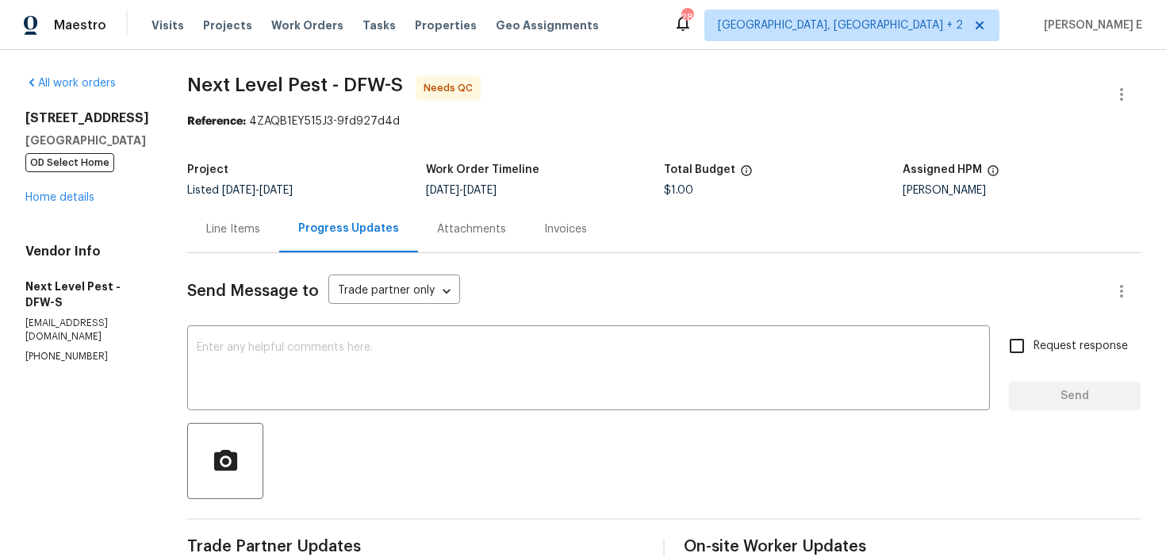
click at [239, 228] on div "Line Items" at bounding box center [233, 229] width 54 height 16
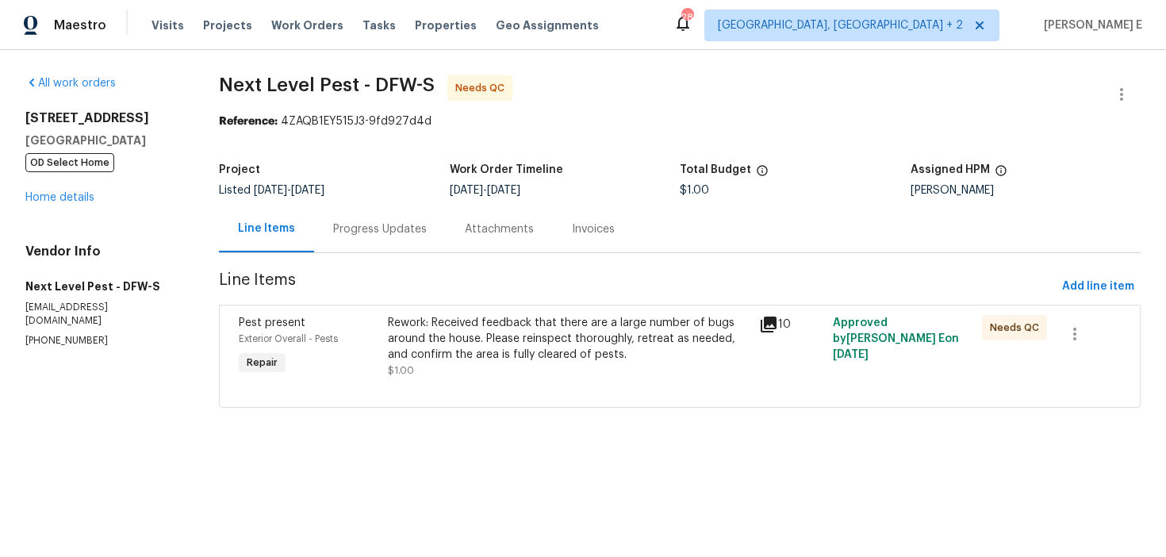
click at [470, 346] on div "Rework: Received feedback that there are a large number of bugs around the hous…" at bounding box center [569, 339] width 362 height 48
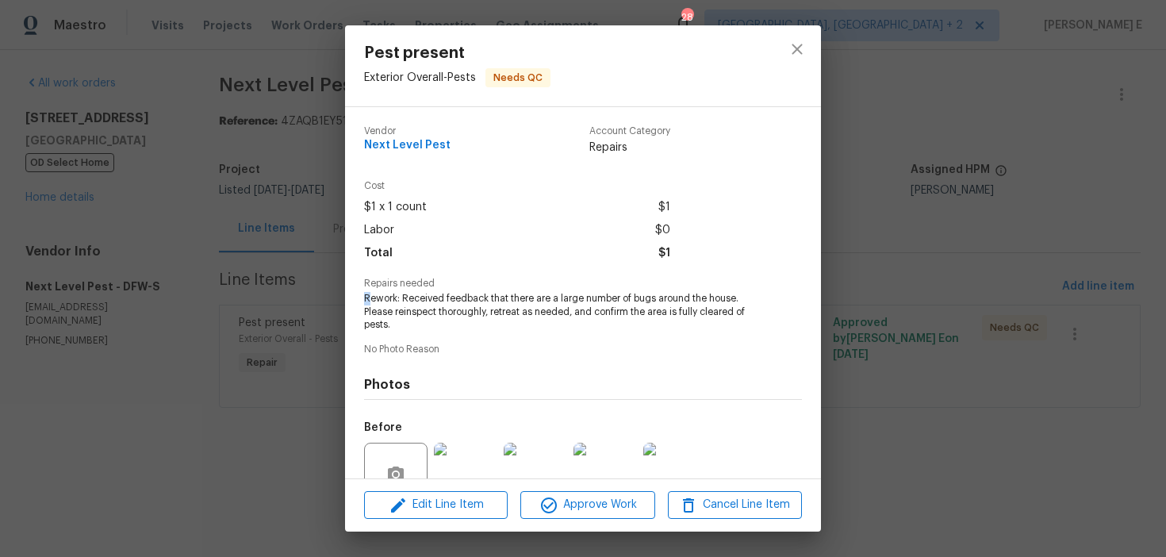
drag, startPoint x: 363, startPoint y: 297, endPoint x: 392, endPoint y: 313, distance: 33.7
click at [389, 313] on div "Vendor Next Level Pest Account Category Repairs Cost $1 x 1 count $1 Labor $0 T…" at bounding box center [583, 292] width 476 height 371
click at [394, 324] on span "Rework: Received feedback that there are a large number of bugs around the hous…" at bounding box center [561, 312] width 394 height 40
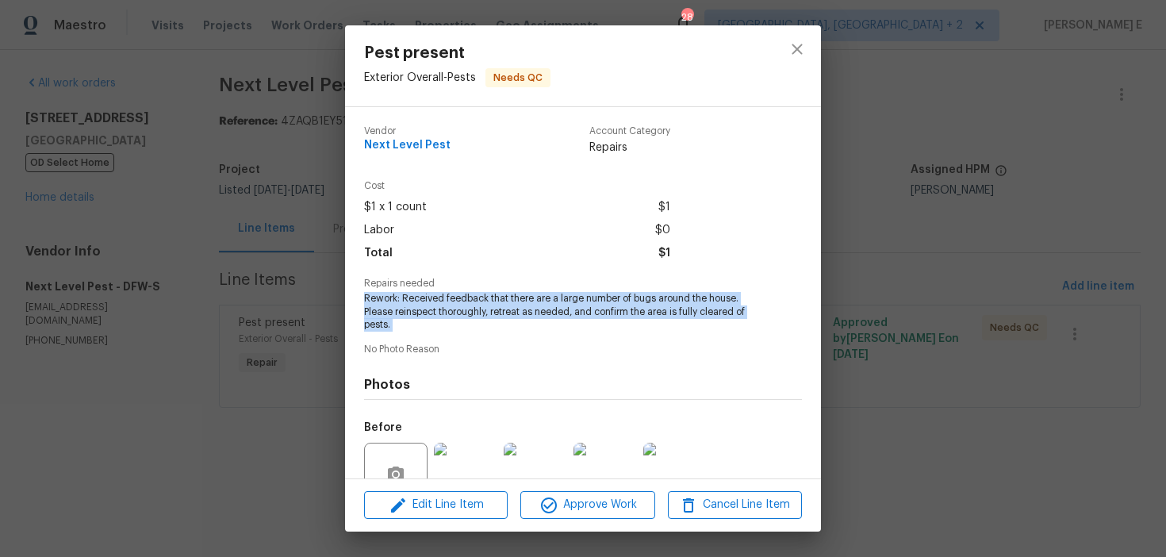
drag, startPoint x: 394, startPoint y: 324, endPoint x: 366, endPoint y: 300, distance: 36.6
click at [366, 300] on span "Rework: Received feedback that there are a large number of bugs around the hous…" at bounding box center [561, 312] width 394 height 40
copy span "Rework: Received feedback that there are a large number of bugs around the hous…"
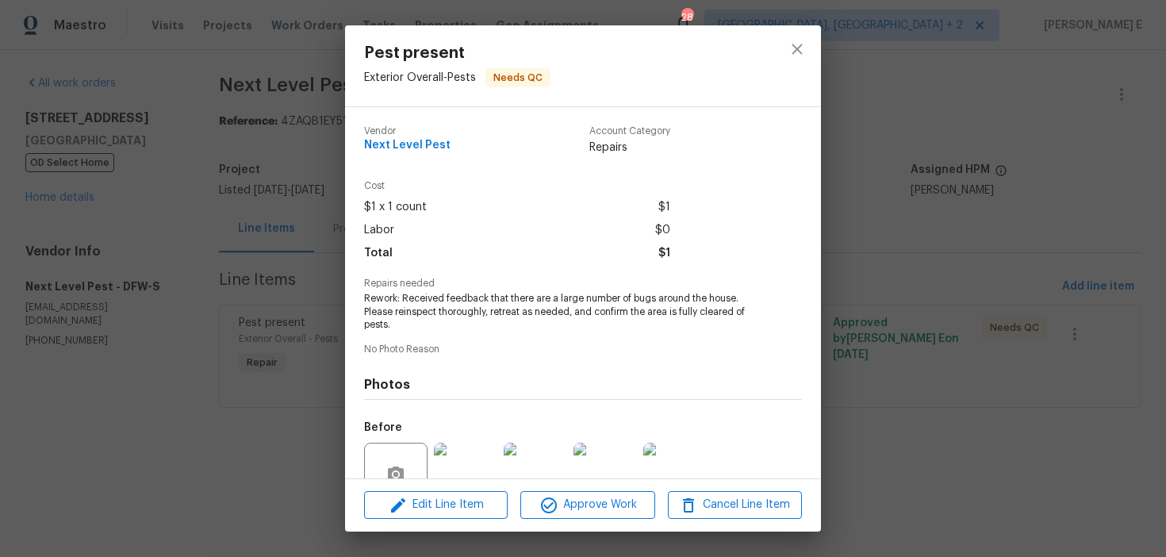
click at [884, 126] on div "Pest present Exterior Overall - Pests Needs QC Vendor Next Level Pest Account C…" at bounding box center [583, 278] width 1166 height 557
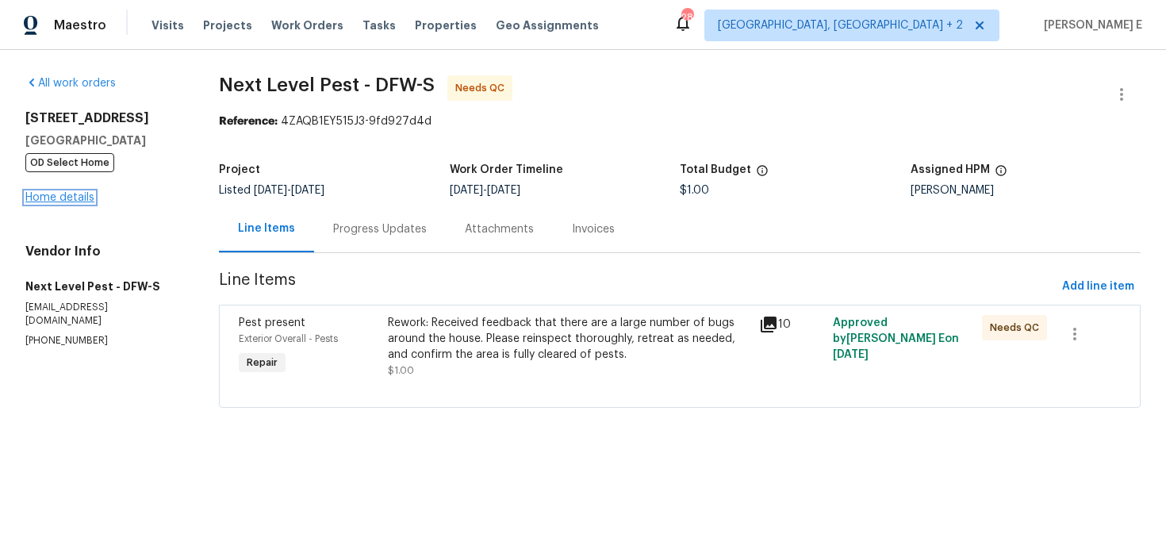
click at [59, 193] on link "Home details" at bounding box center [59, 197] width 69 height 11
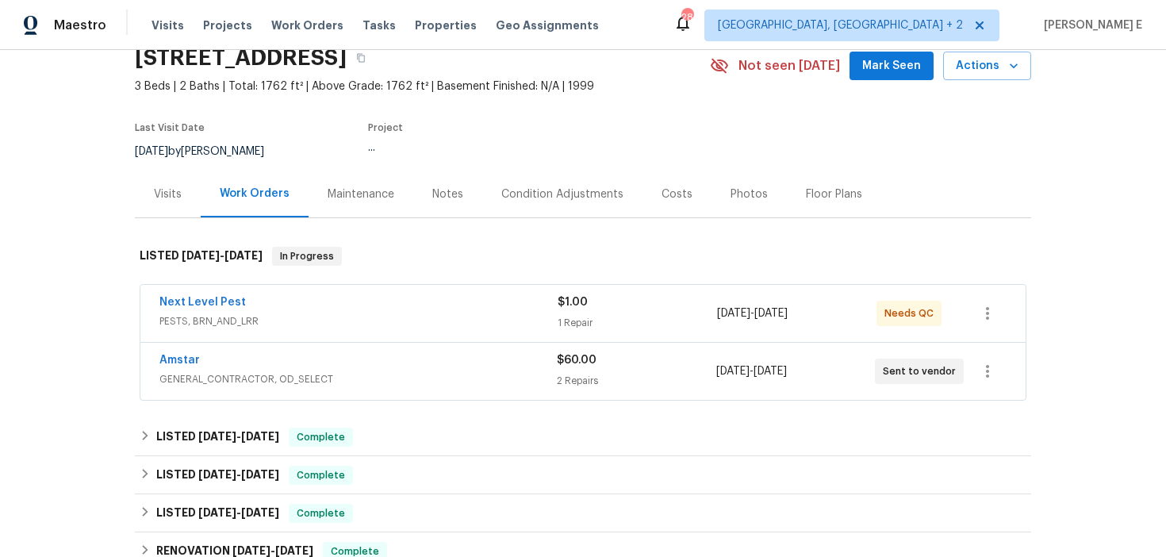
scroll to position [79, 0]
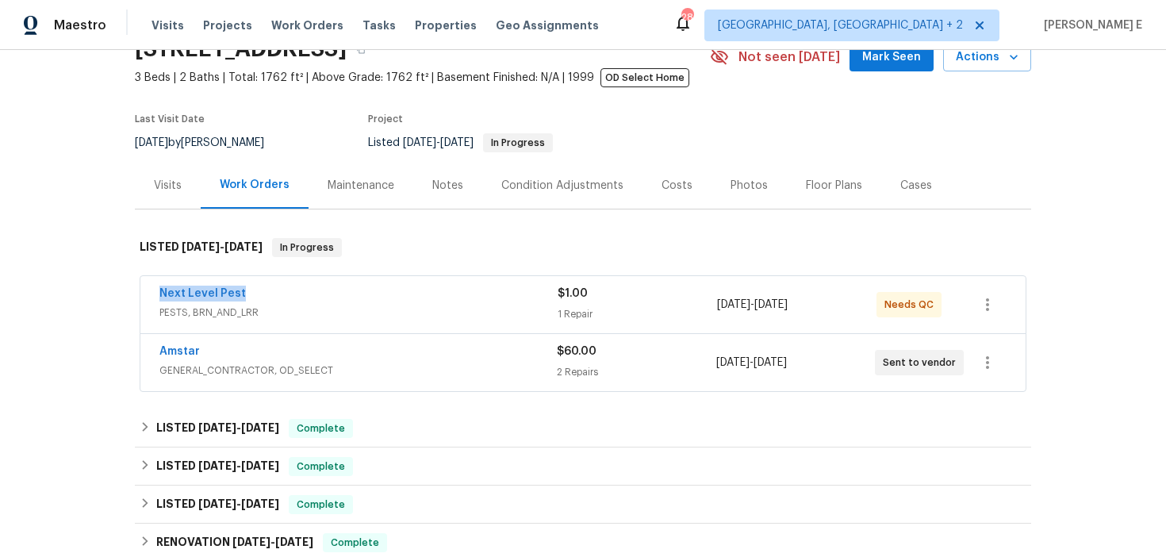
drag, startPoint x: 151, startPoint y: 294, endPoint x: 255, endPoint y: 296, distance: 103.9
click at [255, 296] on div "Next Level Pest PESTS, BRN_AND_LRR $1.00 1 Repair 9/16/2025 - 9/18/2025 Needs QC" at bounding box center [582, 304] width 885 height 57
copy link "Next Level Pest"
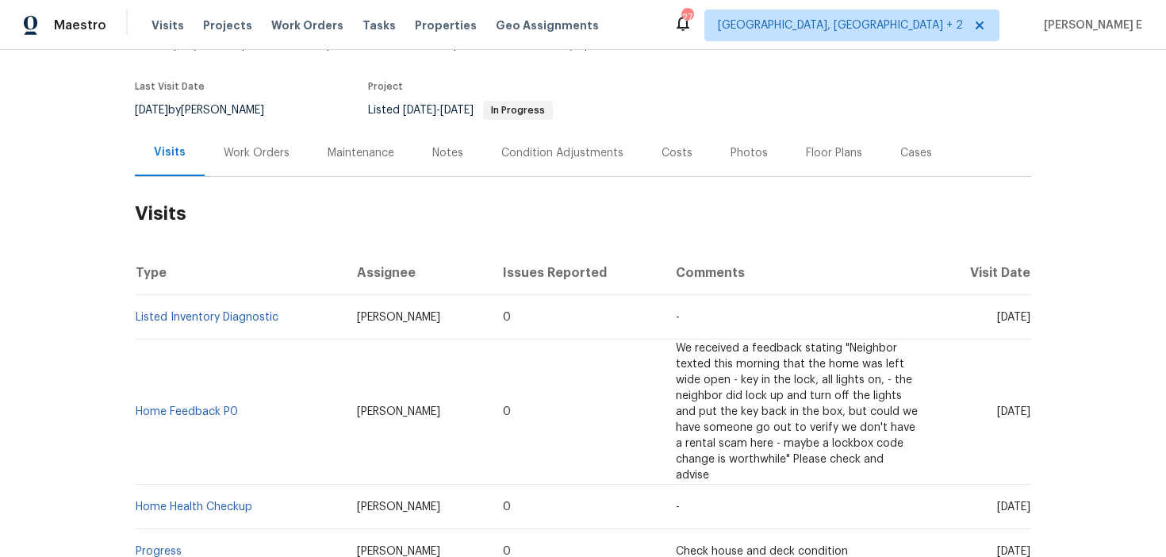
scroll to position [112, 0]
click at [237, 170] on div "Work Orders" at bounding box center [257, 152] width 104 height 47
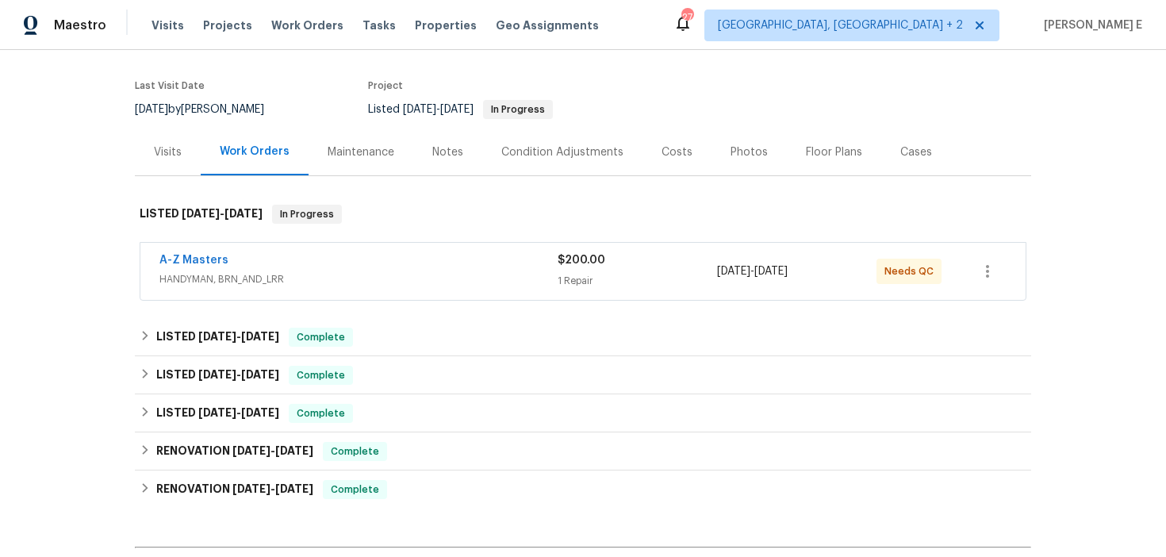
scroll to position [159, 0]
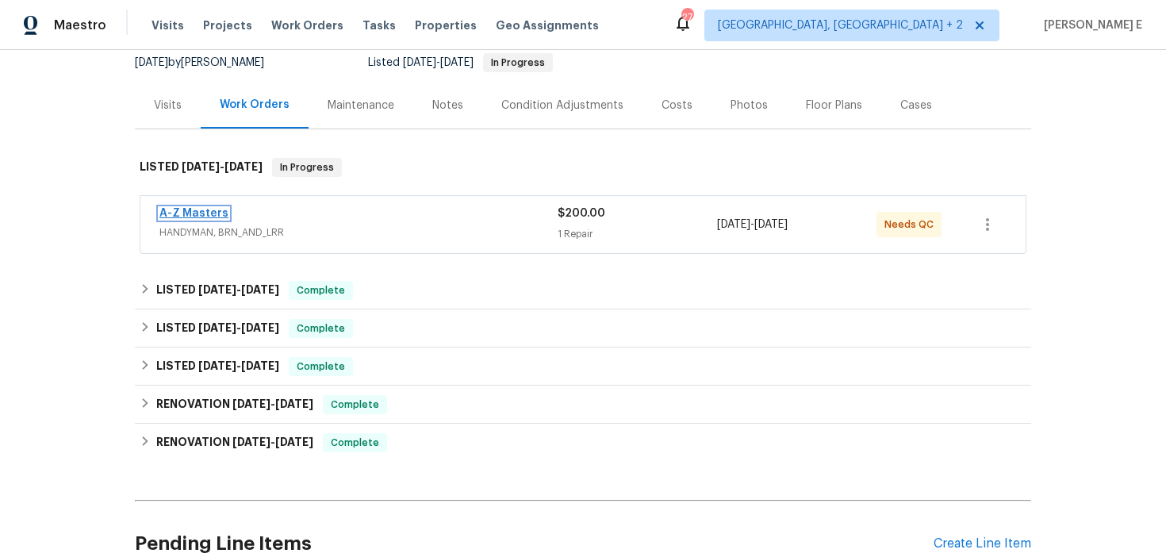
click at [213, 217] on link "A-Z Masters" at bounding box center [193, 213] width 69 height 11
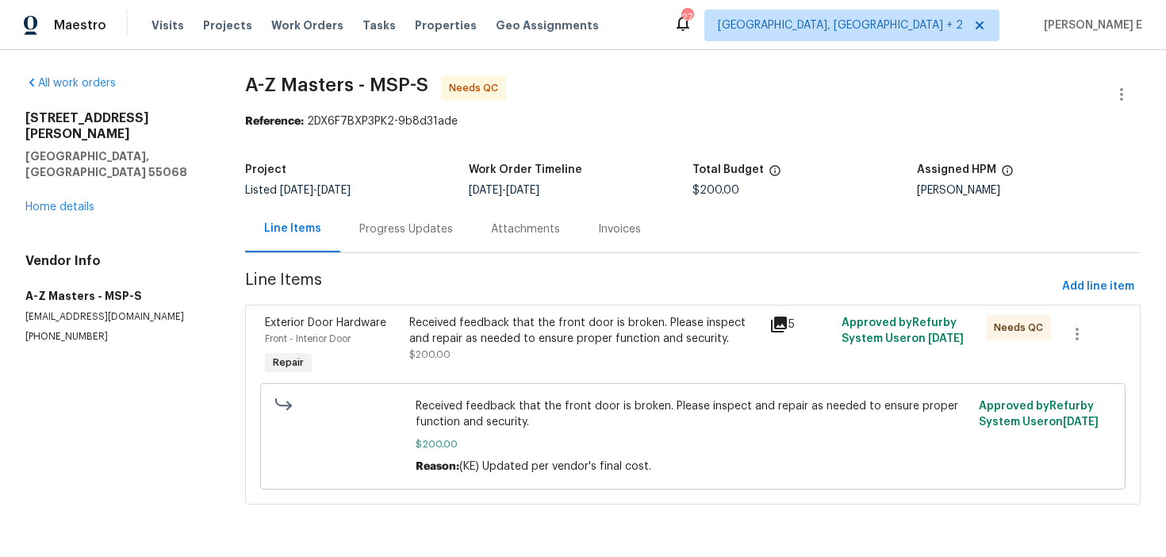
click at [365, 219] on div "Progress Updates" at bounding box center [406, 228] width 132 height 47
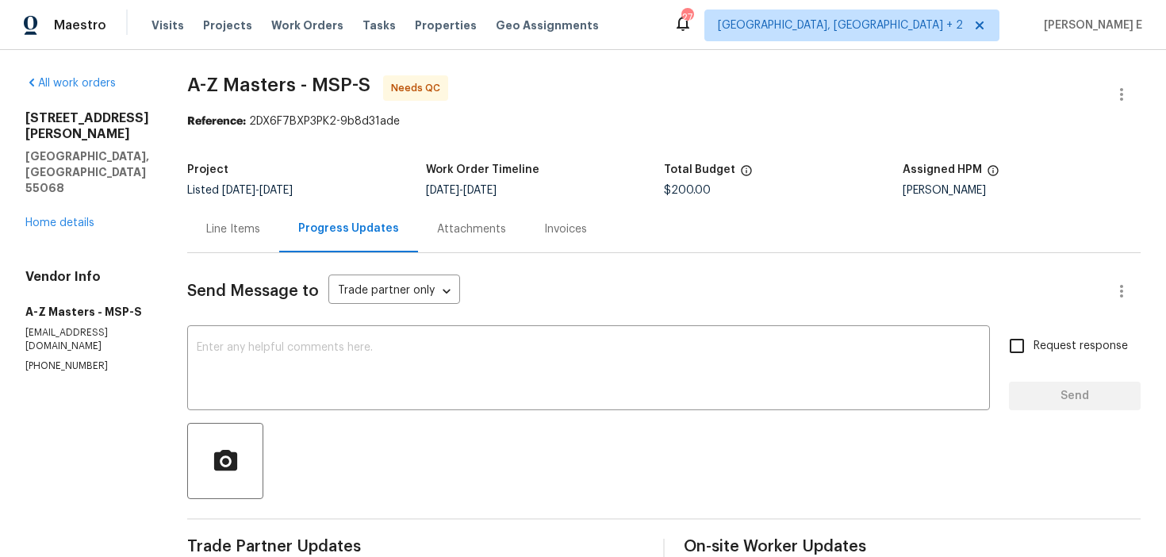
click at [268, 234] on div "Line Items" at bounding box center [233, 228] width 92 height 47
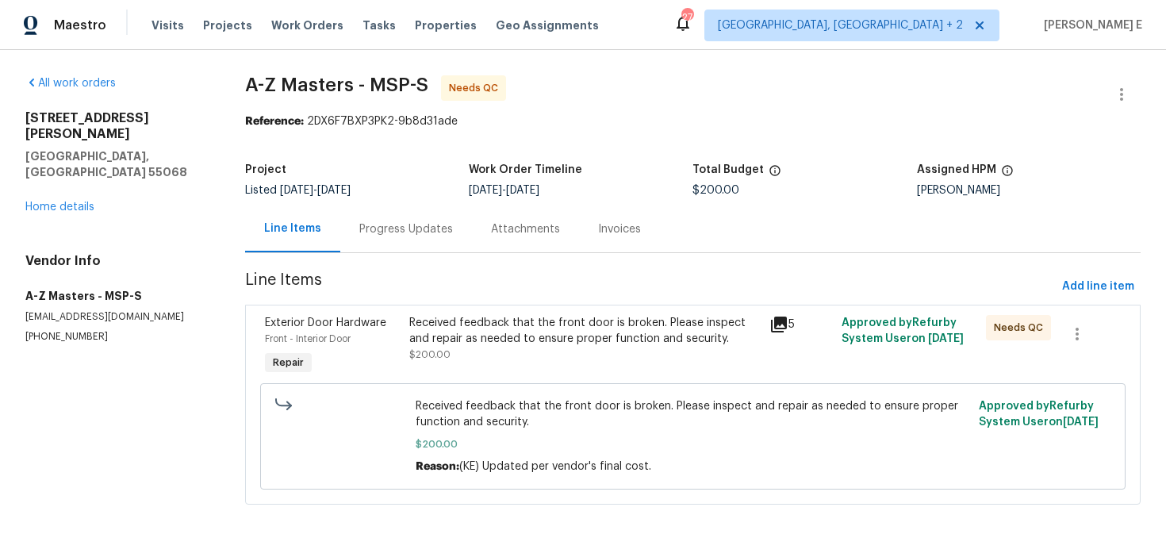
click at [456, 351] on div "Received feedback that the front door is broken. Please inspect and repair as n…" at bounding box center [584, 339] width 351 height 48
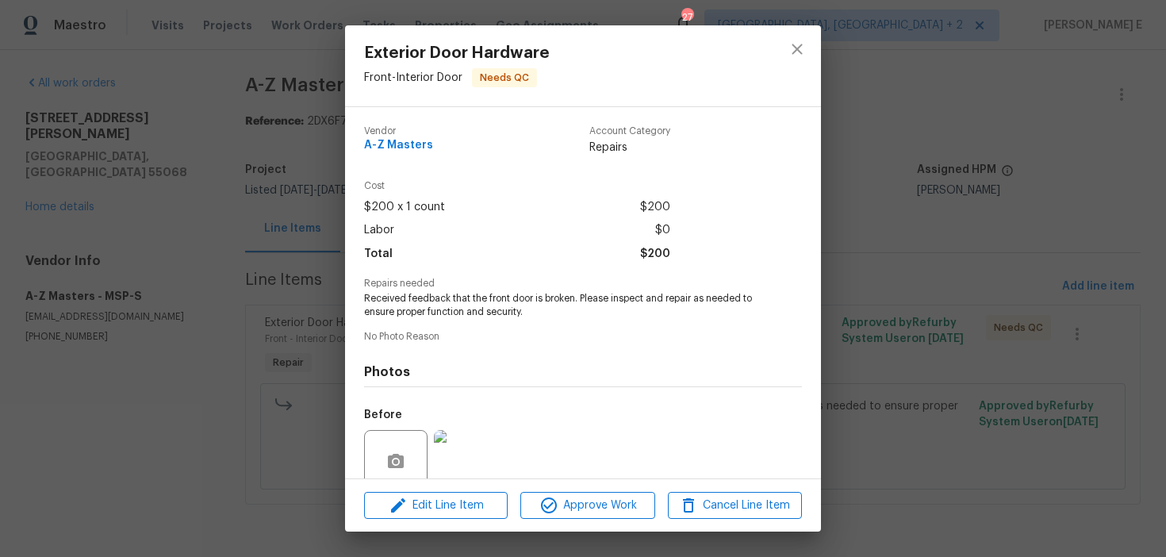
scroll to position [133, 0]
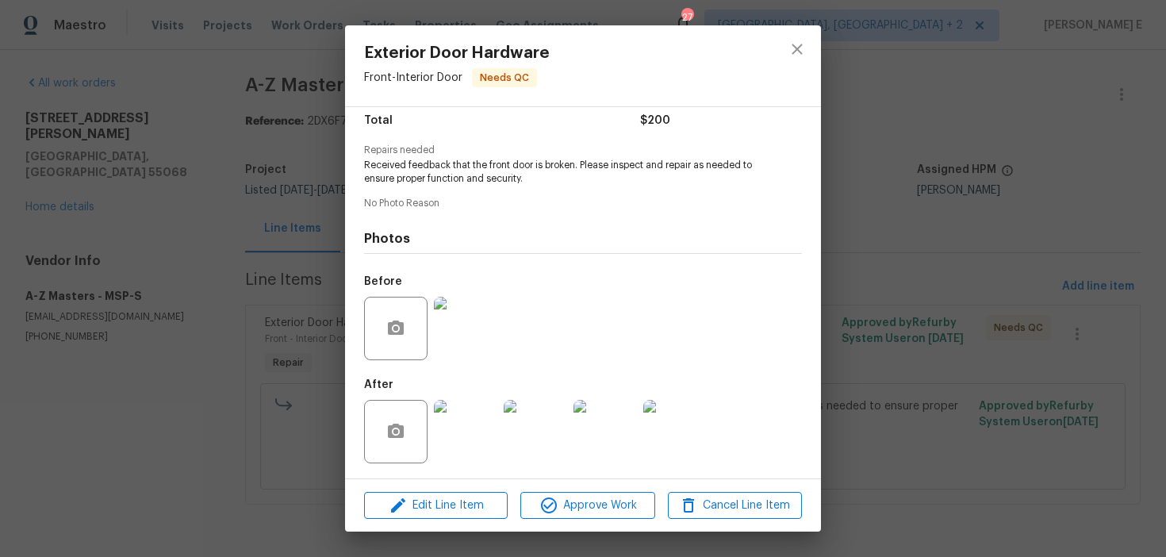
click at [209, 415] on div "Exterior Door Hardware Front - Interior Door Needs QC Vendor A-Z Masters Accoun…" at bounding box center [583, 278] width 1166 height 557
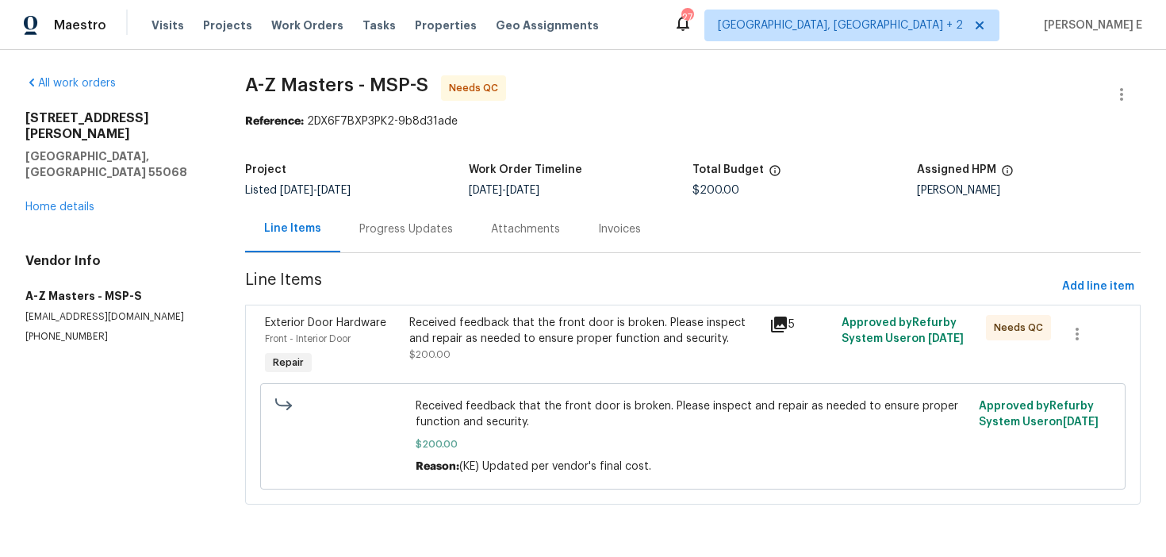
click at [530, 377] on div "Received feedback that the front door is broken. Please inspect and repair as n…" at bounding box center [585, 346] width 361 height 73
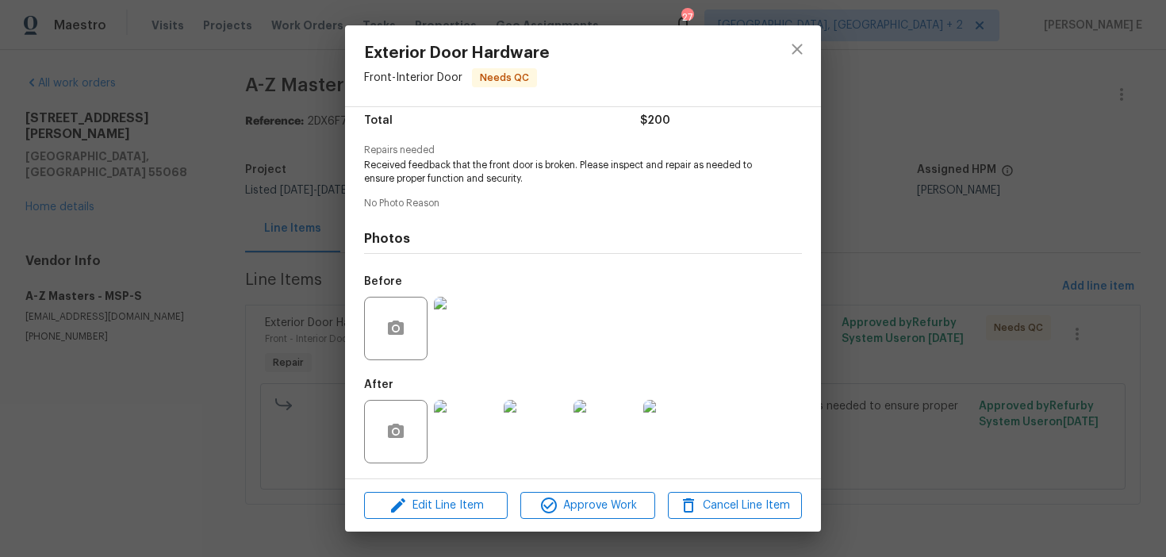
click at [486, 437] on img at bounding box center [465, 431] width 63 height 63
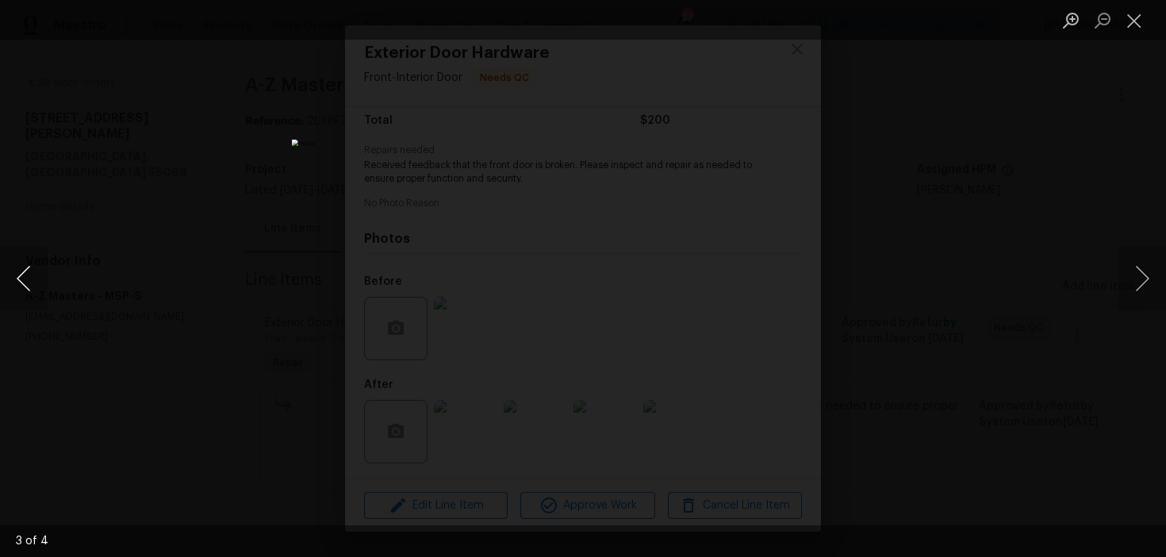
click at [32, 286] on button "Previous image" at bounding box center [24, 278] width 48 height 63
click at [976, 174] on div "Lightbox" at bounding box center [583, 278] width 1166 height 557
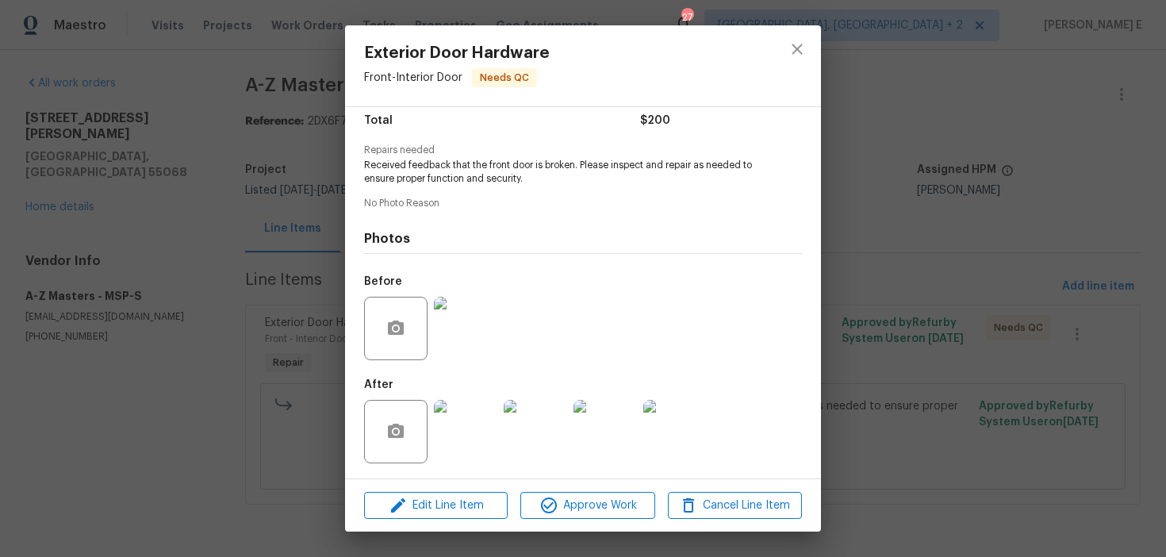
click at [976, 174] on div "Exterior Door Hardware Front - Interior Door Needs QC Vendor A-Z Masters Accoun…" at bounding box center [583, 278] width 1166 height 557
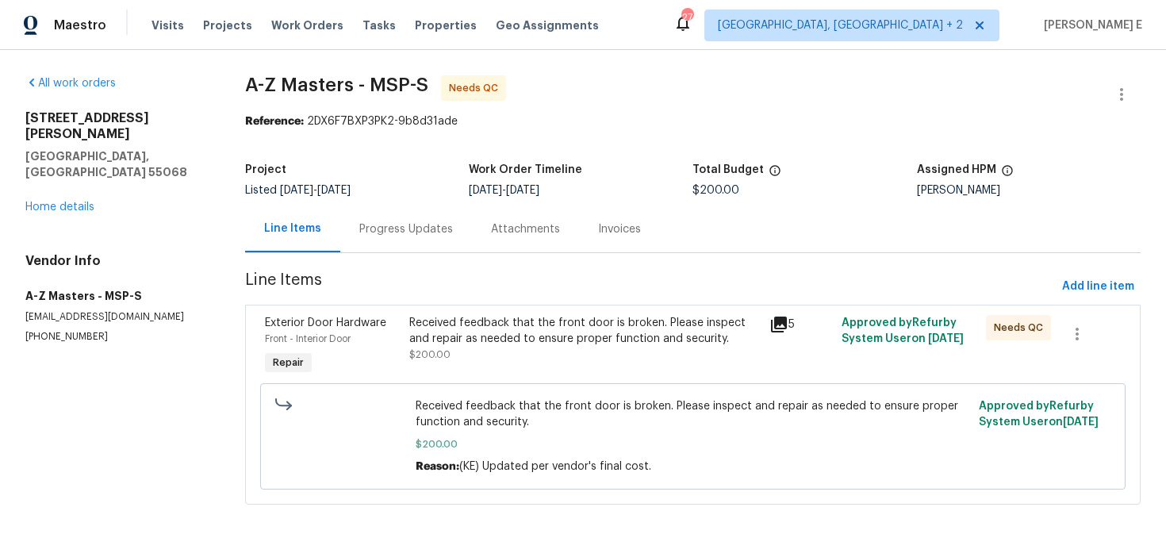
click at [366, 220] on div "Progress Updates" at bounding box center [406, 228] width 132 height 47
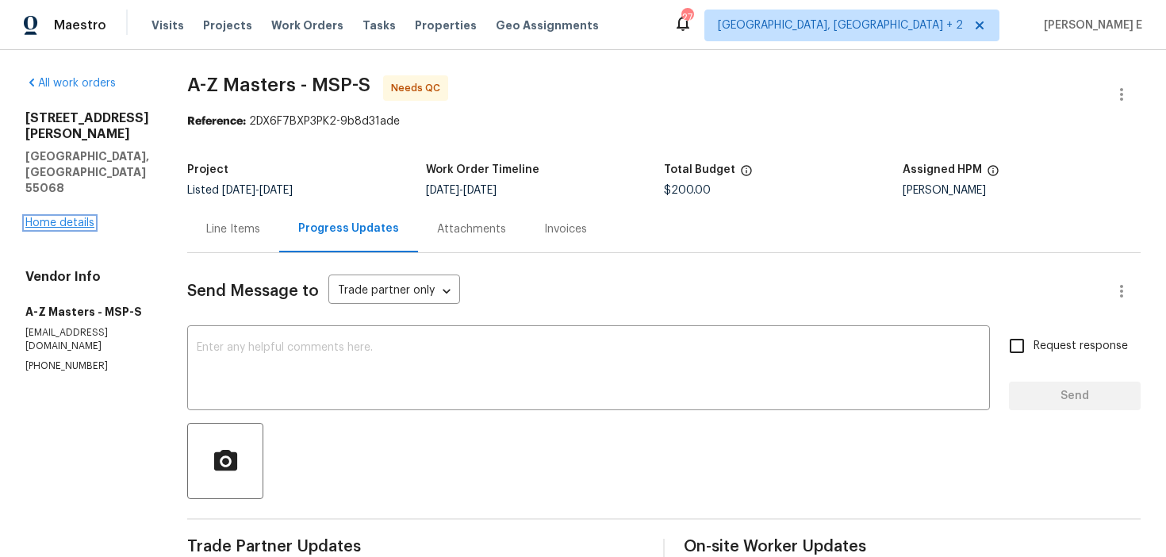
click at [86, 217] on link "Home details" at bounding box center [59, 222] width 69 height 11
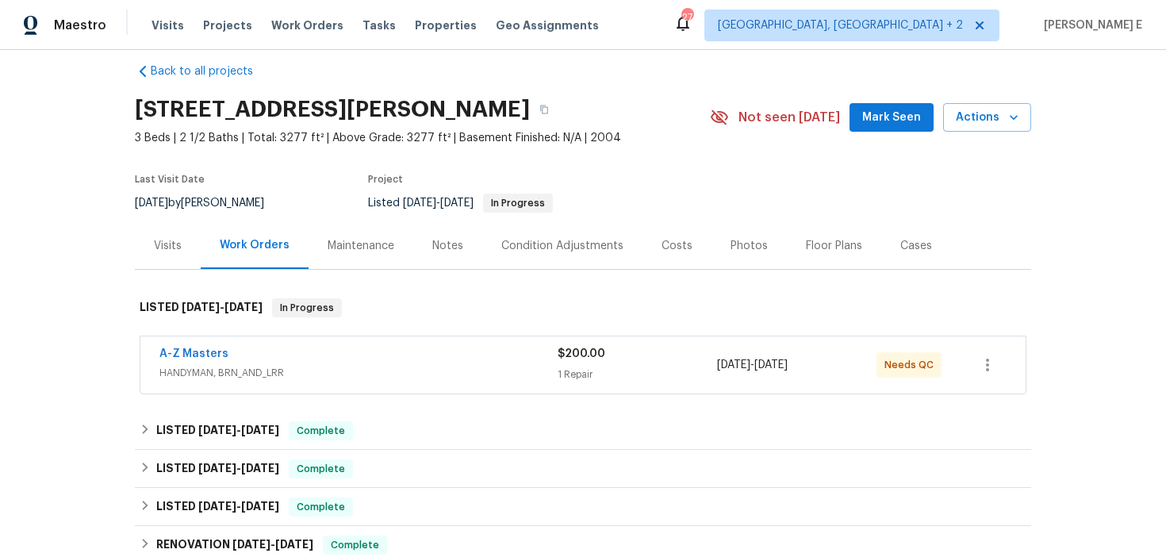
scroll to position [27, 0]
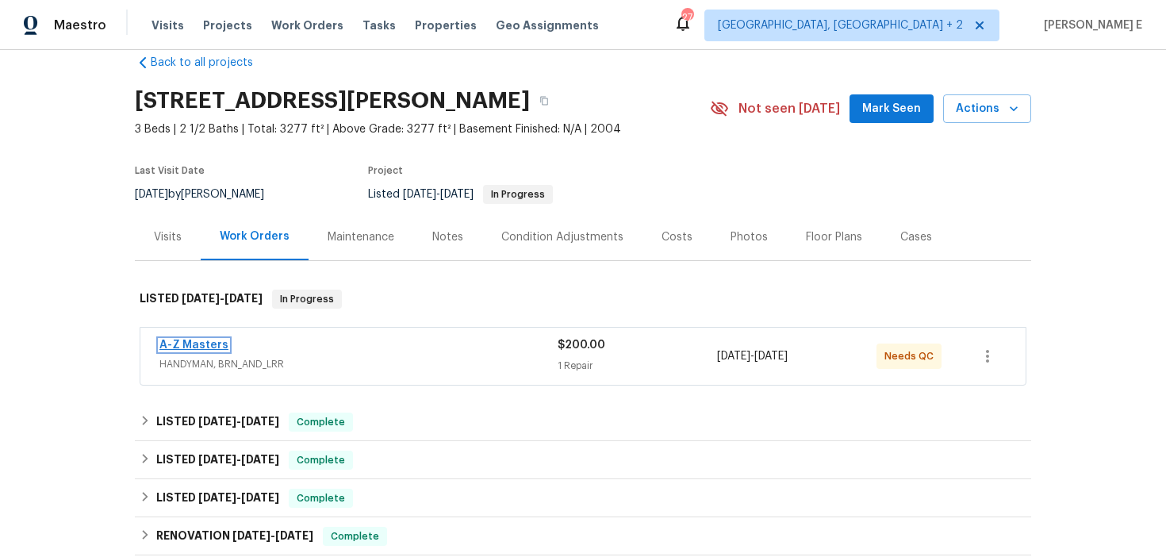
click at [207, 342] on link "A-Z Masters" at bounding box center [193, 344] width 69 height 11
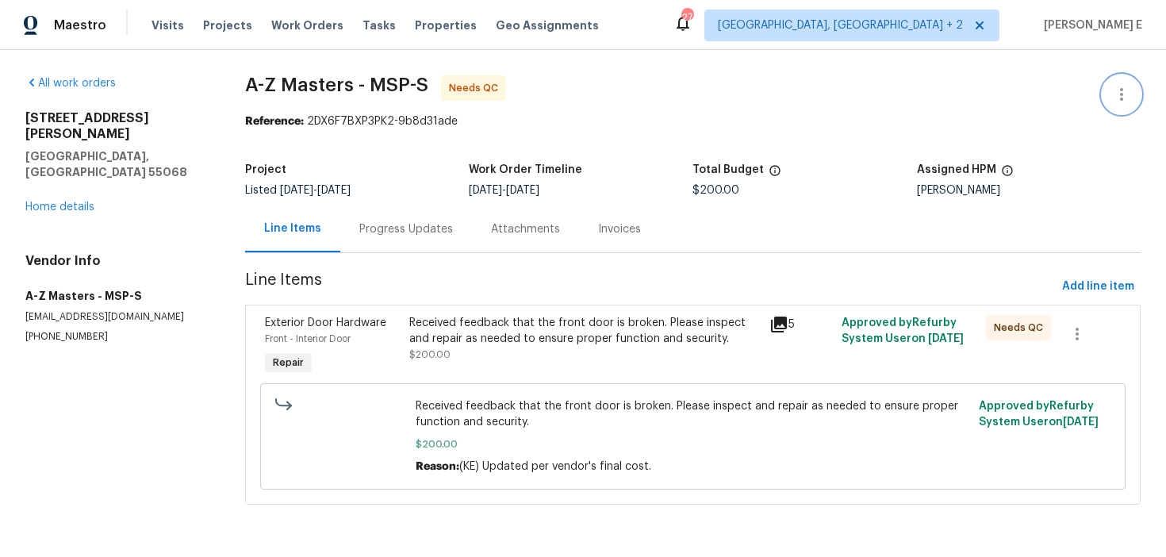
click at [1112, 102] on icon "button" at bounding box center [1121, 94] width 19 height 19
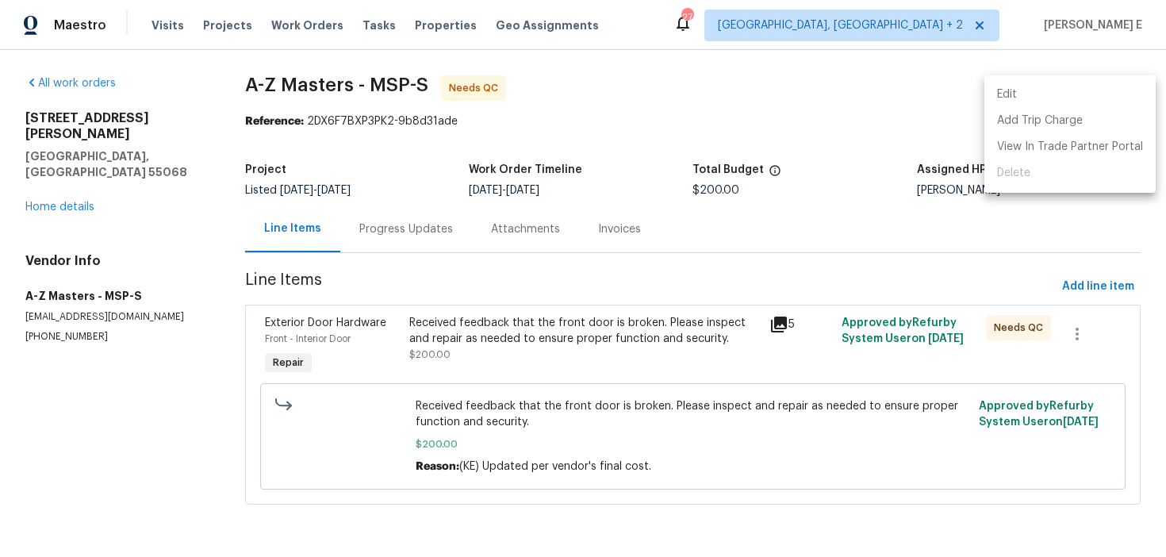
click at [1036, 94] on li "Edit" at bounding box center [1069, 95] width 171 height 26
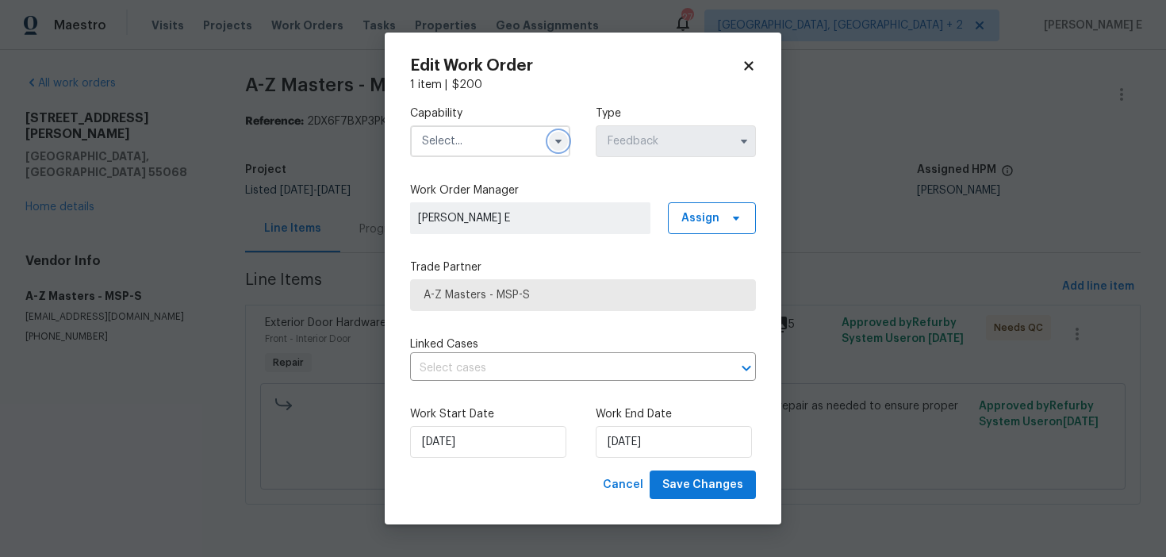
click at [558, 137] on icon "button" at bounding box center [558, 141] width 13 height 13
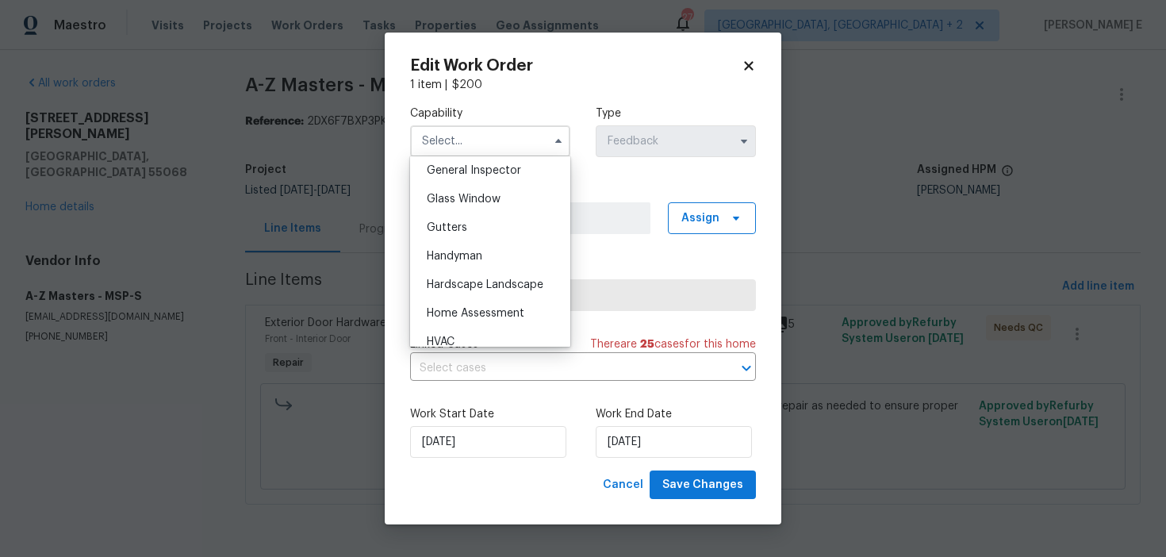
scroll to position [796, 0]
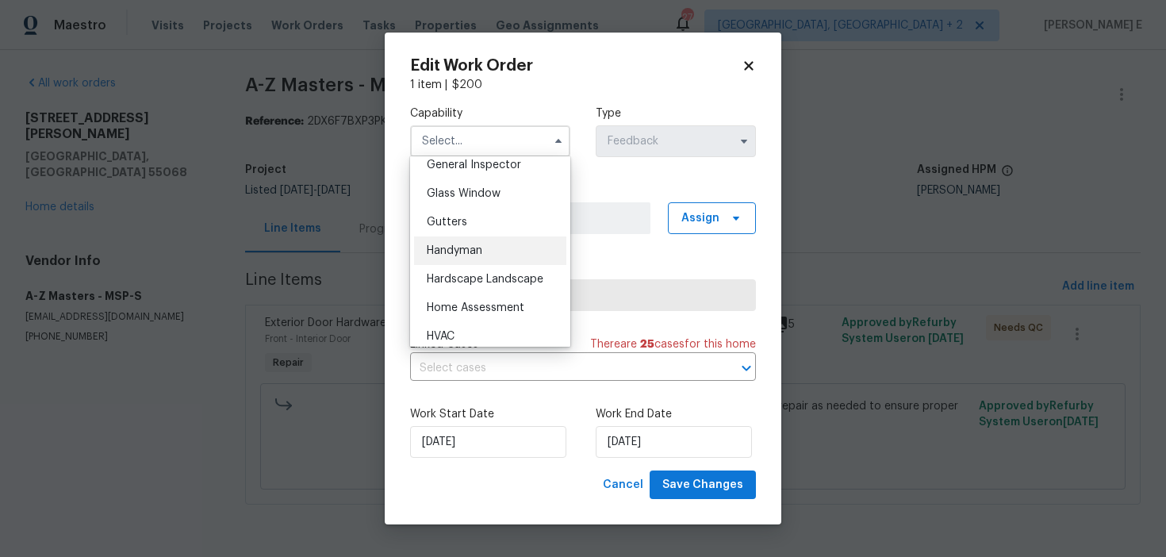
click at [500, 258] on div "Handyman" at bounding box center [490, 250] width 152 height 29
type input "Handyman"
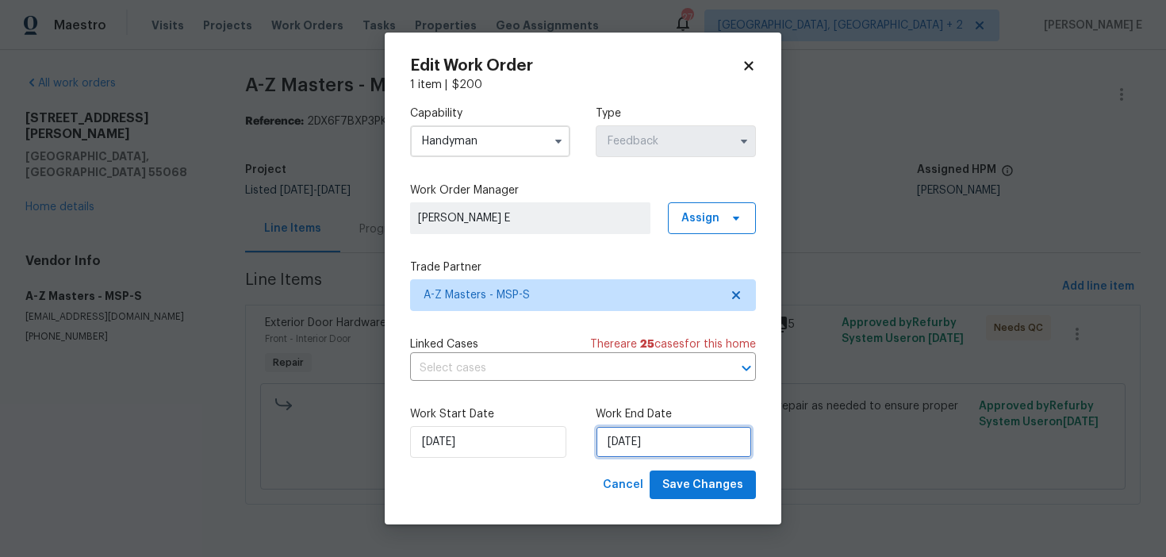
click at [612, 435] on input "[DATE]" at bounding box center [674, 442] width 156 height 32
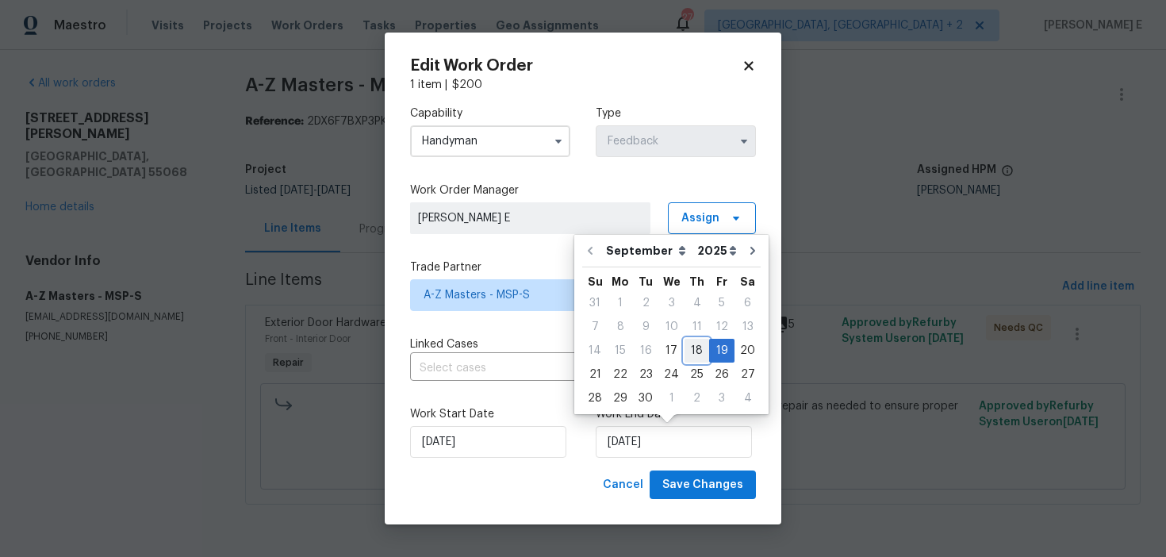
click at [700, 350] on div "18" at bounding box center [697, 350] width 25 height 22
type input "[DATE]"
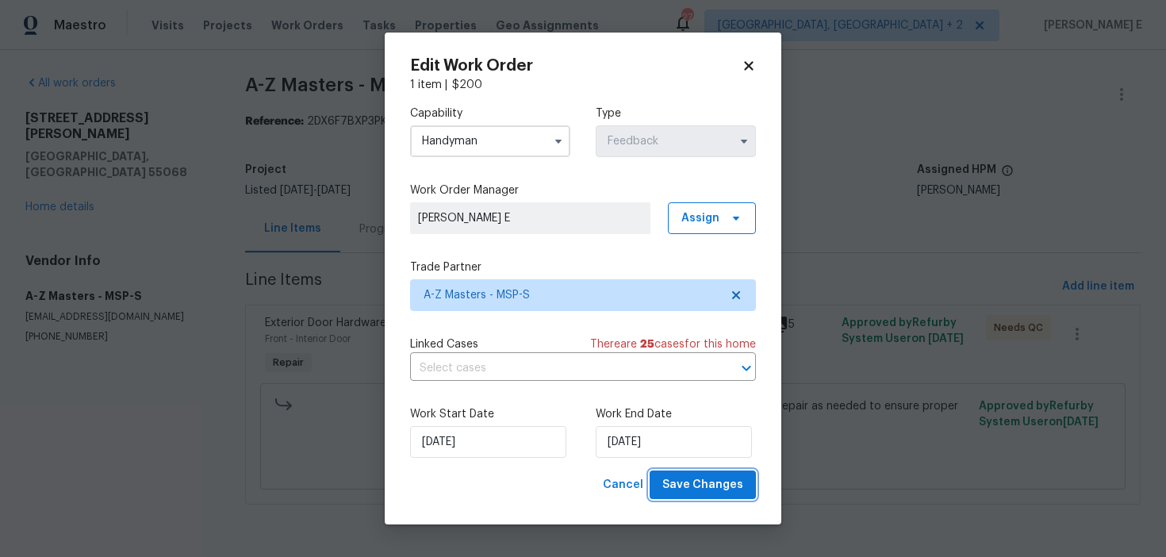
click at [701, 481] on span "Save Changes" at bounding box center [702, 485] width 81 height 20
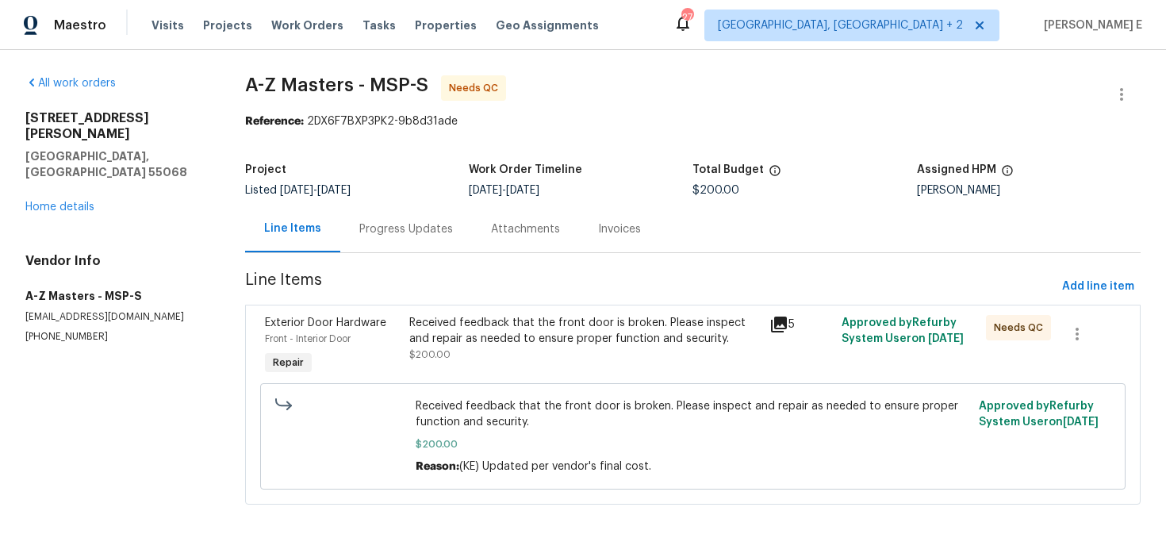
click at [484, 353] on div "Received feedback that the front door is broken. Please inspect and repair as n…" at bounding box center [584, 339] width 351 height 48
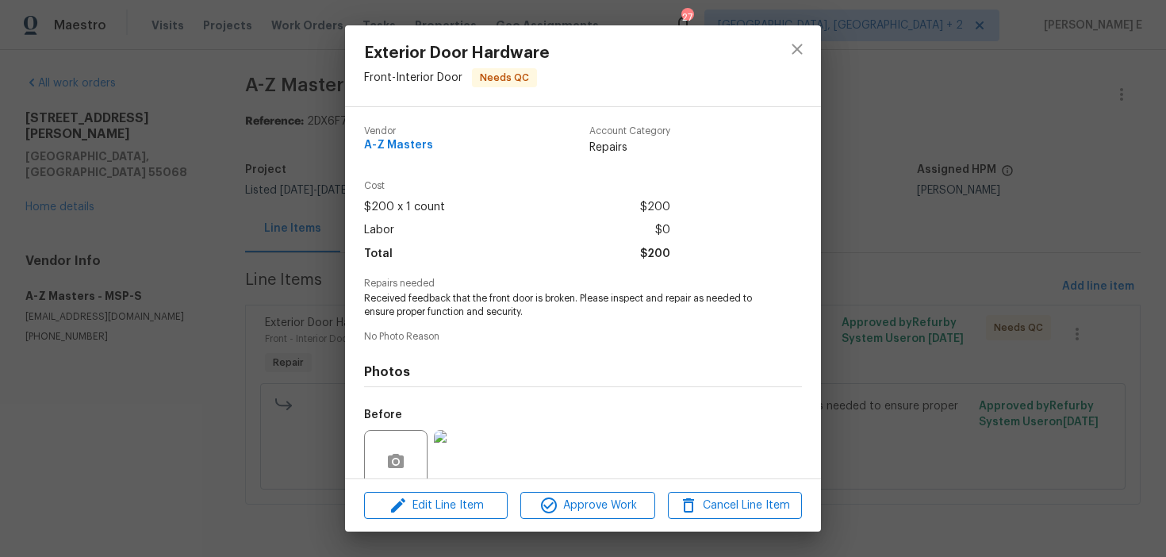
scroll to position [133, 0]
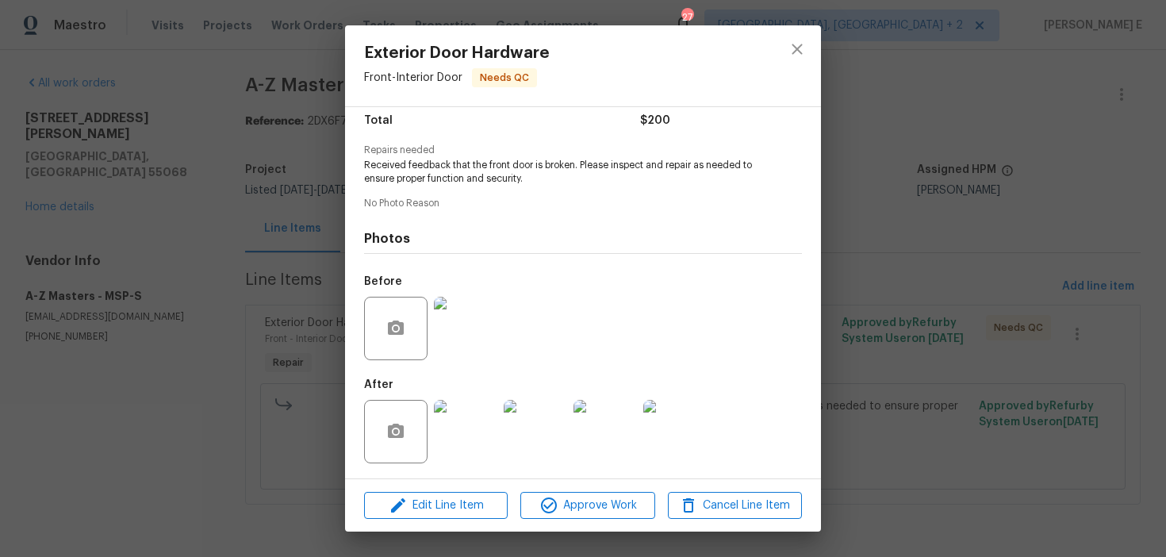
click at [455, 439] on img at bounding box center [465, 431] width 63 height 63
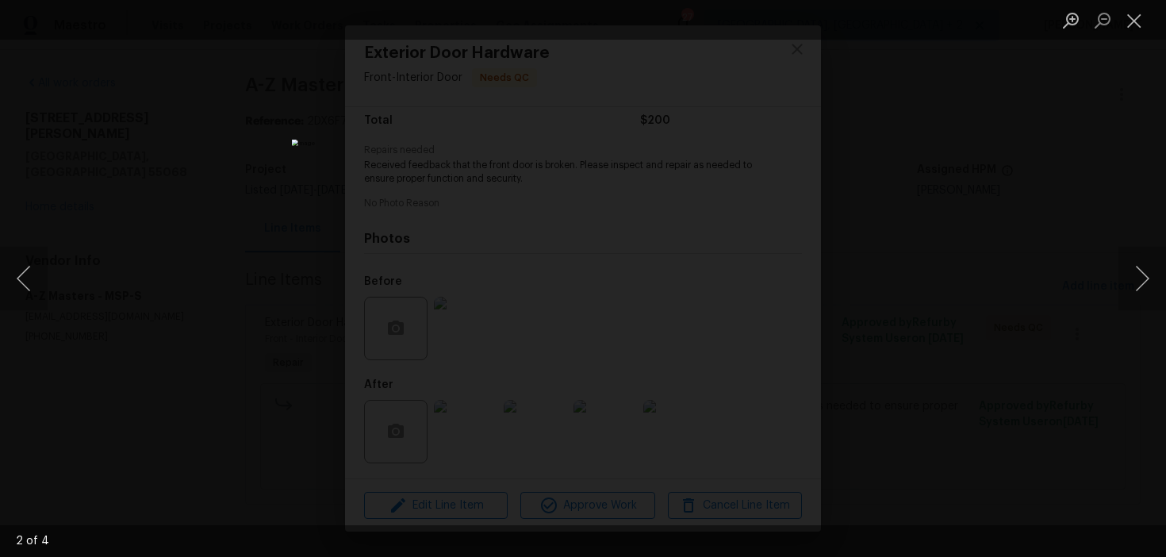
click at [846, 248] on div "Lightbox" at bounding box center [583, 278] width 1166 height 557
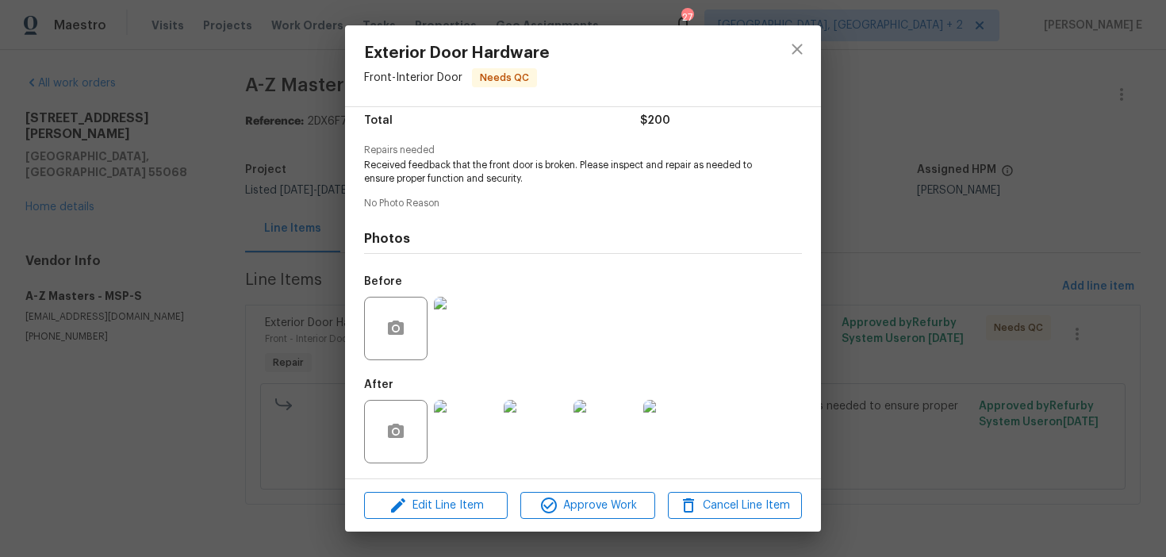
click at [846, 248] on div "Exterior Door Hardware Front - Interior Door Needs QC Vendor A-Z Masters Accoun…" at bounding box center [583, 278] width 1166 height 557
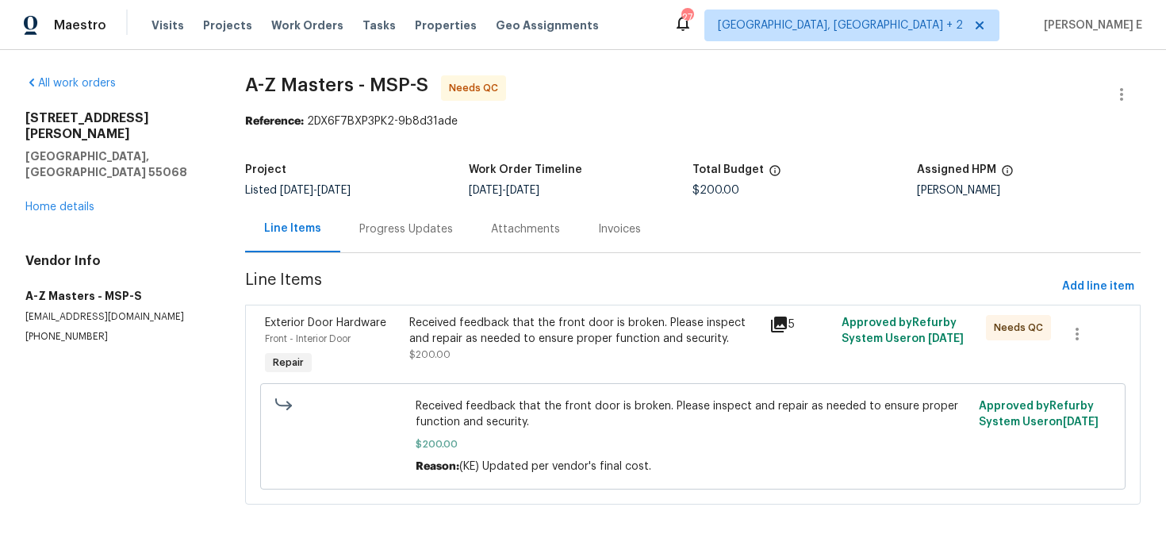
click at [516, 333] on div "Received feedback that the front door is broken. Please inspect and repair as n…" at bounding box center [584, 331] width 351 height 32
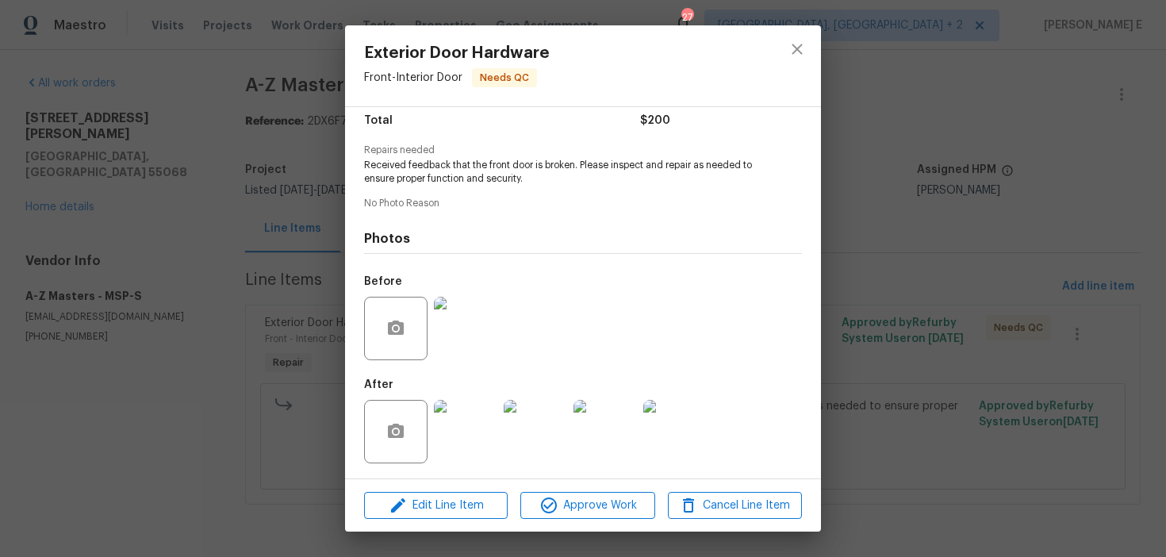
click at [565, 521] on div "Edit Line Item Approve Work Cancel Line Item" at bounding box center [583, 505] width 476 height 53
click at [593, 508] on span "Approve Work" at bounding box center [587, 506] width 125 height 20
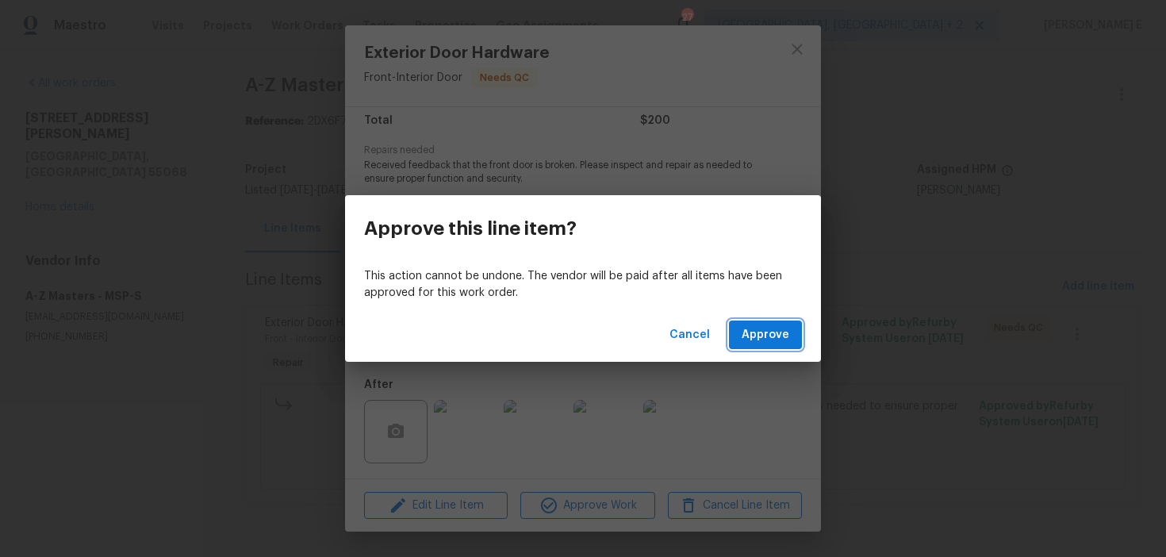
click at [761, 338] on span "Approve" at bounding box center [766, 335] width 48 height 20
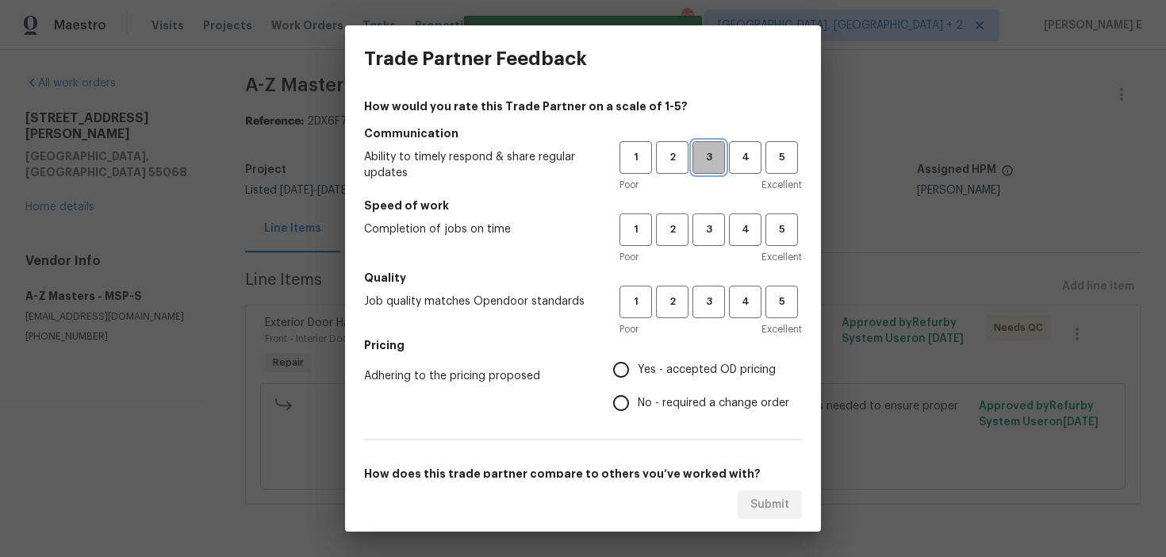
click at [717, 171] on button "3" at bounding box center [708, 157] width 33 height 33
click at [708, 222] on span "3" at bounding box center [708, 230] width 29 height 18
click at [715, 298] on span "3" at bounding box center [708, 302] width 29 height 18
click at [652, 409] on span "No - required a change order" at bounding box center [714, 403] width 152 height 17
click at [638, 409] on input "No - required a change order" at bounding box center [620, 402] width 33 height 33
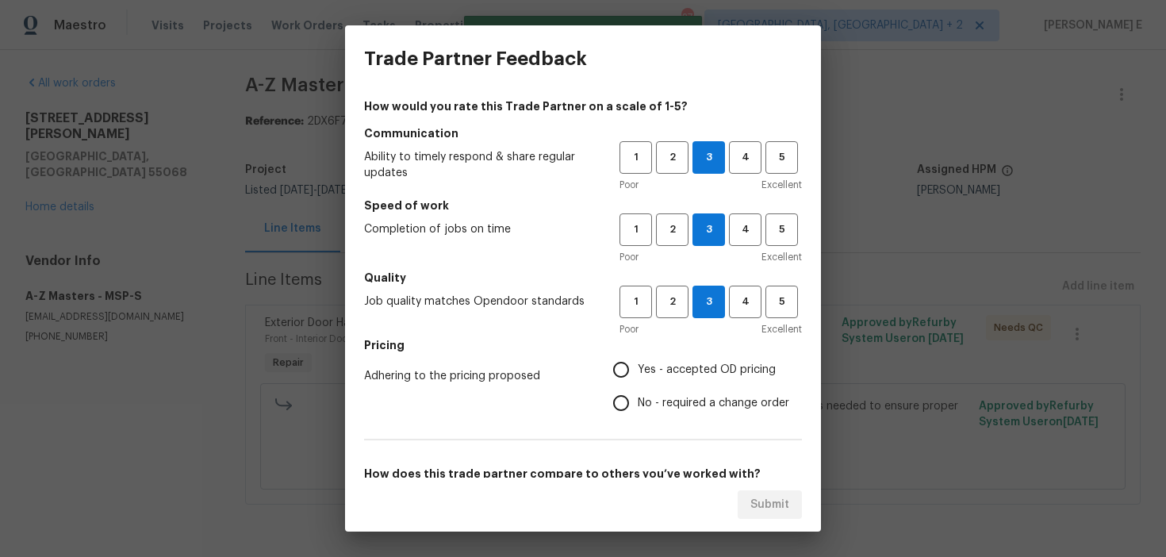
radio input "true"
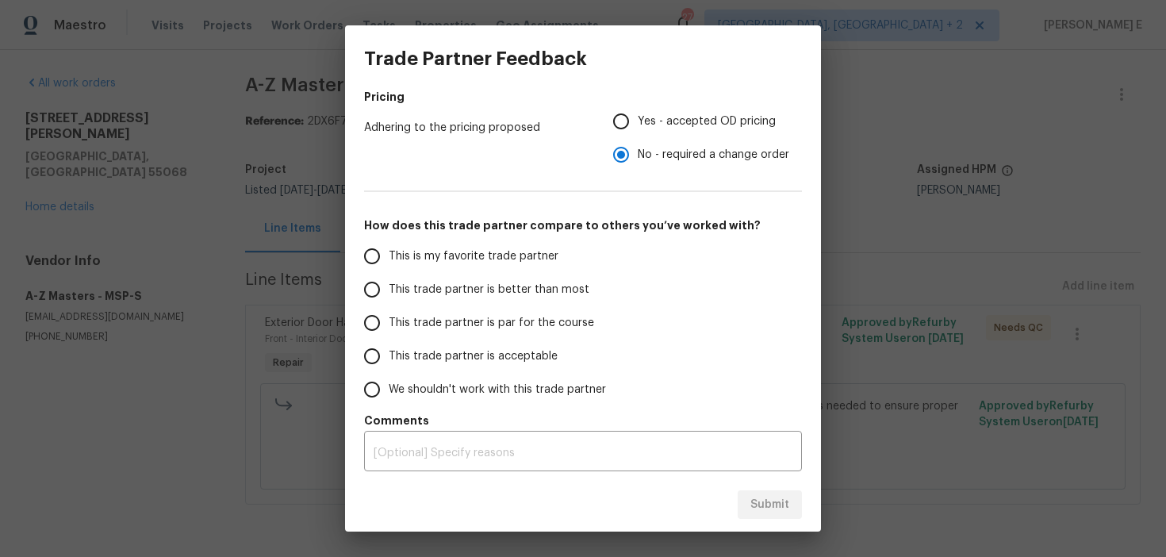
click at [557, 334] on label "This trade partner is par for the course" at bounding box center [480, 322] width 251 height 33
click at [389, 334] on input "This trade partner is par for the course" at bounding box center [371, 322] width 33 height 33
click at [786, 507] on span "Submit" at bounding box center [769, 505] width 39 height 20
radio input "true"
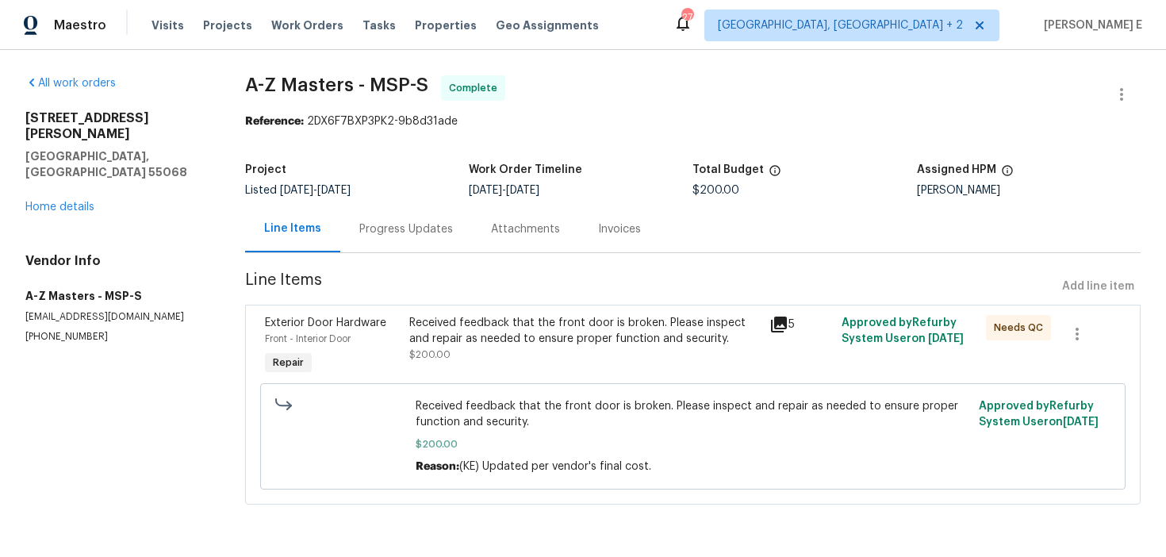
click at [387, 232] on div "Progress Updates" at bounding box center [406, 229] width 94 height 16
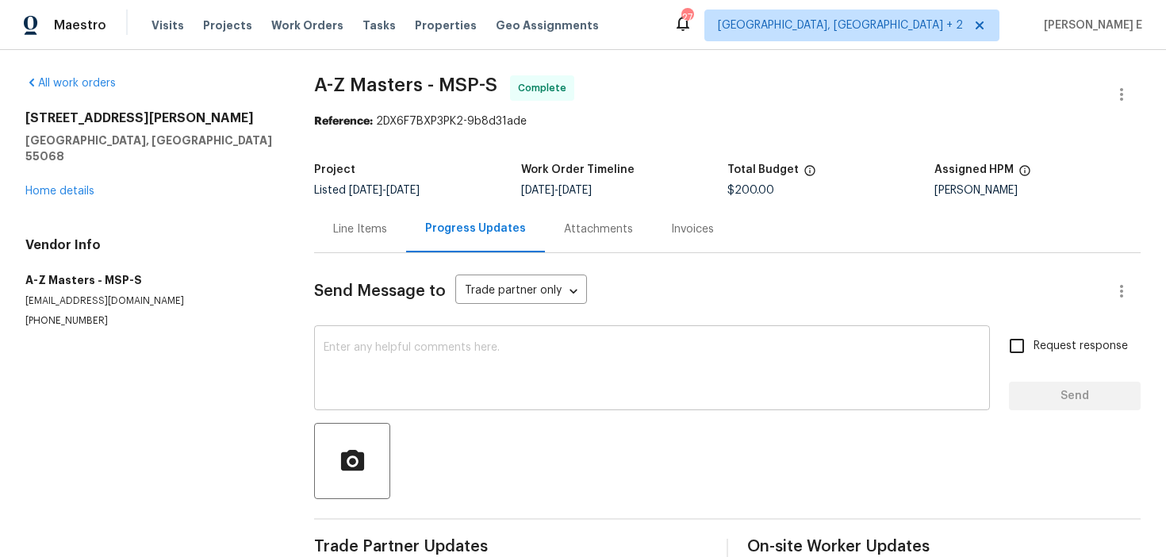
click at [405, 377] on textarea at bounding box center [652, 370] width 657 height 56
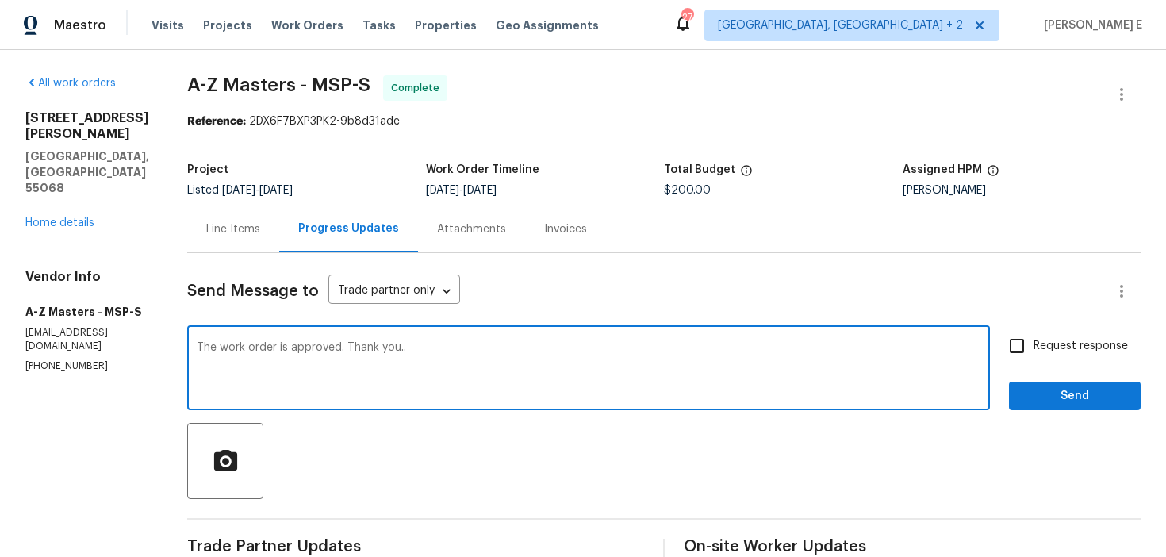
type textarea "The work order is approved. Thank you.."
click at [1025, 363] on div "Request response Send" at bounding box center [1075, 369] width 132 height 81
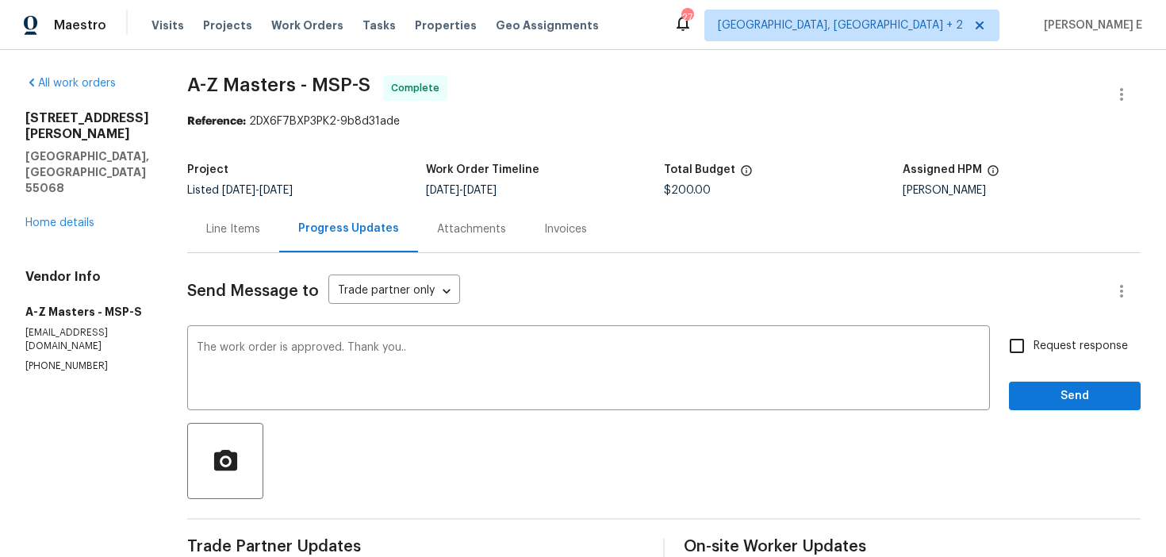
click at [1022, 337] on input "Request response" at bounding box center [1016, 345] width 33 height 33
checkbox input "true"
click at [1036, 392] on span "Send" at bounding box center [1075, 396] width 106 height 20
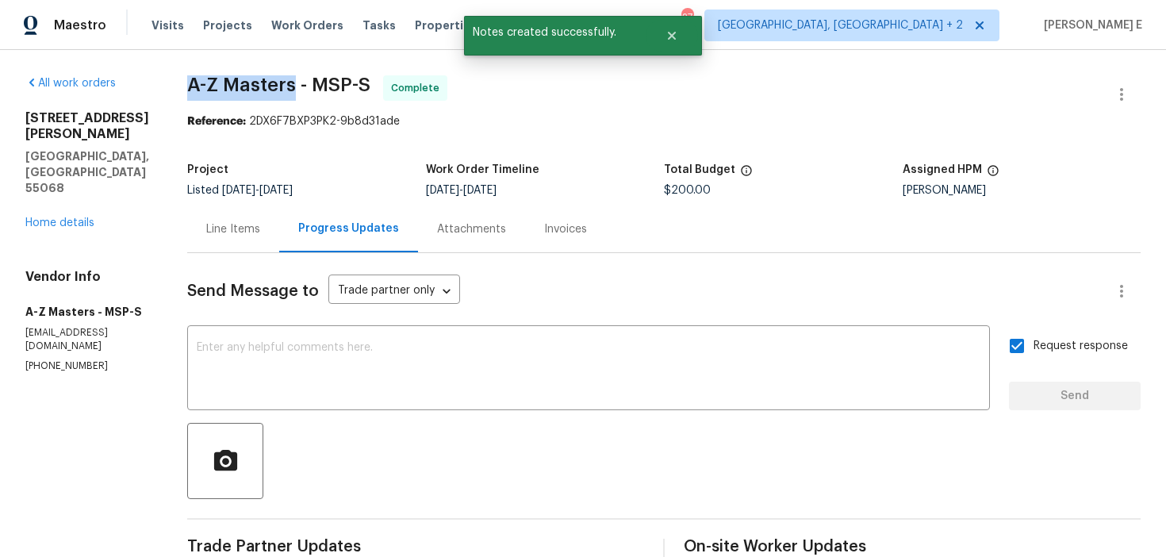
drag, startPoint x: 178, startPoint y: 92, endPoint x: 290, endPoint y: 95, distance: 111.9
copy span "A-Z Masters"
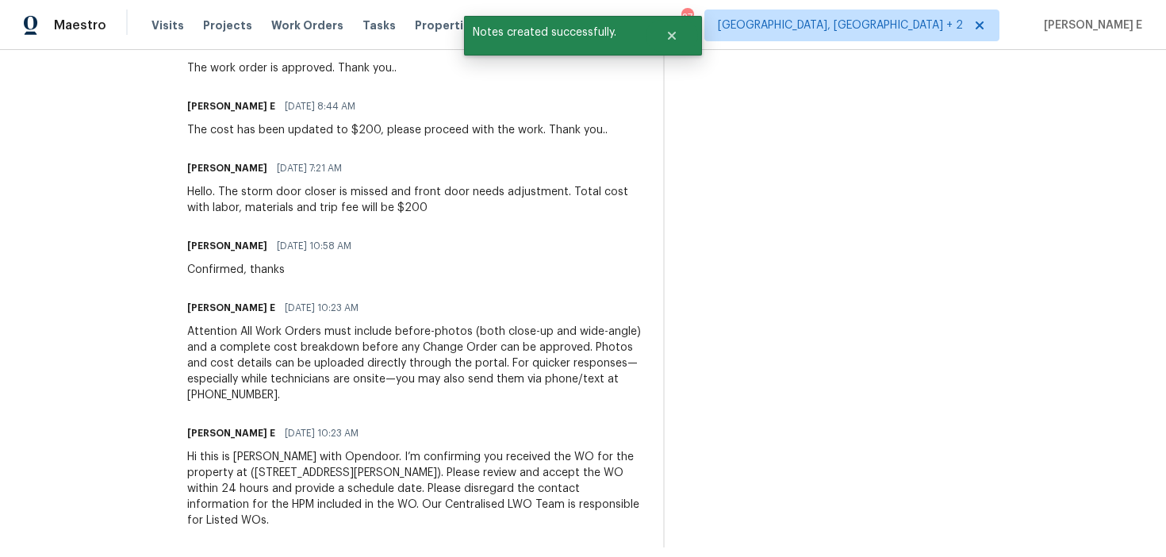
scroll to position [531, 0]
